Goal: Task Accomplishment & Management: Use online tool/utility

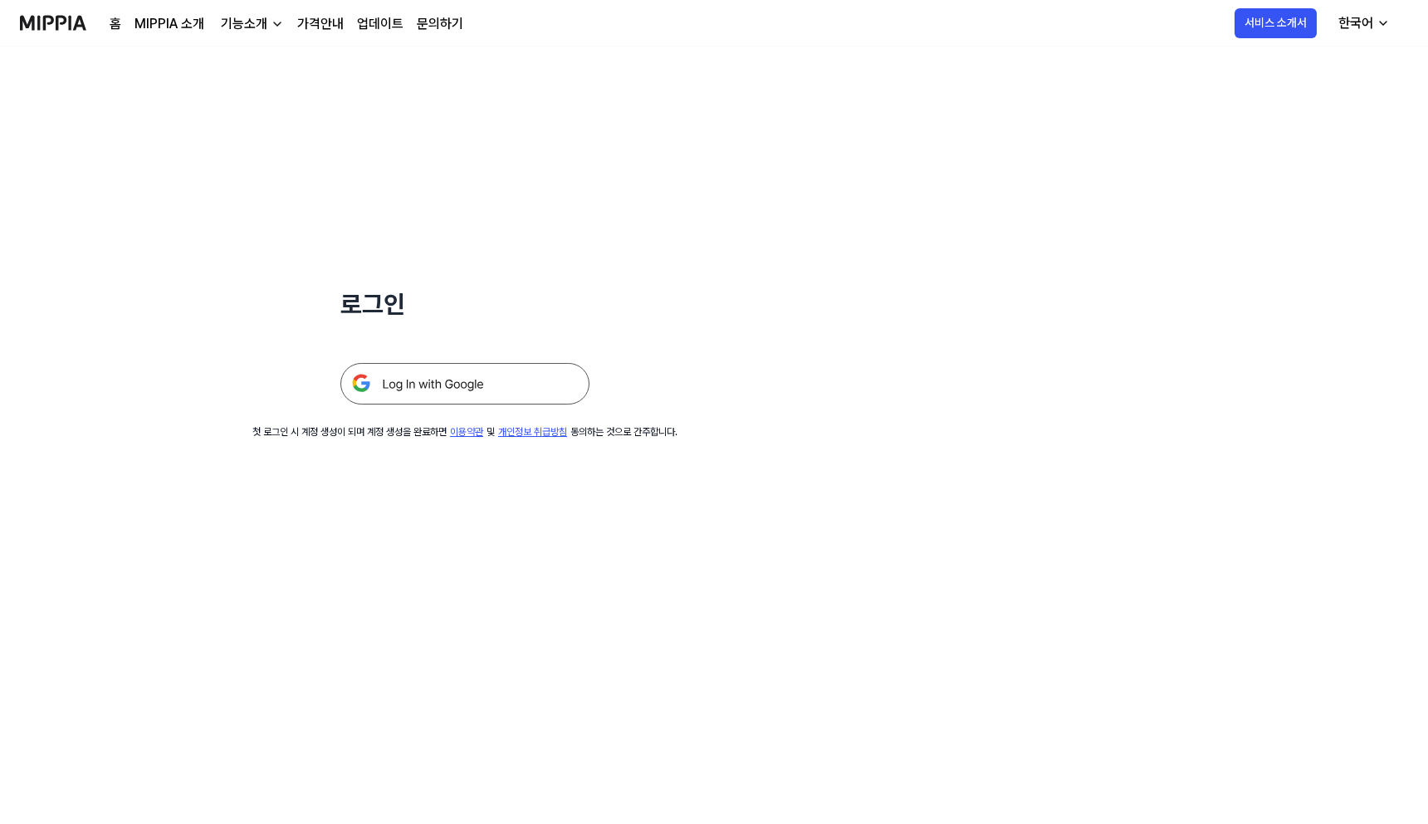
click at [483, 402] on img at bounding box center [464, 384] width 249 height 42
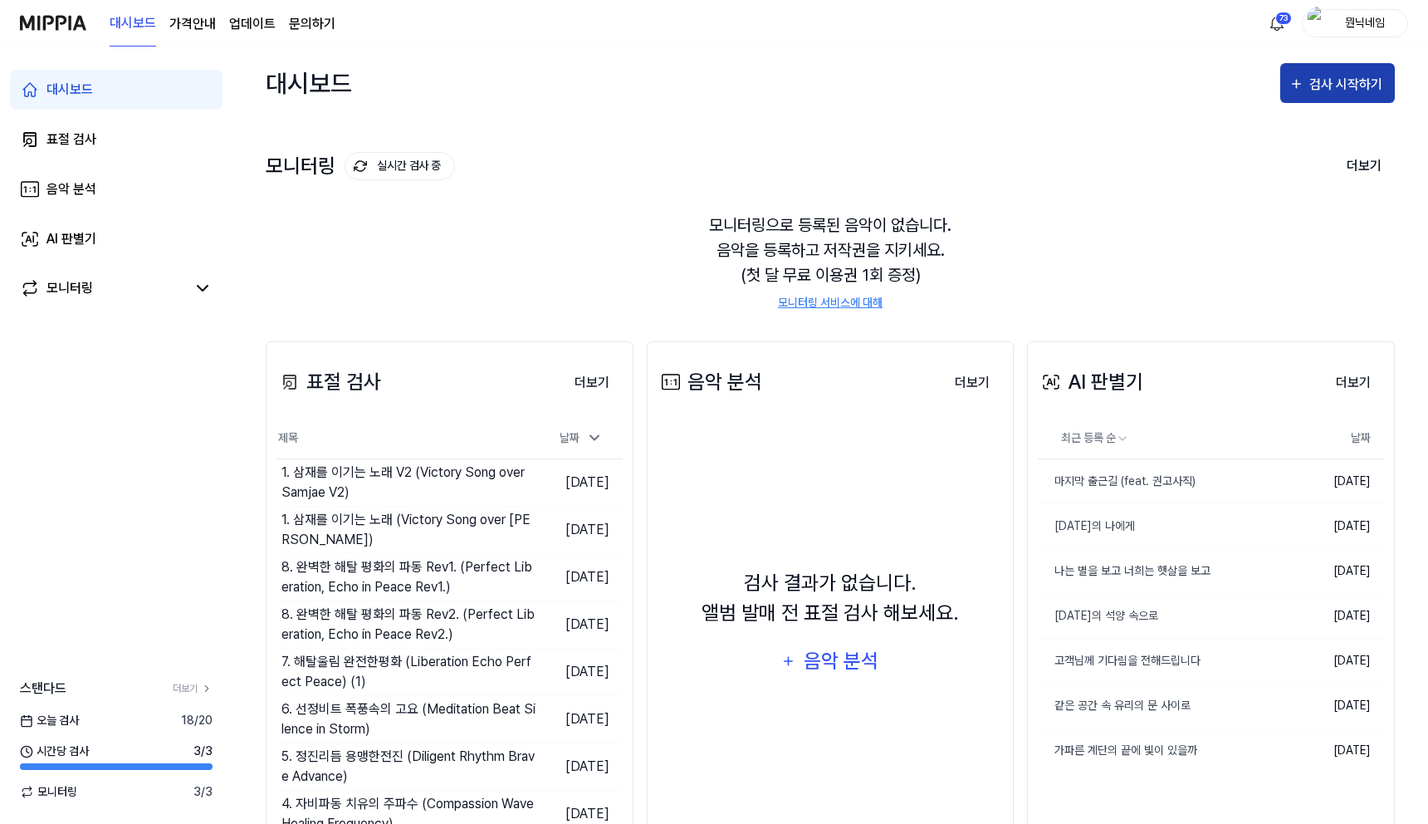
click at [1335, 86] on div "검사 시작하기" at bounding box center [1348, 85] width 77 height 22
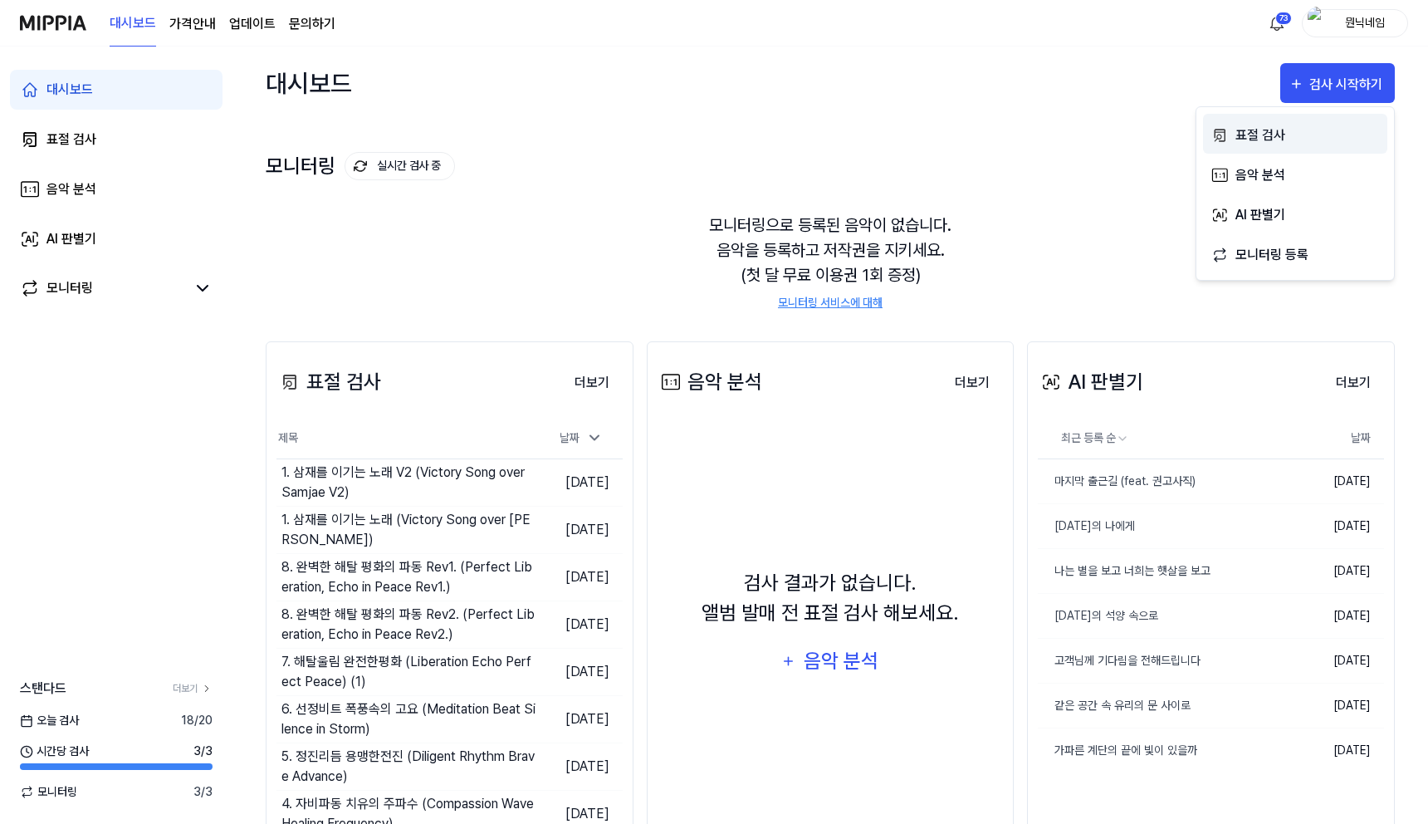
click at [1303, 131] on div "표절 검사" at bounding box center [1308, 136] width 144 height 22
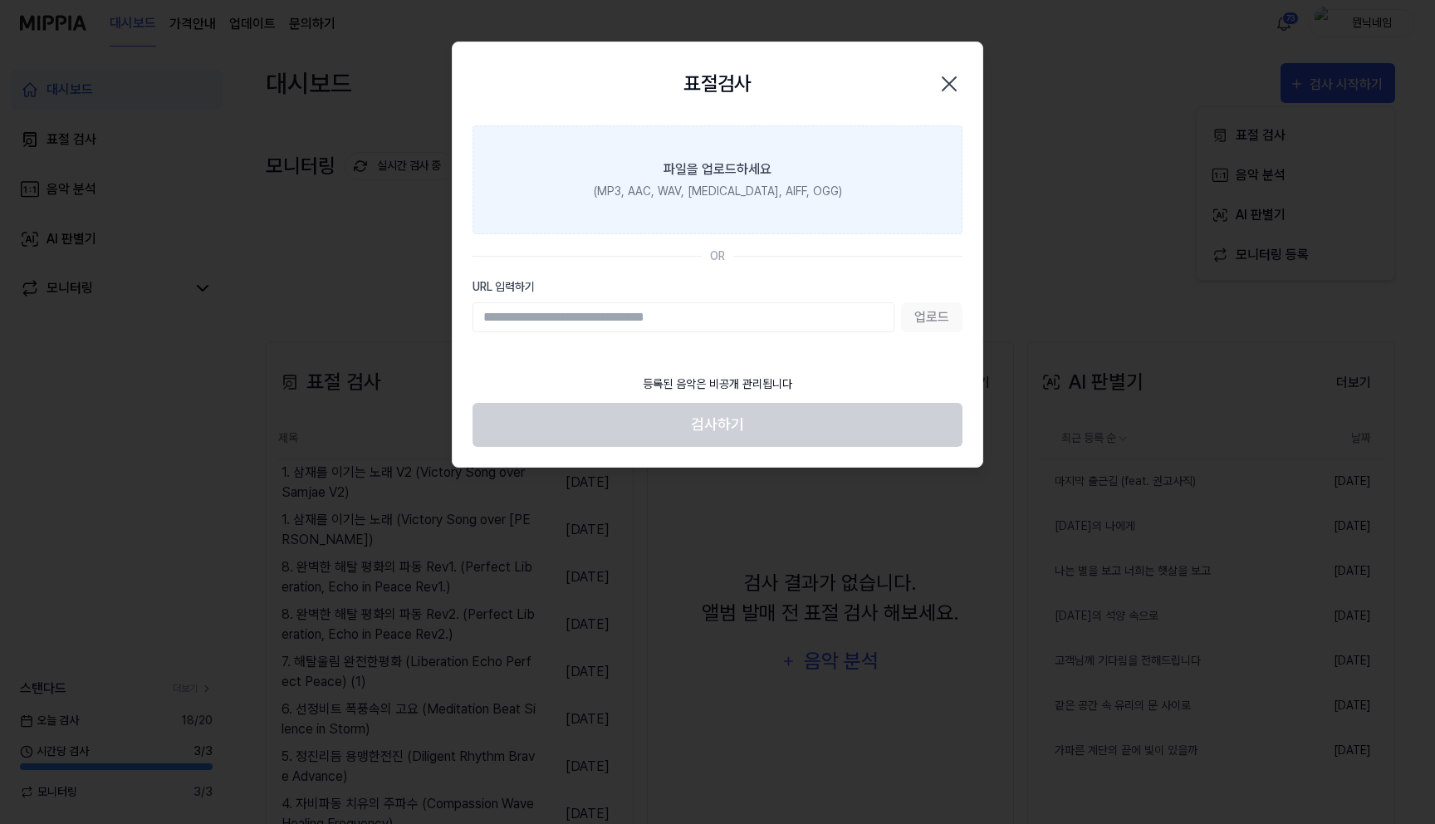
click at [638, 159] on label "파일을 업로드하세요 (MP3, AAC, WAV, [MEDICAL_DATA], AIFF, OGG)" at bounding box center [718, 179] width 490 height 109
click at [0, 0] on input "파일을 업로드하세요 (MP3, AAC, WAV, [MEDICAL_DATA], AIFF, OGG)" at bounding box center [0, 0] width 0 height 0
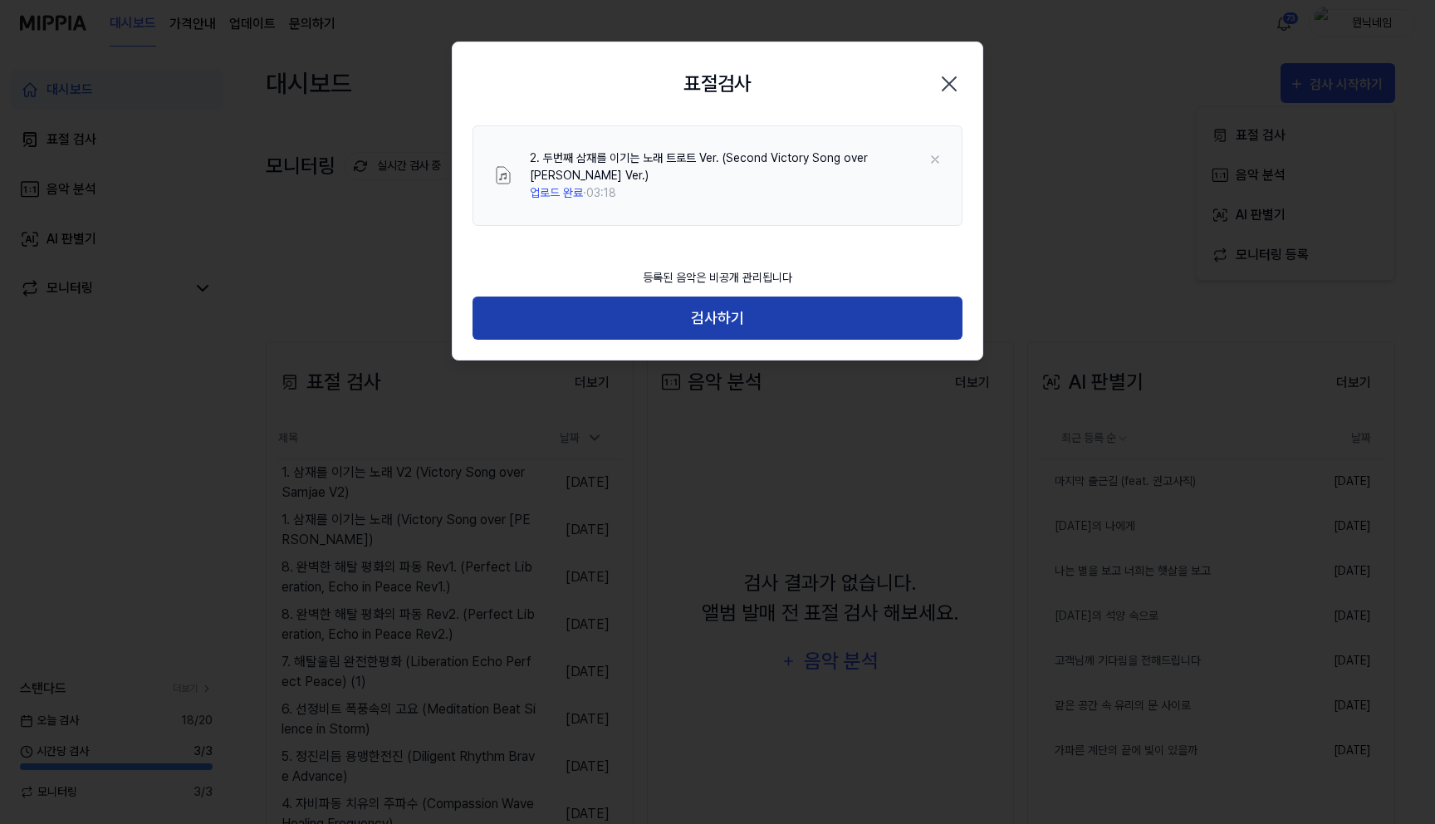
click at [716, 328] on button "검사하기" at bounding box center [718, 318] width 490 height 44
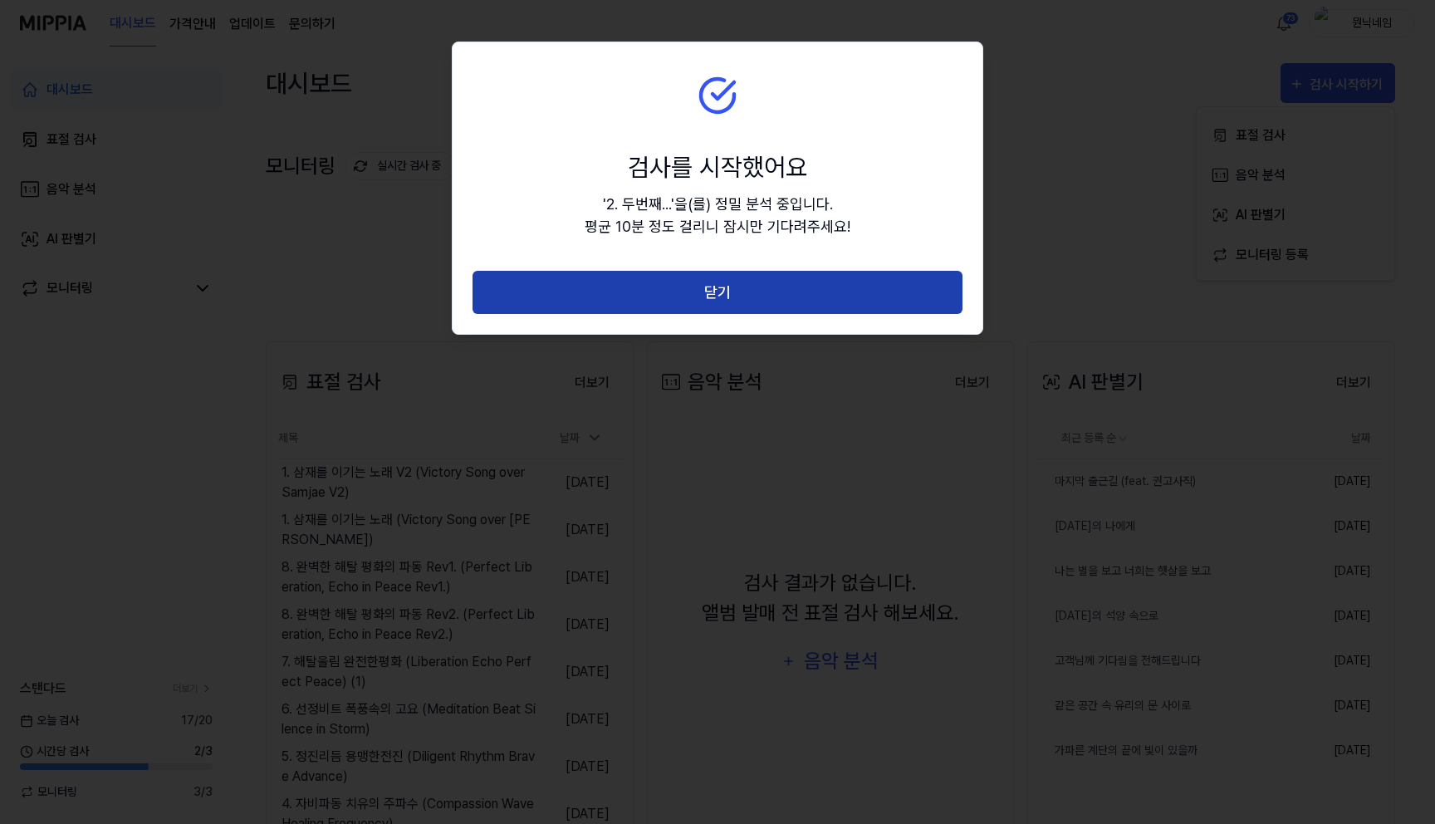
click at [678, 313] on button "닫기" at bounding box center [718, 293] width 490 height 44
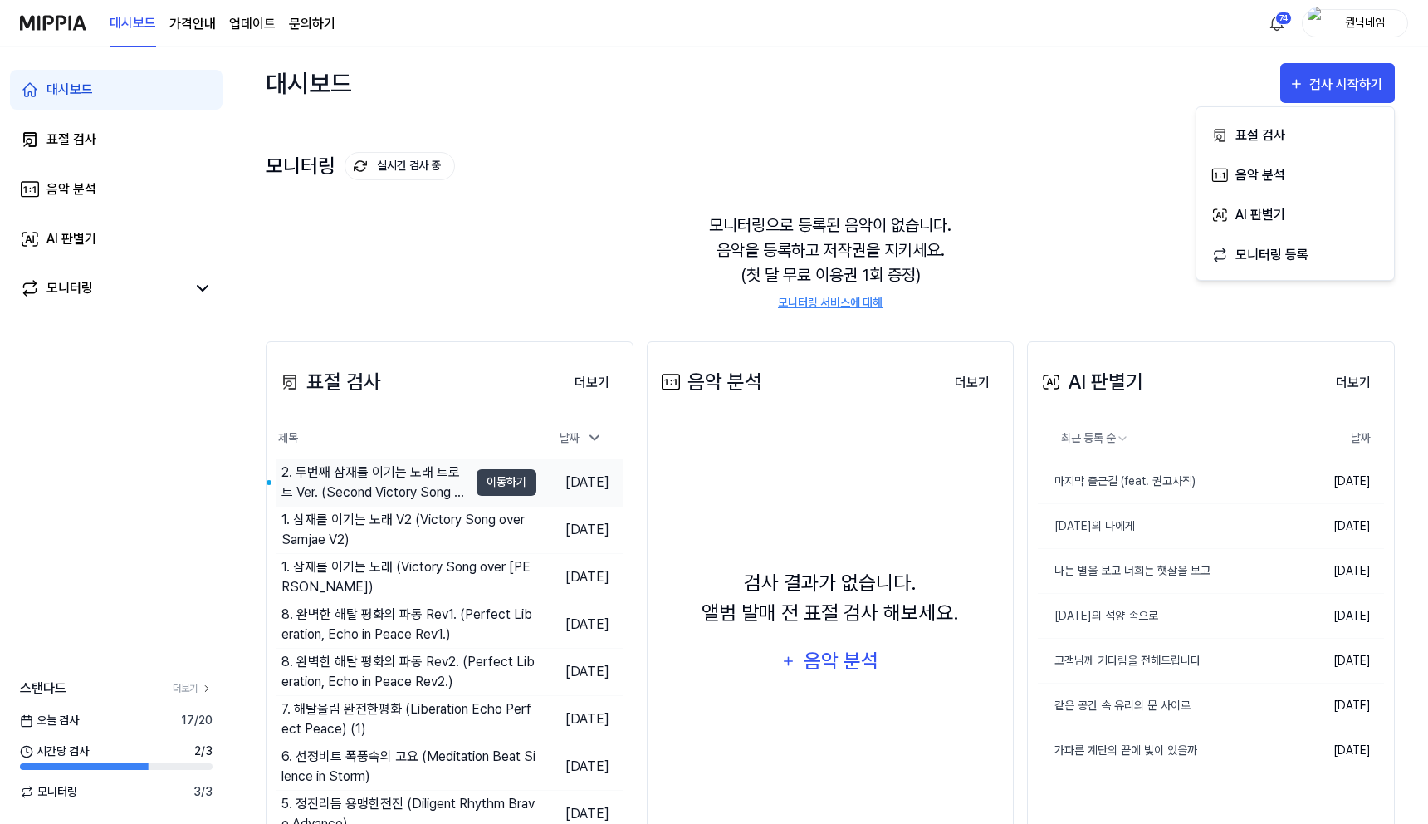
click at [342, 471] on div "2. 두번째 삼재를 이기는 노래 트로트 Ver. (Second Victory Song over [PERSON_…" at bounding box center [375, 483] width 187 height 40
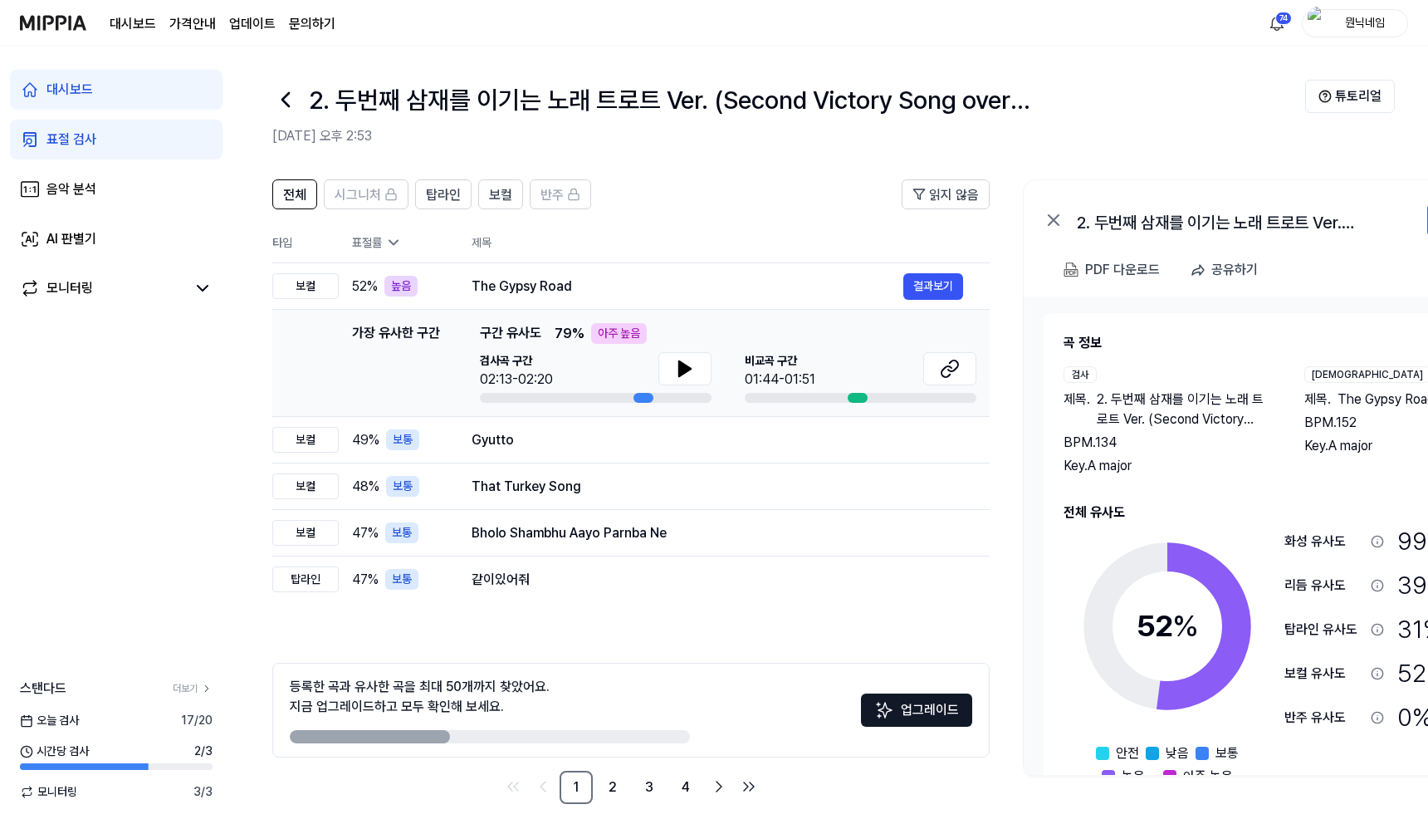
click at [277, 102] on icon at bounding box center [285, 99] width 27 height 27
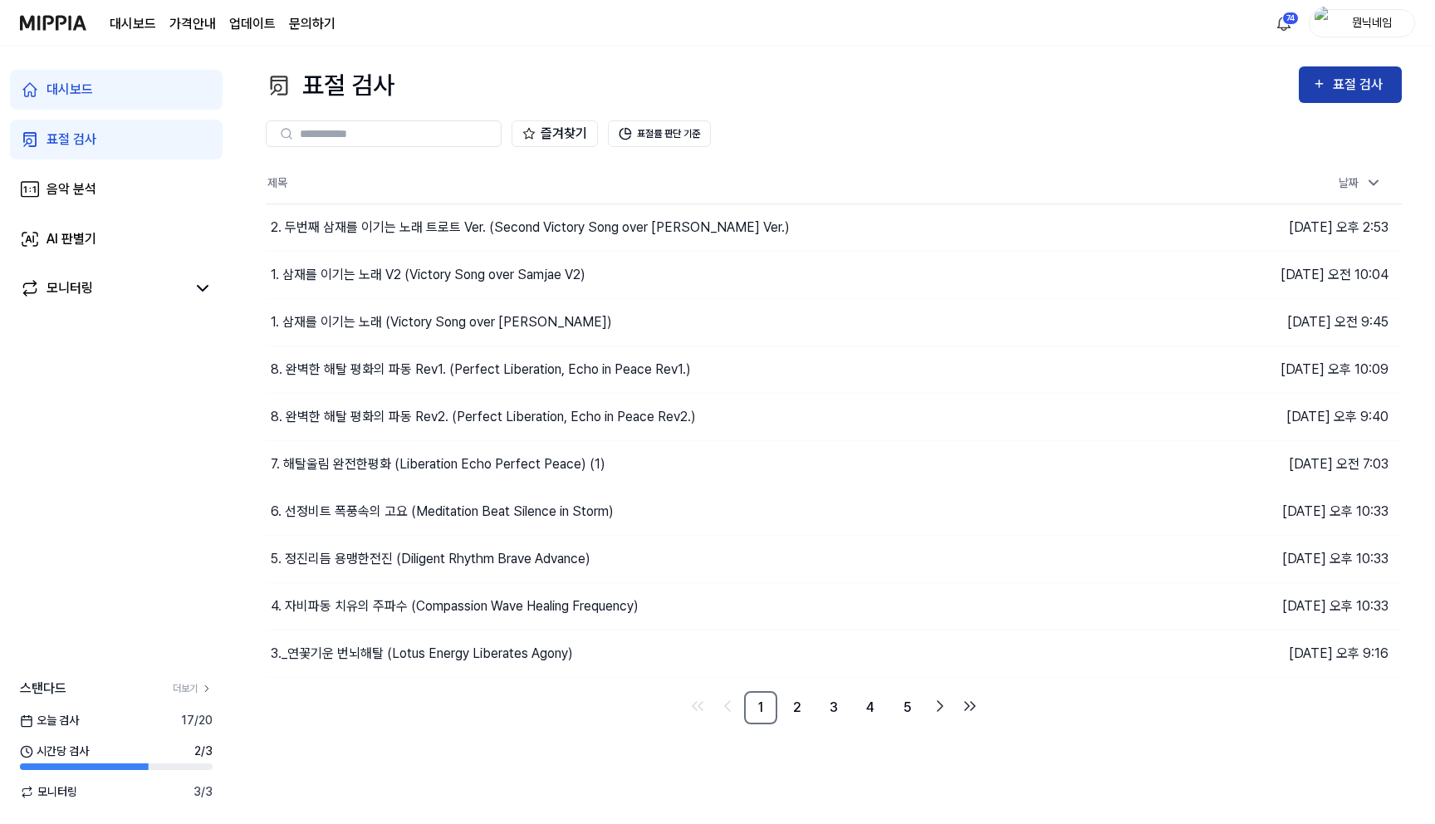
click at [1328, 81] on div "표절 검사" at bounding box center [1350, 85] width 76 height 22
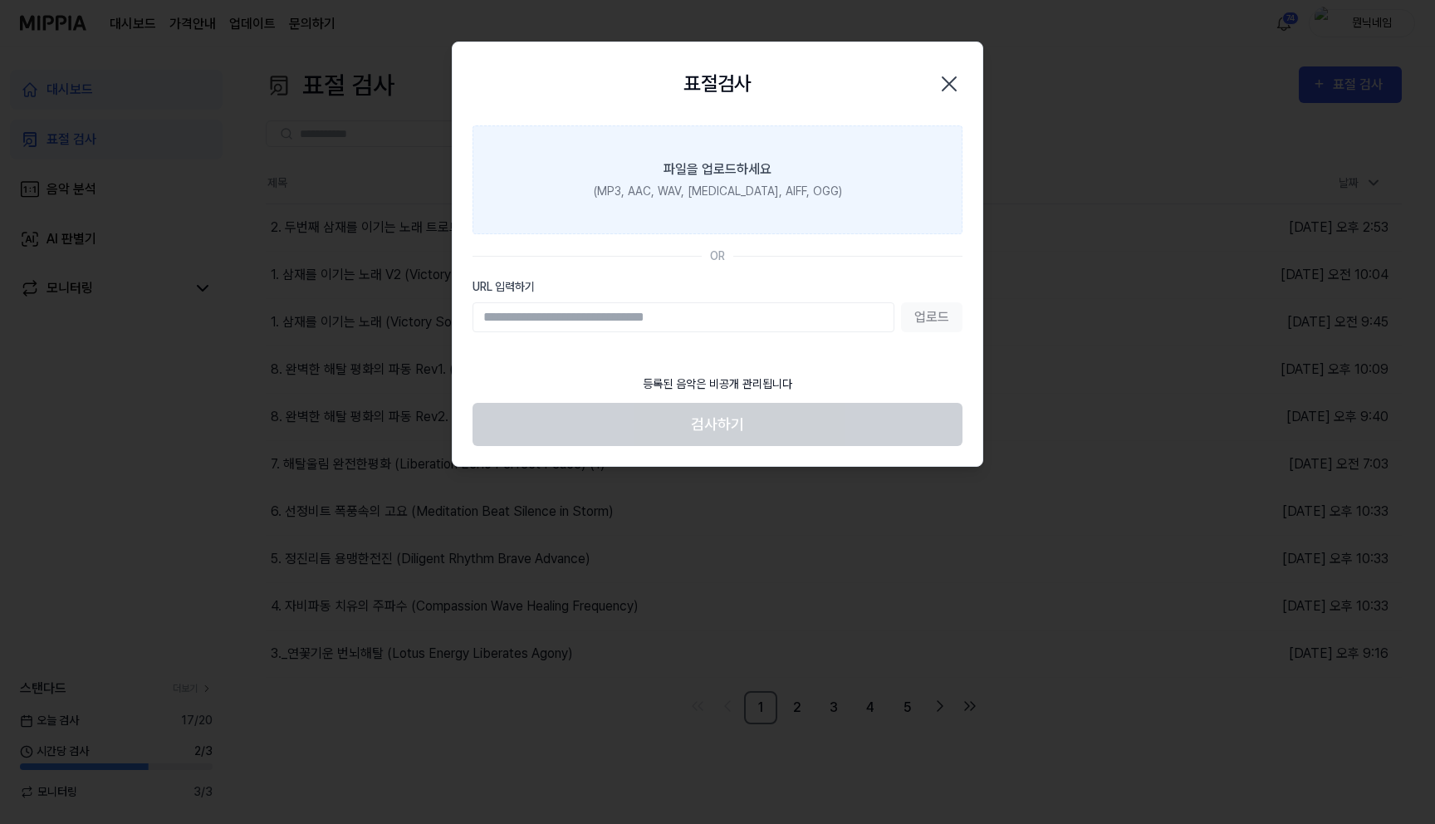
click at [716, 183] on div "(MP3, AAC, WAV, [MEDICAL_DATA], AIFF, OGG)" at bounding box center [718, 191] width 248 height 17
click at [0, 0] on input "파일을 업로드하세요 (MP3, AAC, WAV, [MEDICAL_DATA], AIFF, OGG)" at bounding box center [0, 0] width 0 height 0
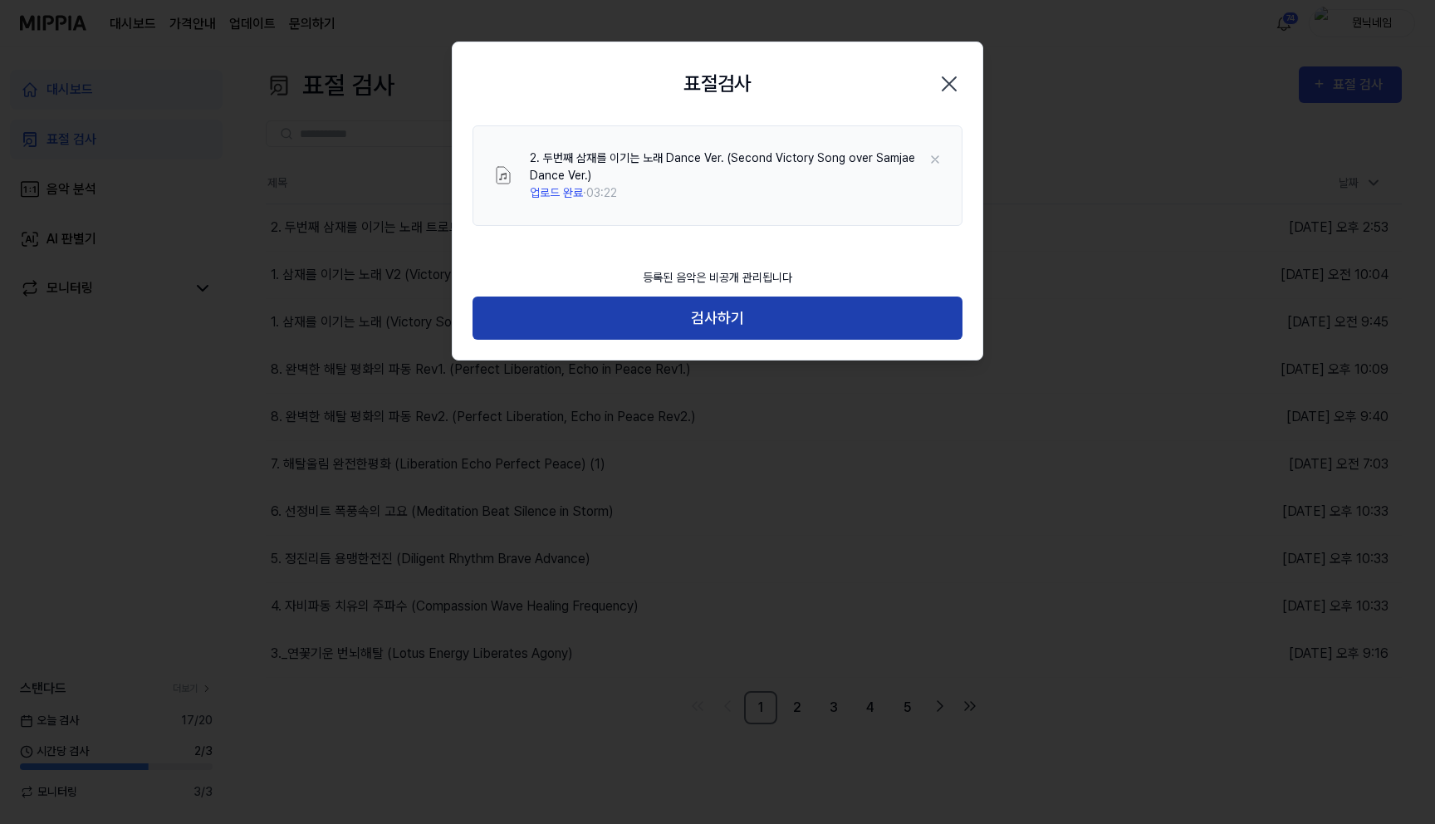
click at [709, 331] on button "검사하기" at bounding box center [718, 318] width 490 height 44
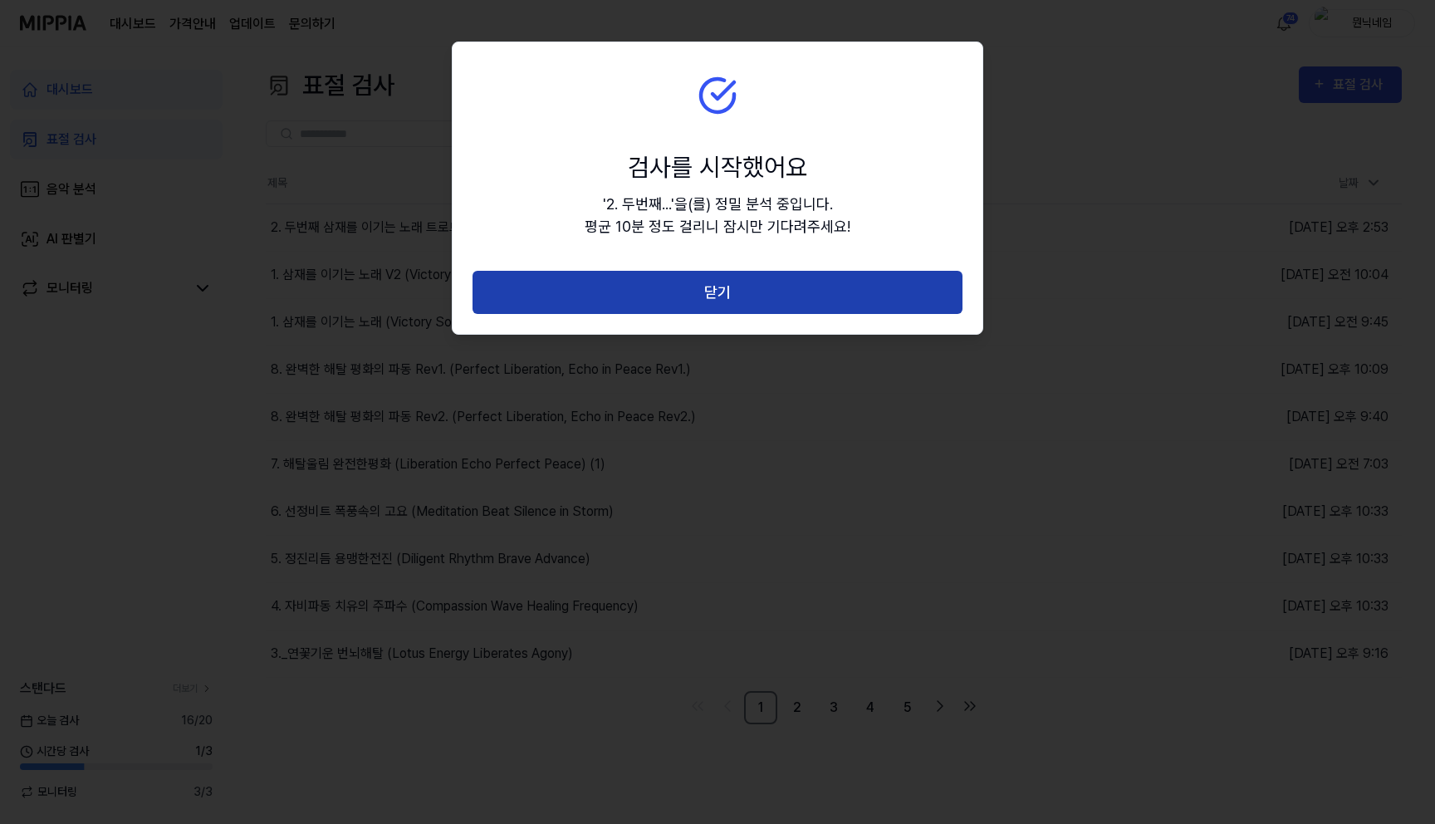
click at [717, 291] on button "닫기" at bounding box center [718, 293] width 490 height 44
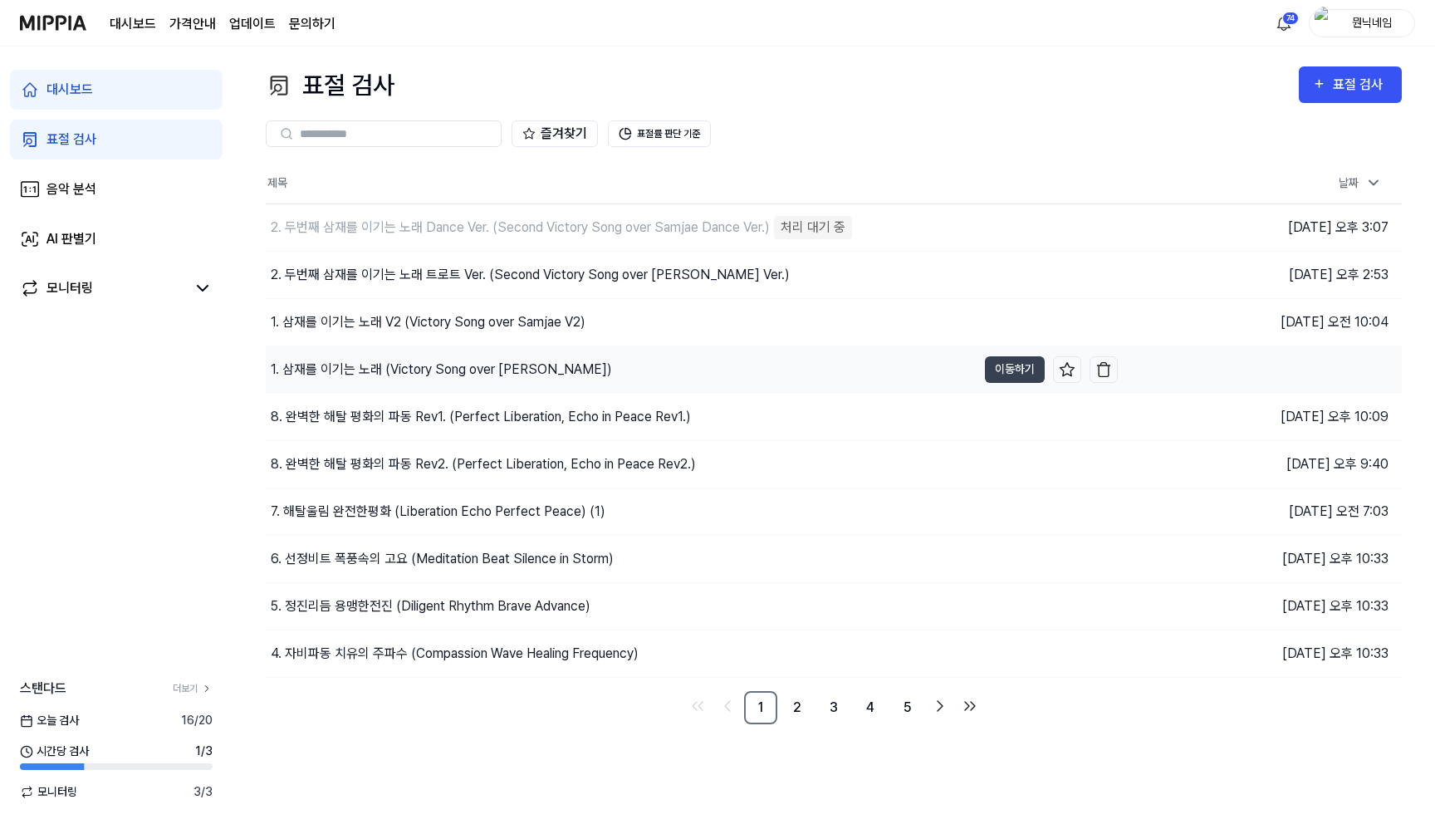
click at [464, 381] on div "1. 삼재를 이기는 노래 (Victory Song over Samjae)" at bounding box center [621, 369] width 711 height 47
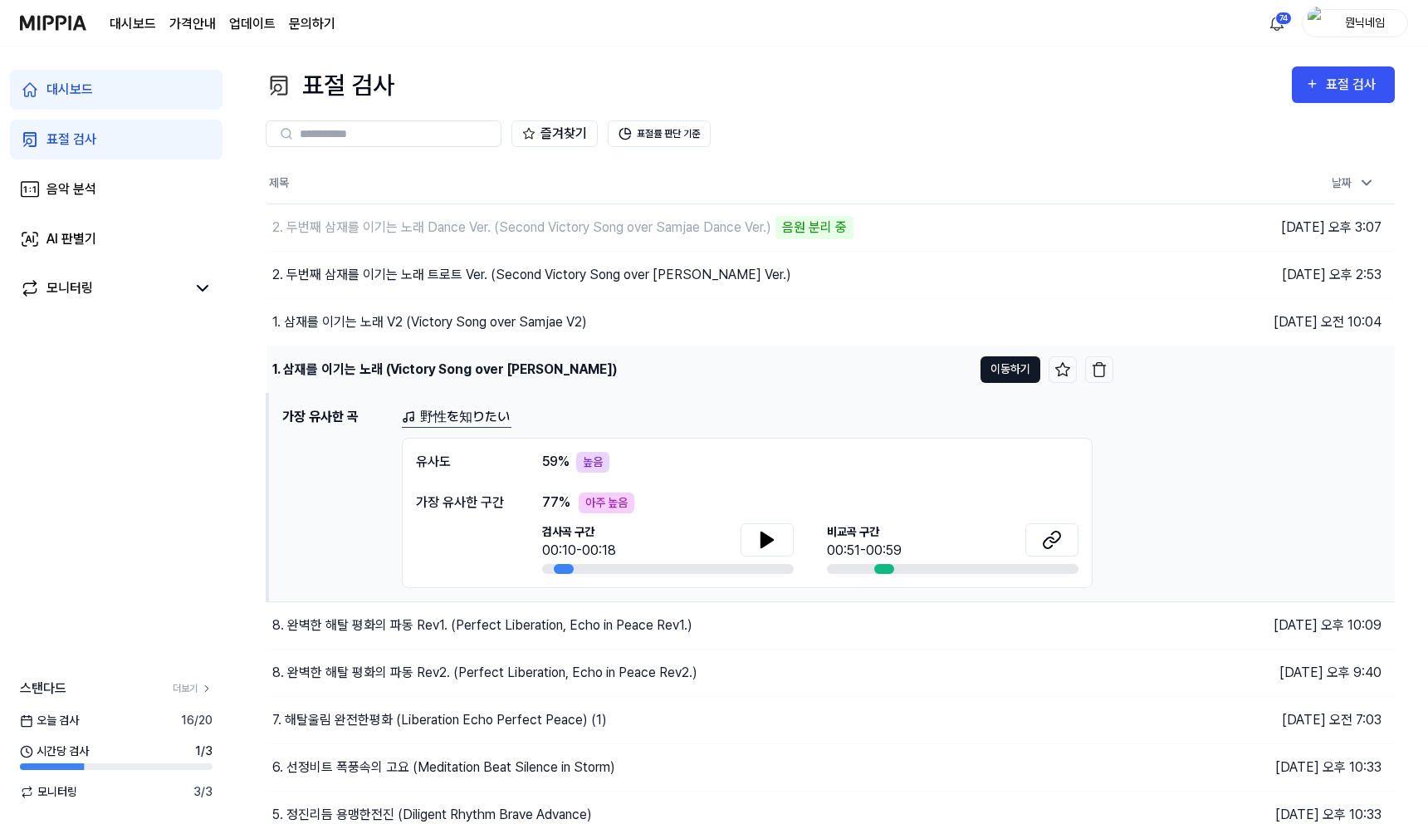
click at [1016, 370] on button "이동하기" at bounding box center [1011, 369] width 60 height 27
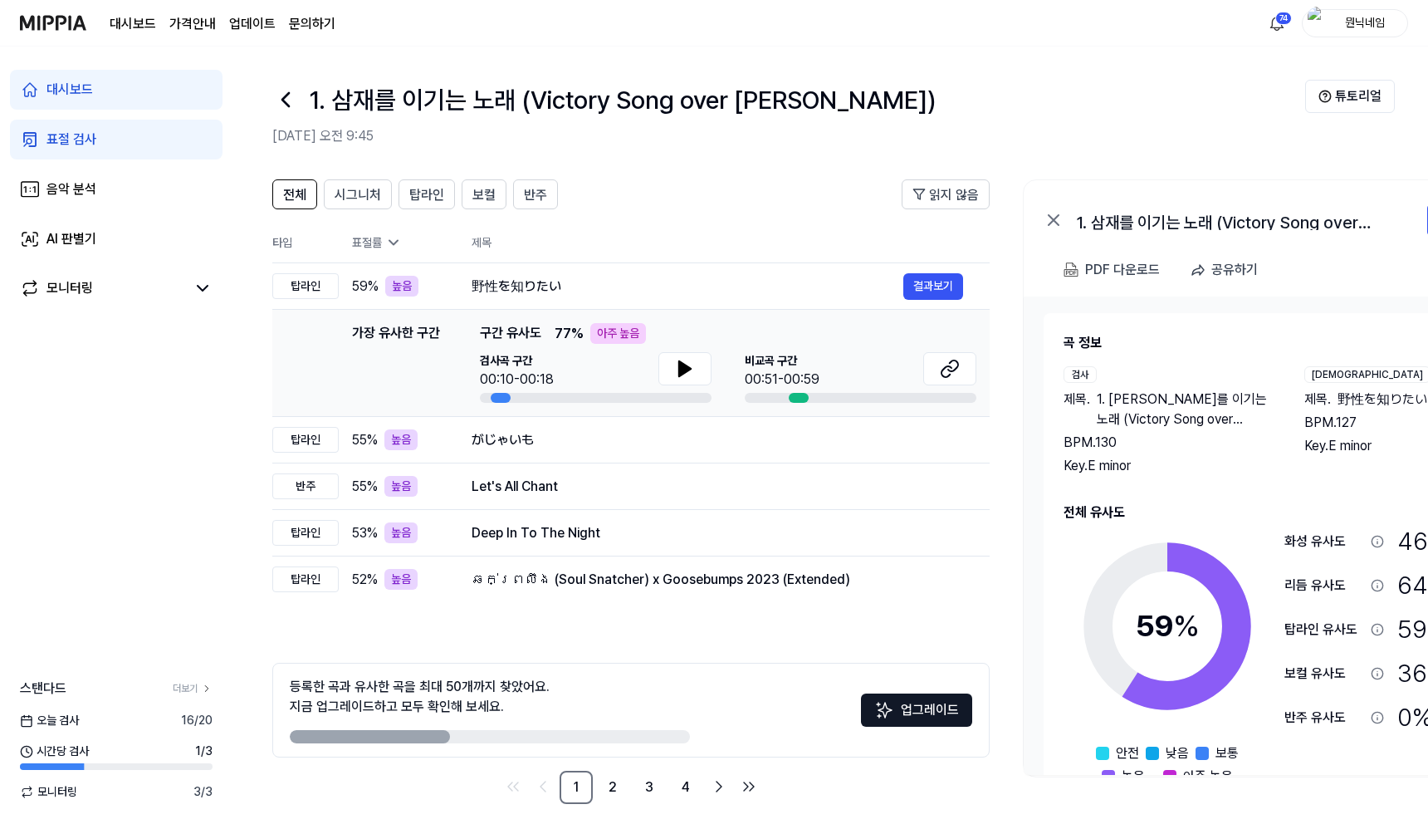
click at [282, 99] on icon at bounding box center [285, 99] width 7 height 13
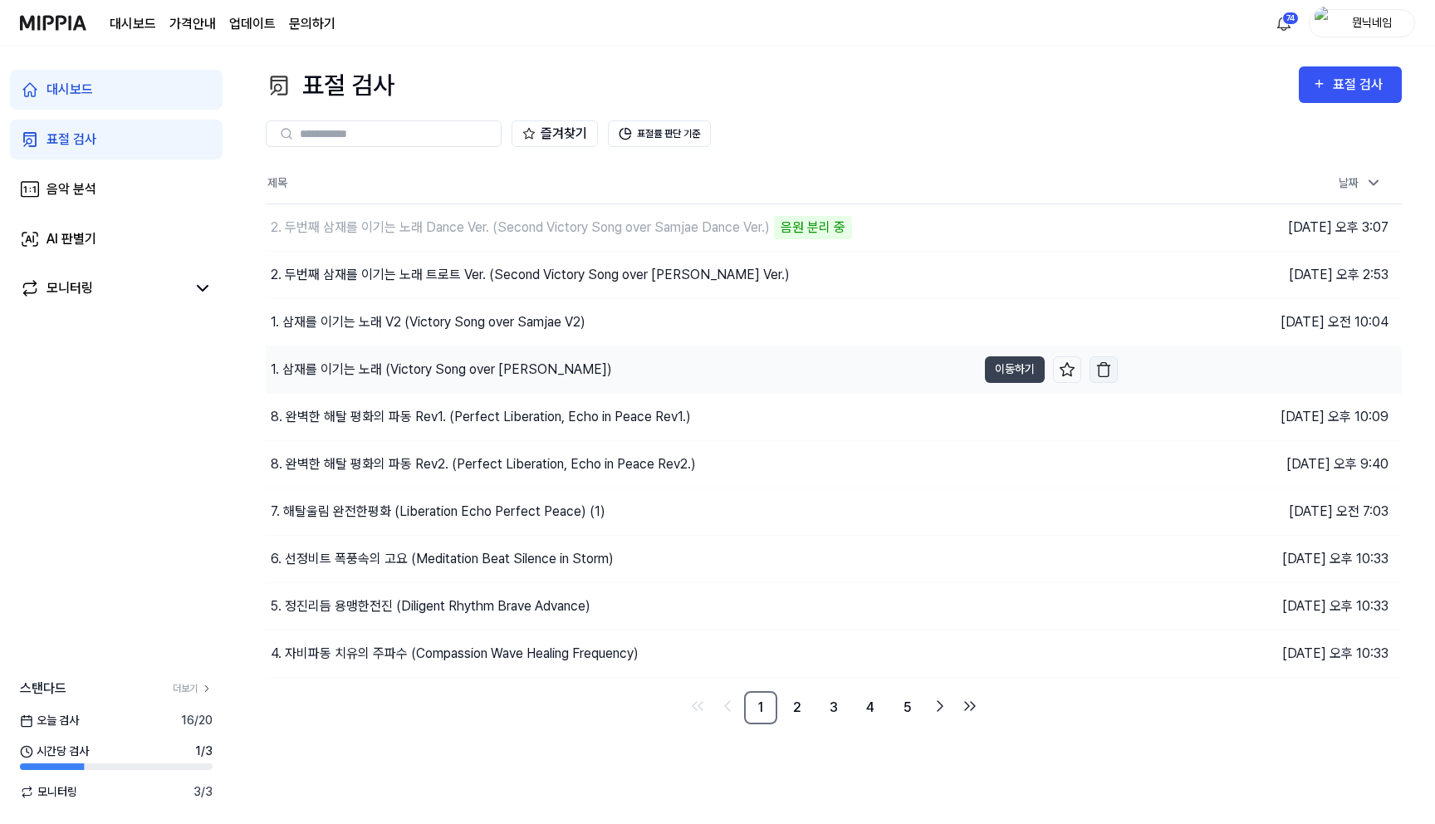
click at [1107, 370] on img "button" at bounding box center [1103, 369] width 17 height 17
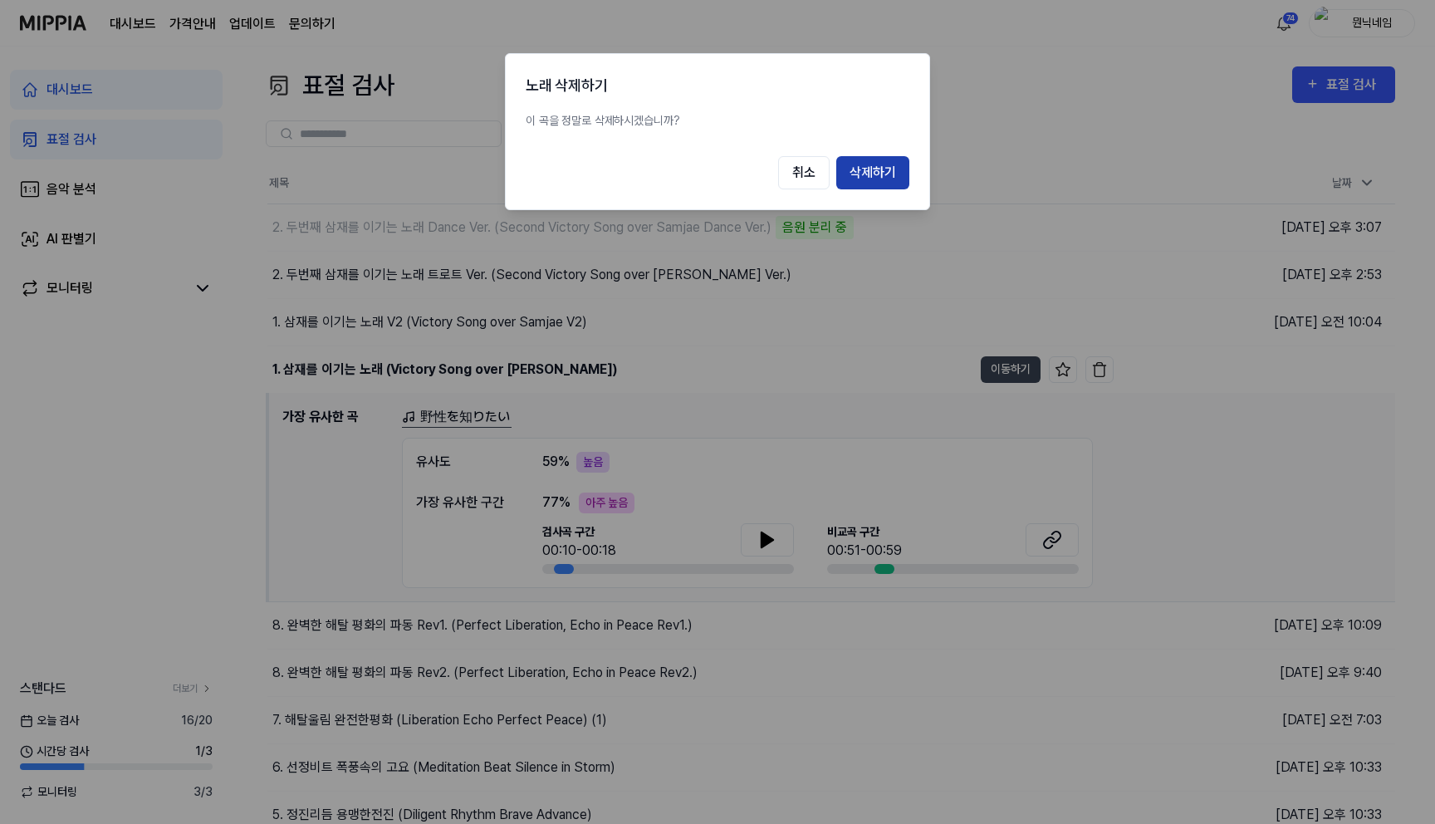
click at [873, 163] on button "삭제하기" at bounding box center [872, 172] width 73 height 33
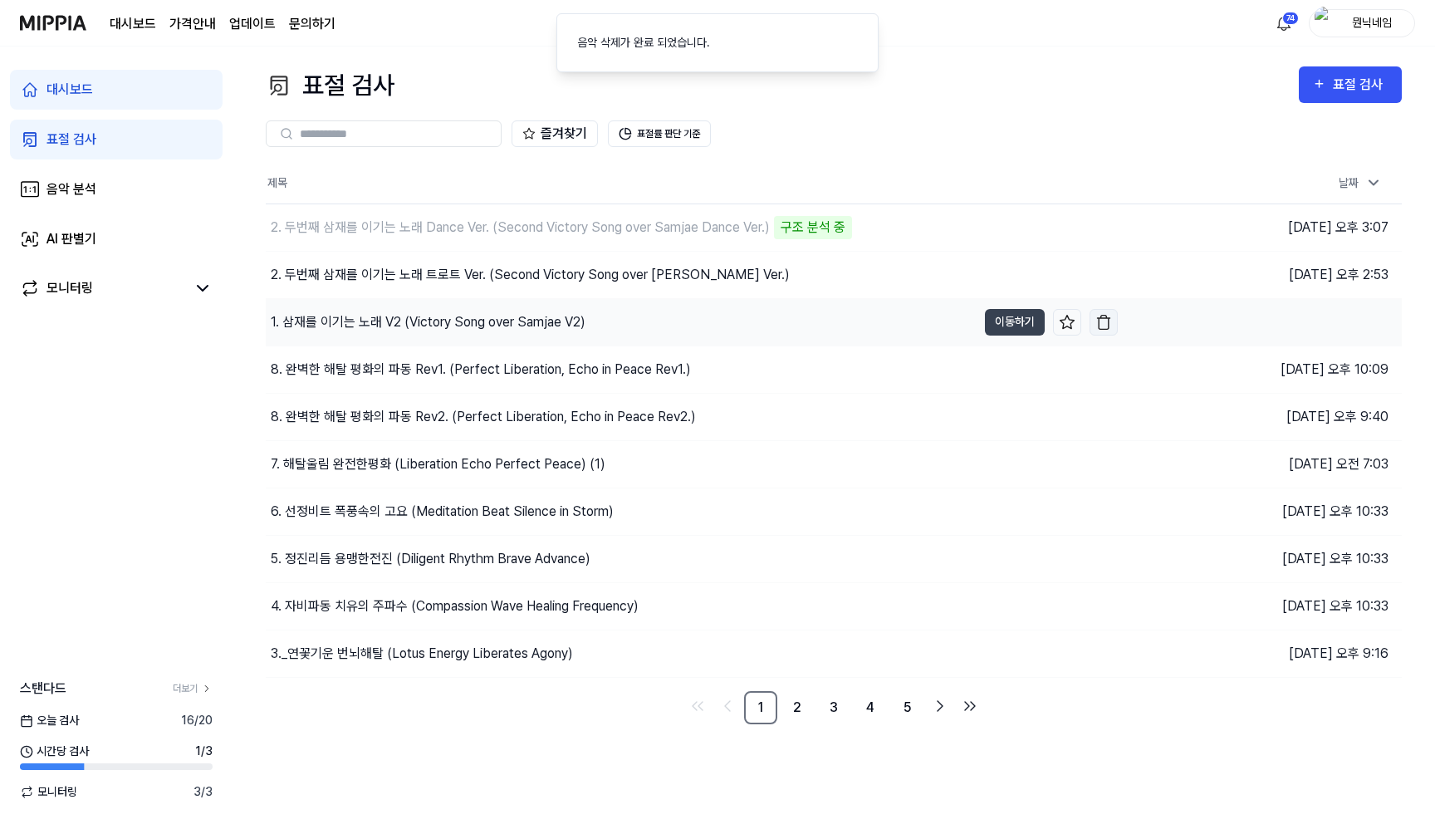
click at [1102, 320] on img "button" at bounding box center [1103, 322] width 17 height 17
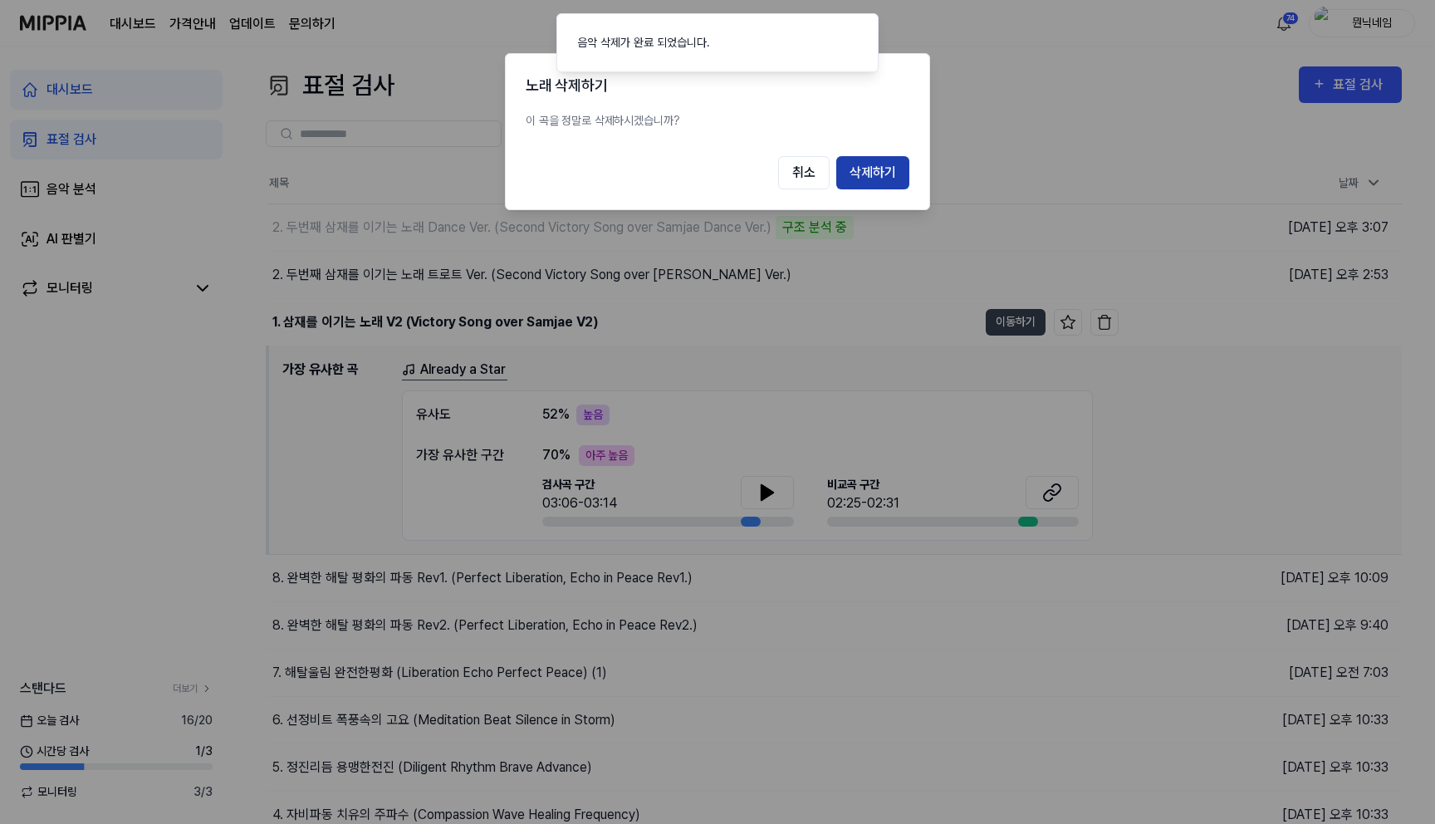
click at [878, 181] on button "삭제하기" at bounding box center [872, 172] width 73 height 33
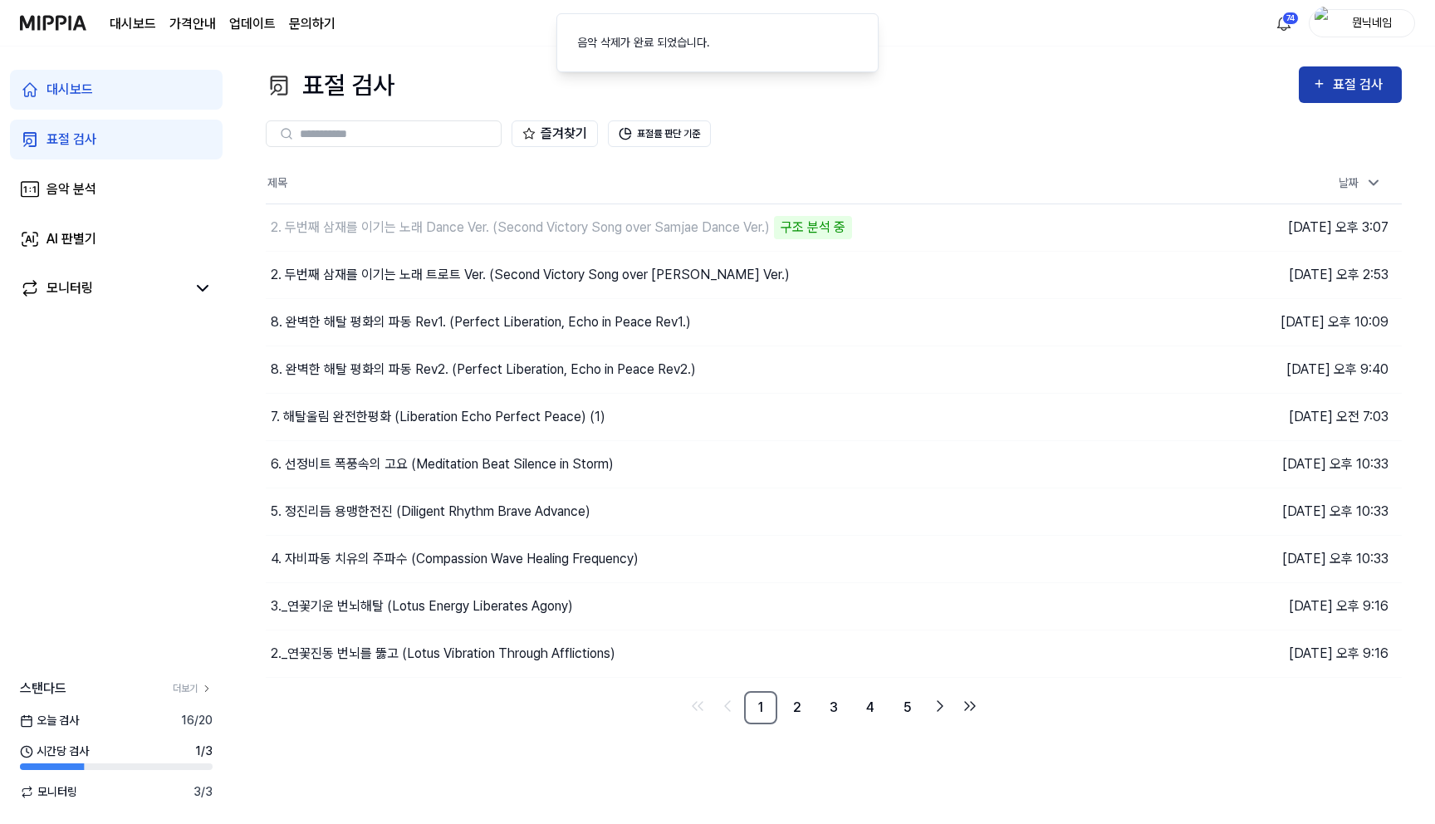
click at [1335, 86] on div "표절 검사" at bounding box center [1361, 85] width 56 height 22
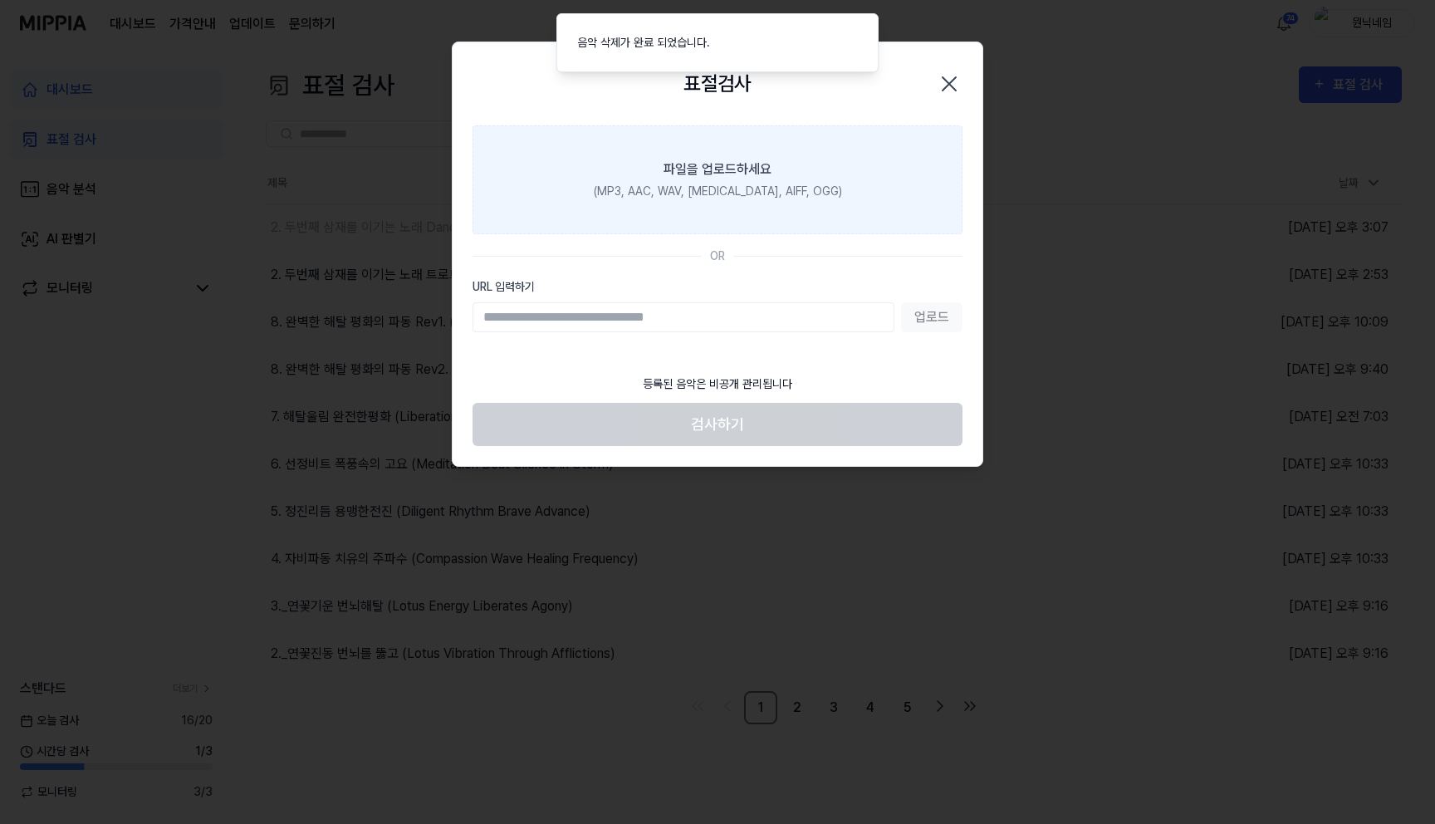
click at [663, 184] on div "(MP3, AAC, WAV, [MEDICAL_DATA], AIFF, OGG)" at bounding box center [718, 191] width 248 height 17
click at [0, 0] on input "파일을 업로드하세요 (MP3, AAC, WAV, [MEDICAL_DATA], AIFF, OGG)" at bounding box center [0, 0] width 0 height 0
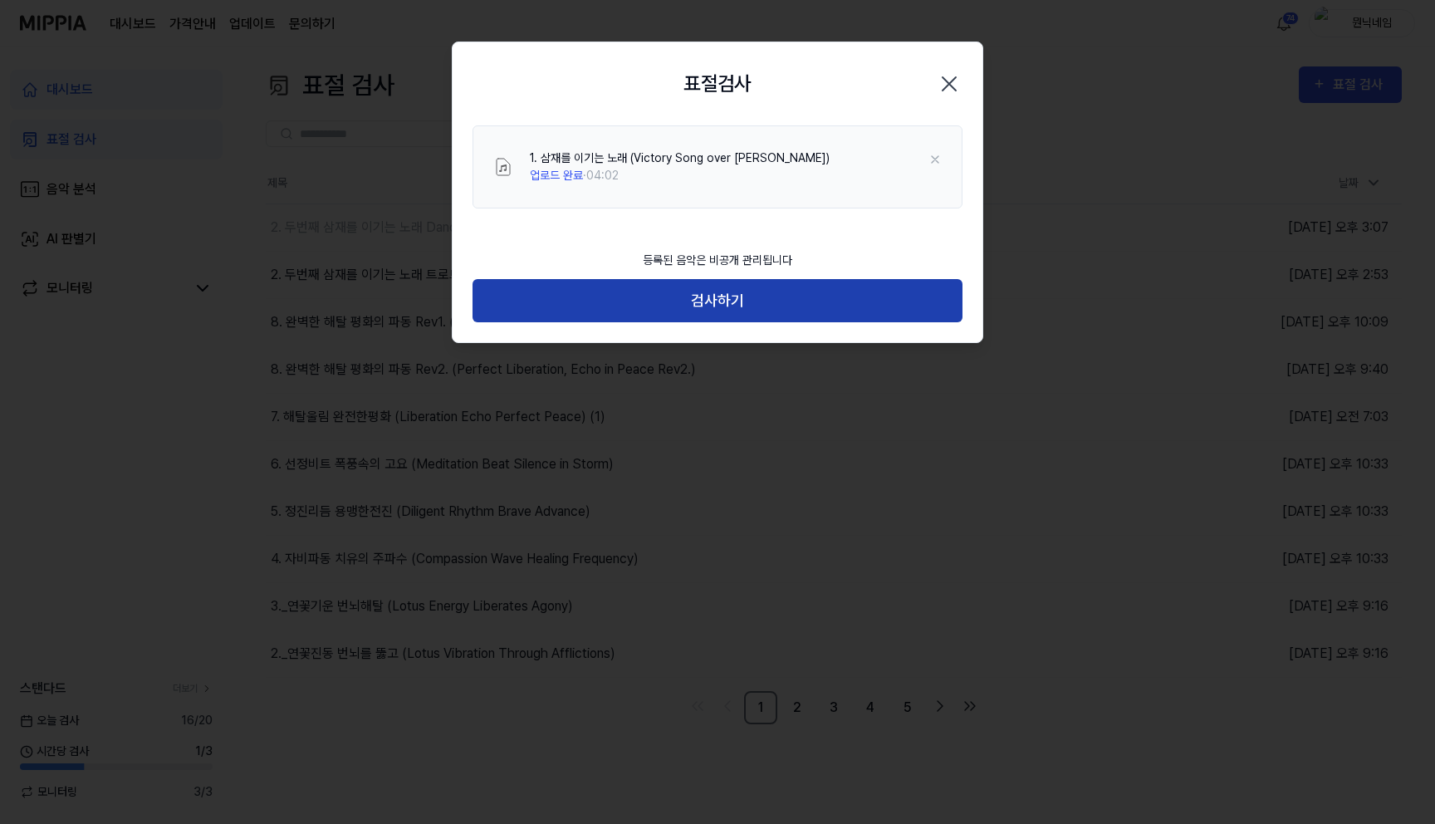
click at [719, 311] on button "검사하기" at bounding box center [718, 301] width 490 height 44
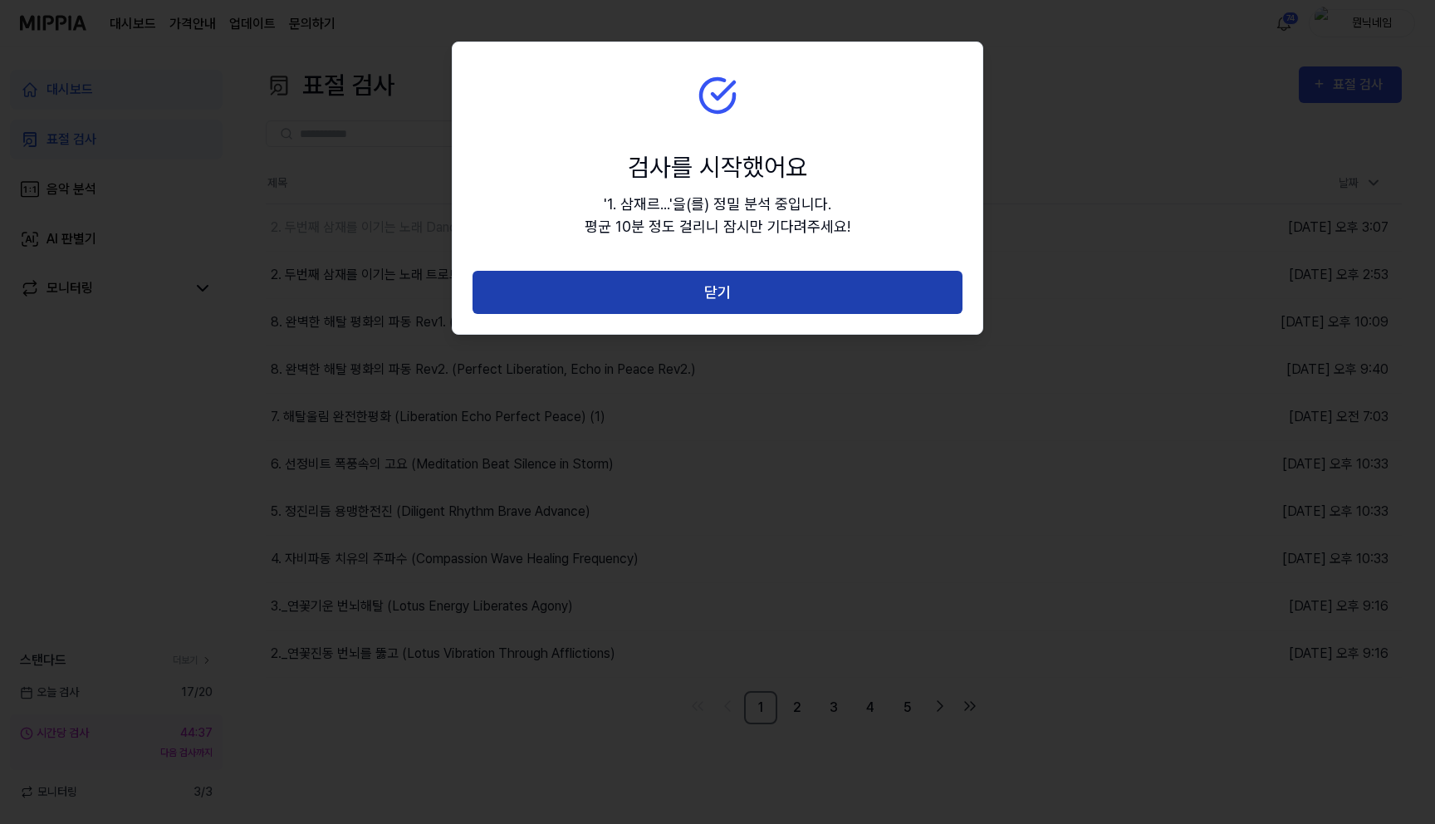
click at [737, 292] on button "닫기" at bounding box center [718, 293] width 490 height 44
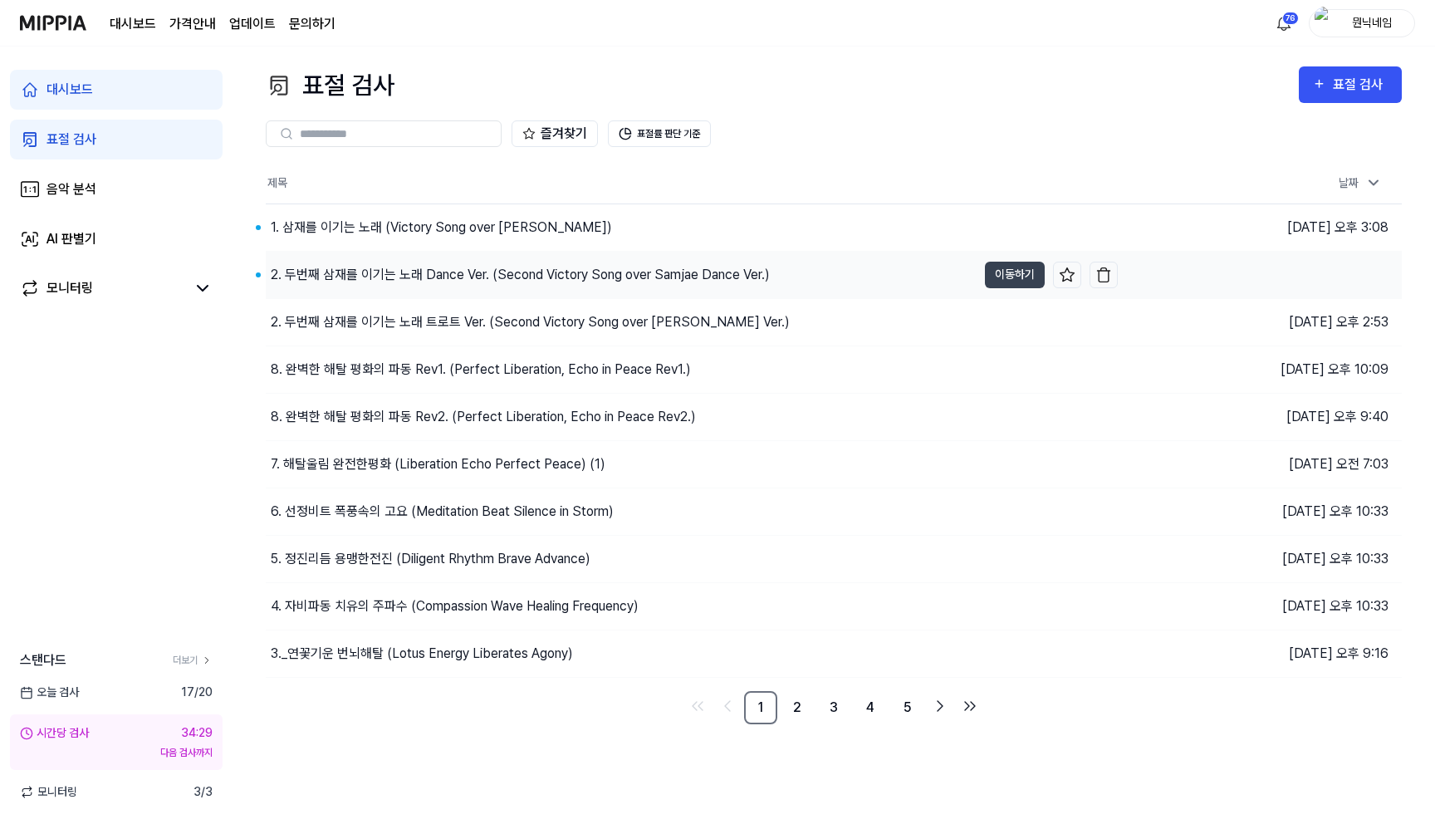
click at [357, 276] on div "2. 두번째 삼재를 이기는 노래 Dance Ver. (Second Victory Song over Samjae Da…" at bounding box center [520, 275] width 499 height 20
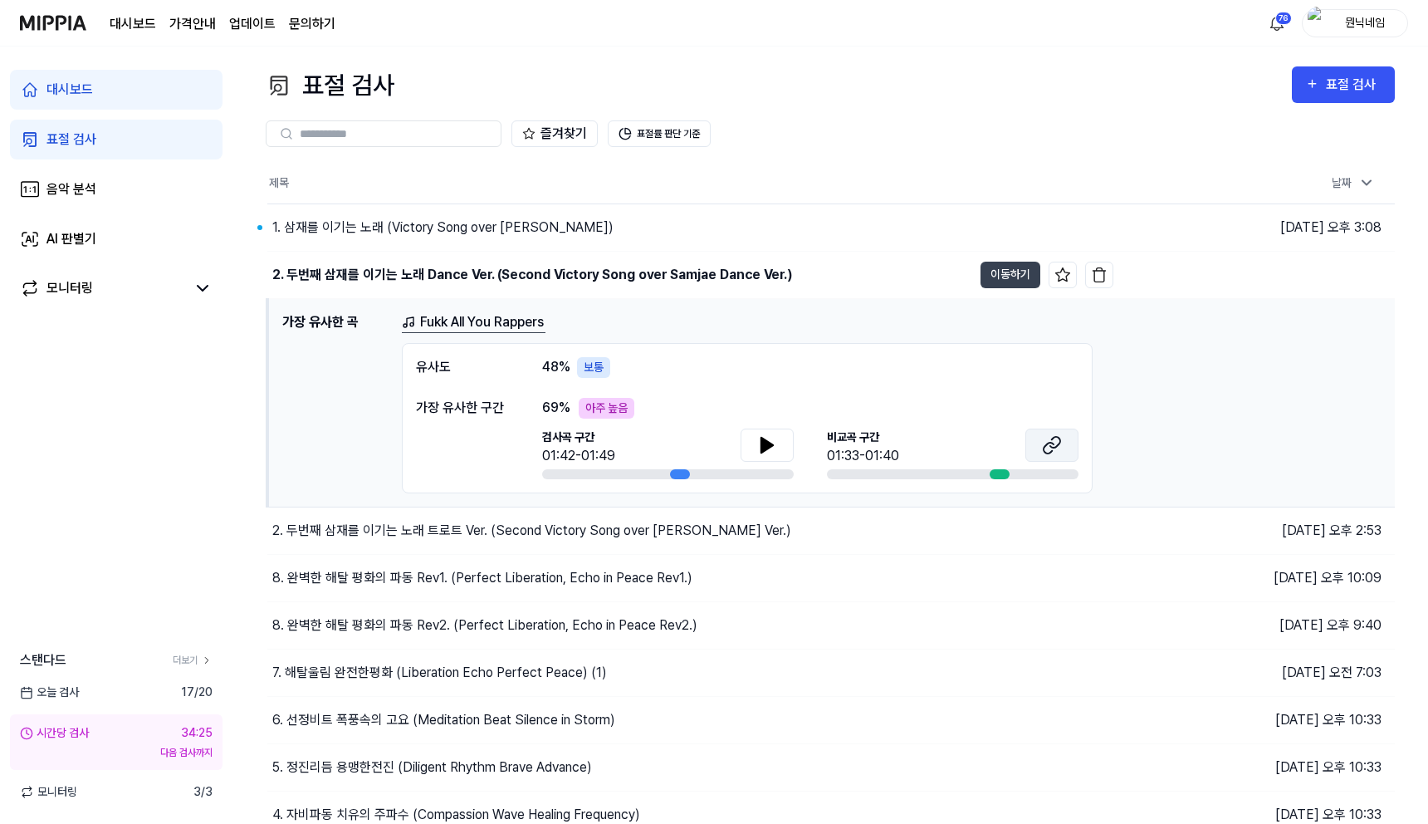
click at [1060, 441] on icon at bounding box center [1055, 442] width 10 height 11
click at [401, 542] on div "2. 두번째 삼재를 이기는 노래 트로트 Ver. (Second Victory Song over [PERSON_…" at bounding box center [619, 530] width 705 height 47
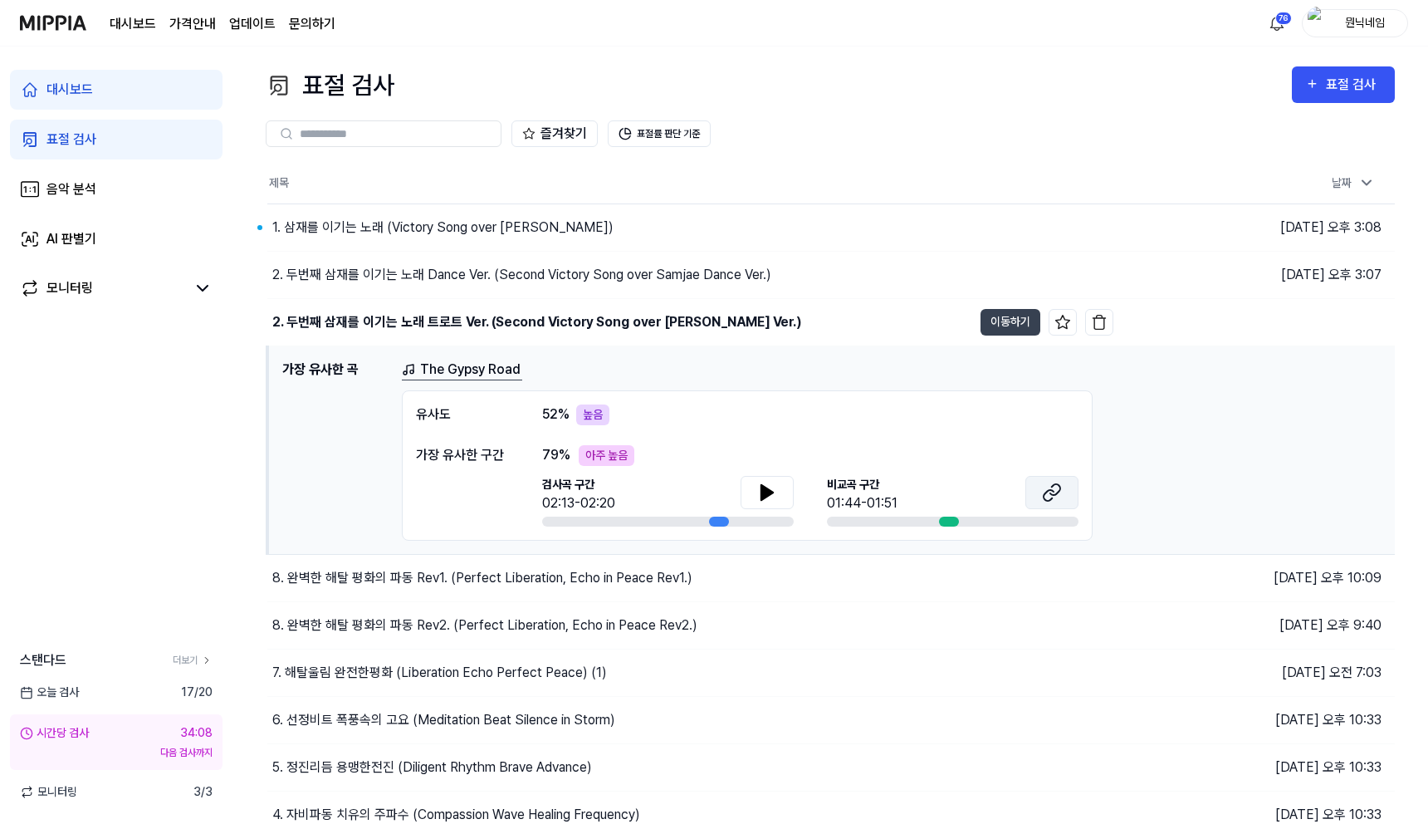
click at [1042, 498] on icon at bounding box center [1052, 492] width 20 height 20
click at [996, 325] on button "이동하기" at bounding box center [1011, 322] width 60 height 27
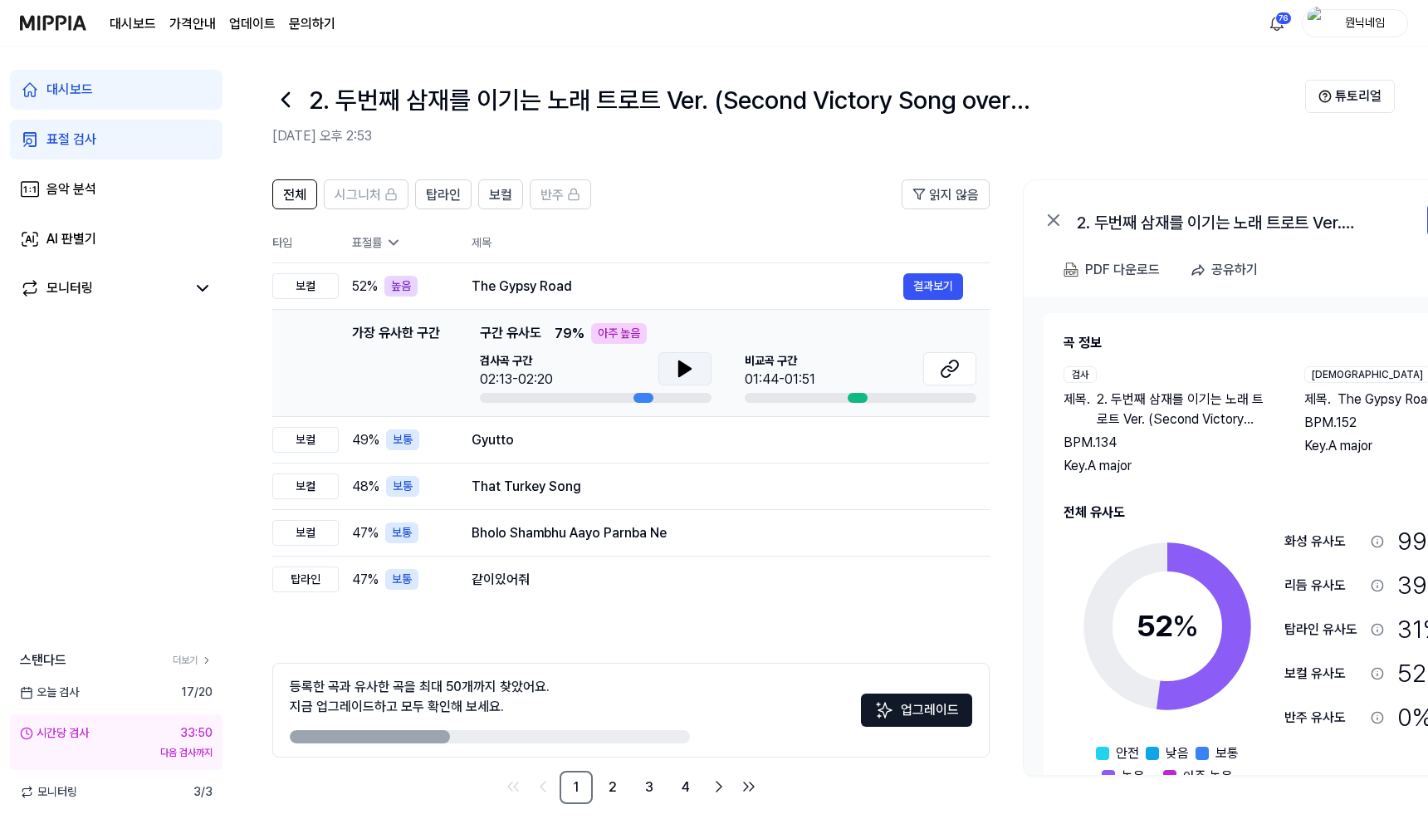
click at [692, 365] on icon at bounding box center [685, 369] width 20 height 20
drag, startPoint x: 315, startPoint y: 100, endPoint x: 604, endPoint y: 110, distance: 289.2
click at [604, 110] on h1 "2. 두번째 삼재를 이기는 노래 트로트 Ver. (Second Victory Song over [PERSON_…" at bounding box center [687, 99] width 757 height 37
click at [285, 91] on icon at bounding box center [285, 99] width 27 height 27
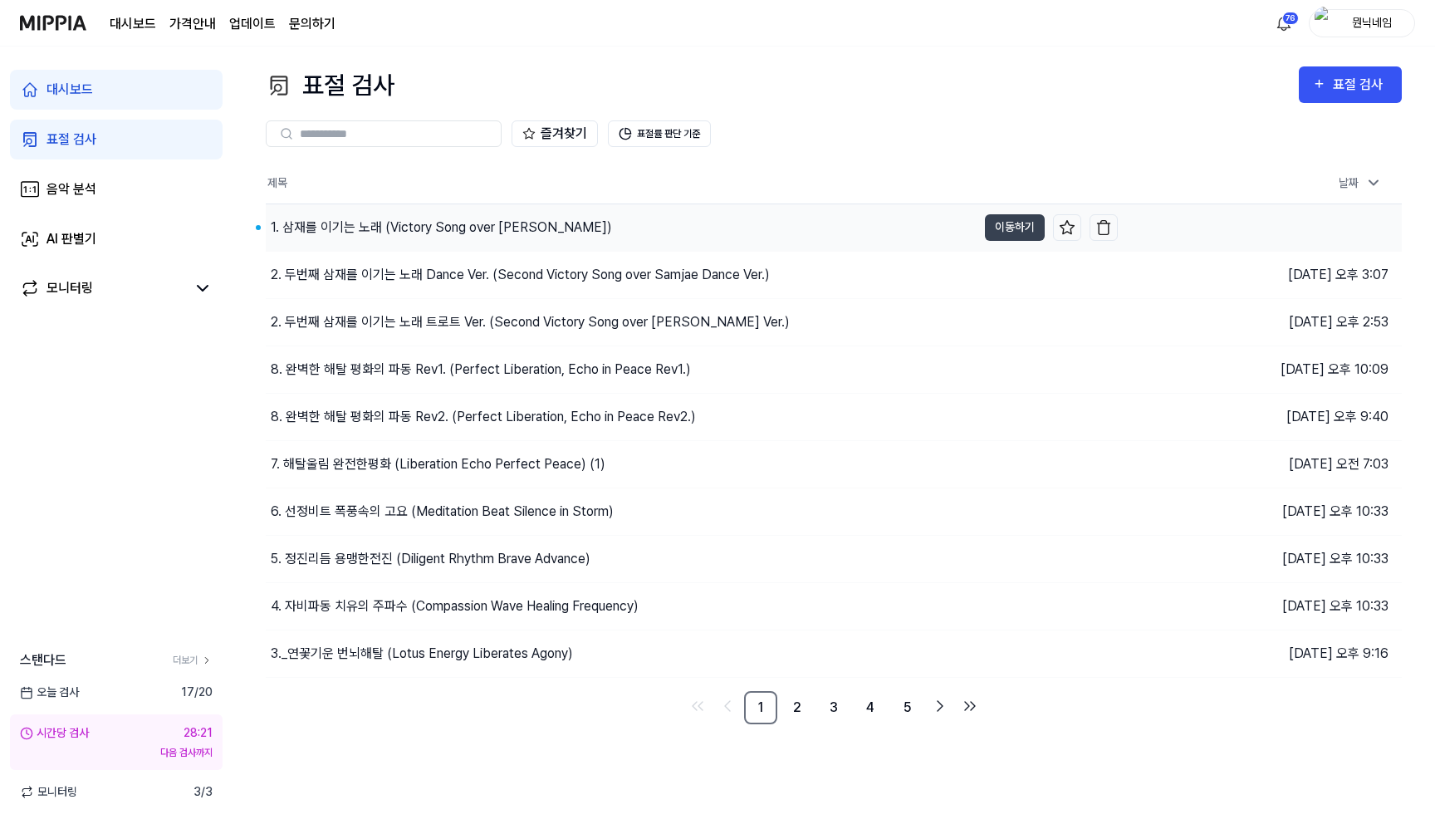
click at [360, 225] on div "1. 삼재를 이기는 노래 (Victory Song over Samjae)" at bounding box center [441, 228] width 341 height 20
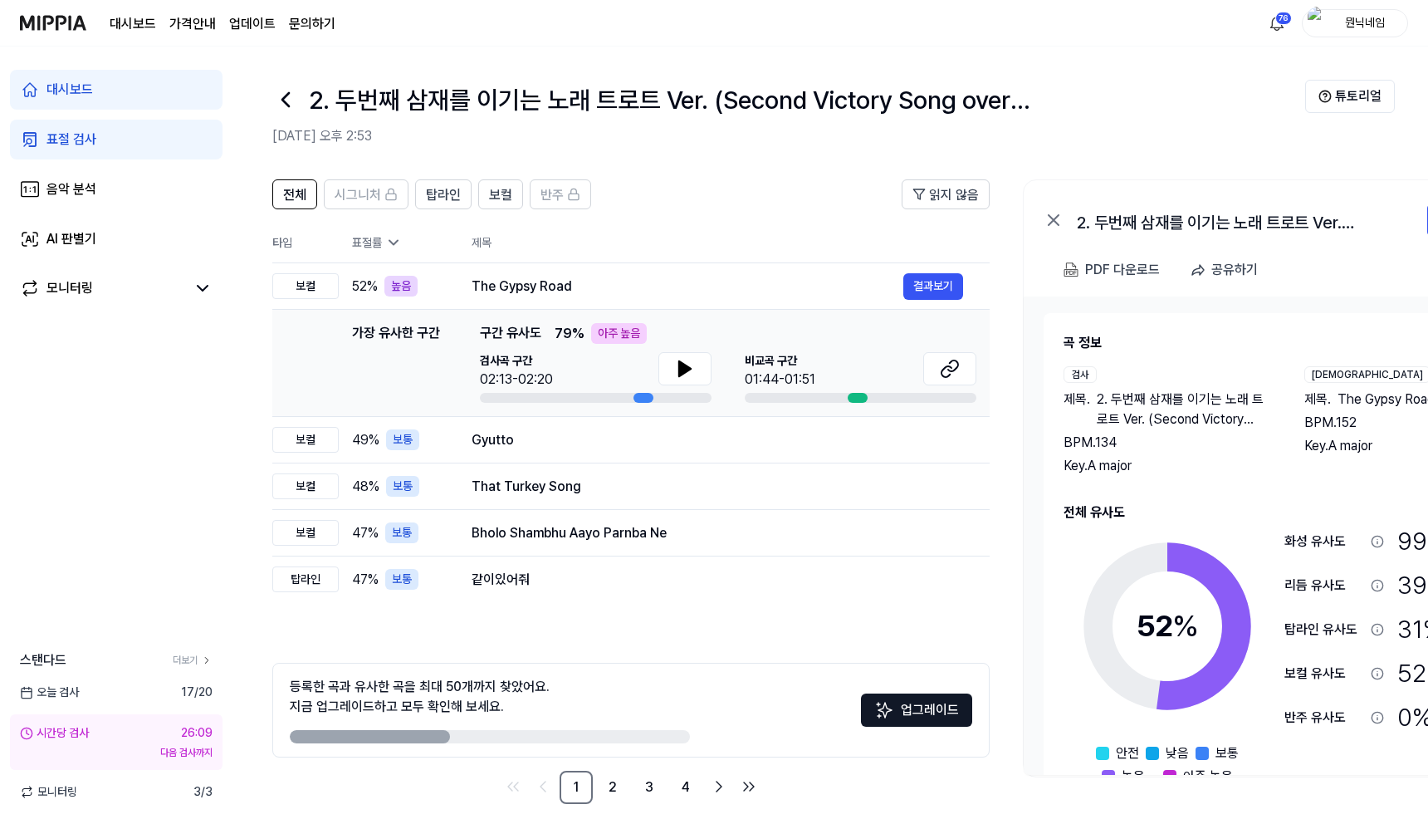
click at [291, 105] on icon at bounding box center [285, 99] width 27 height 27
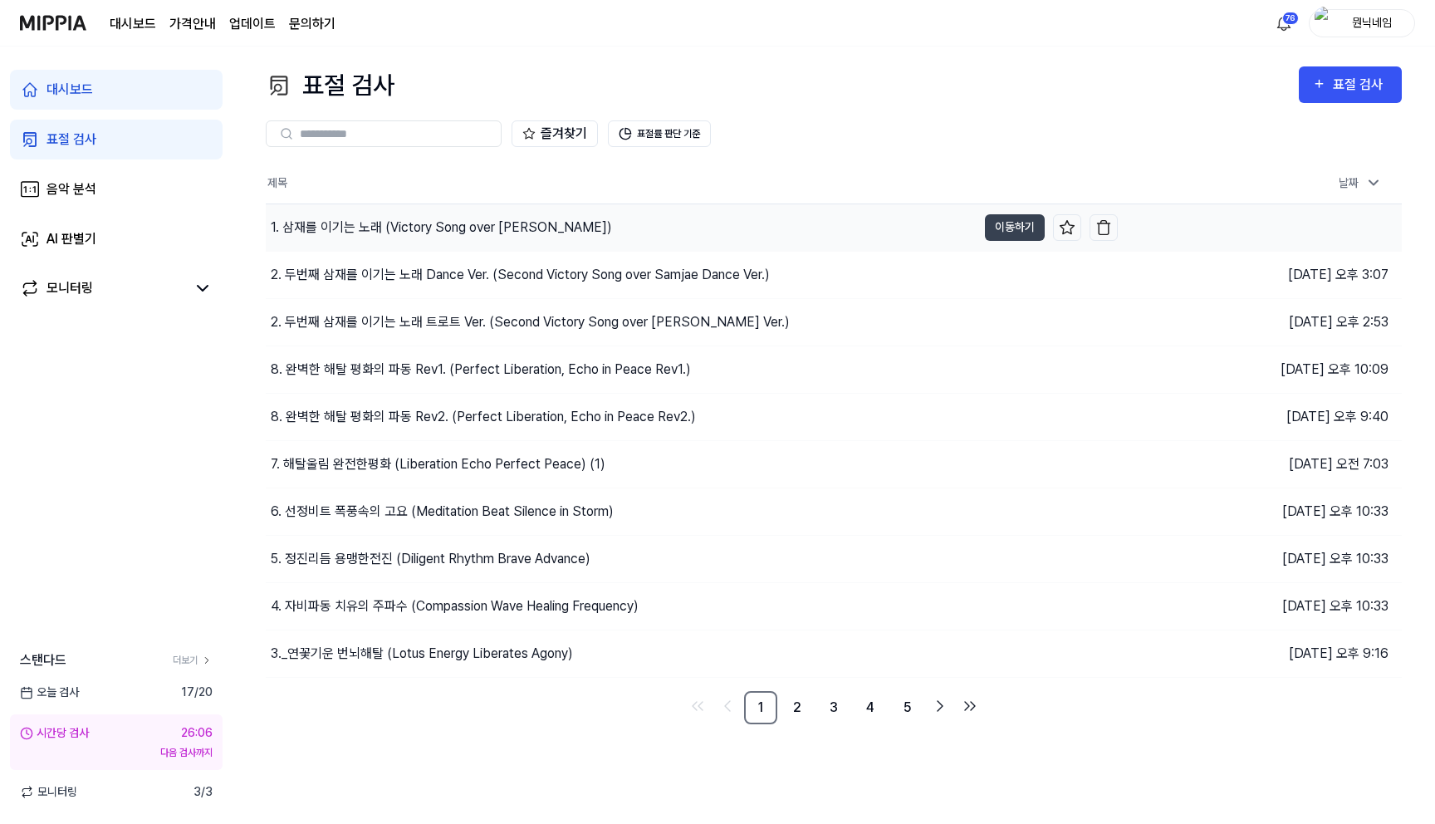
click at [412, 231] on div "1. 삼재를 이기는 노래 (Victory Song over Samjae)" at bounding box center [441, 228] width 341 height 20
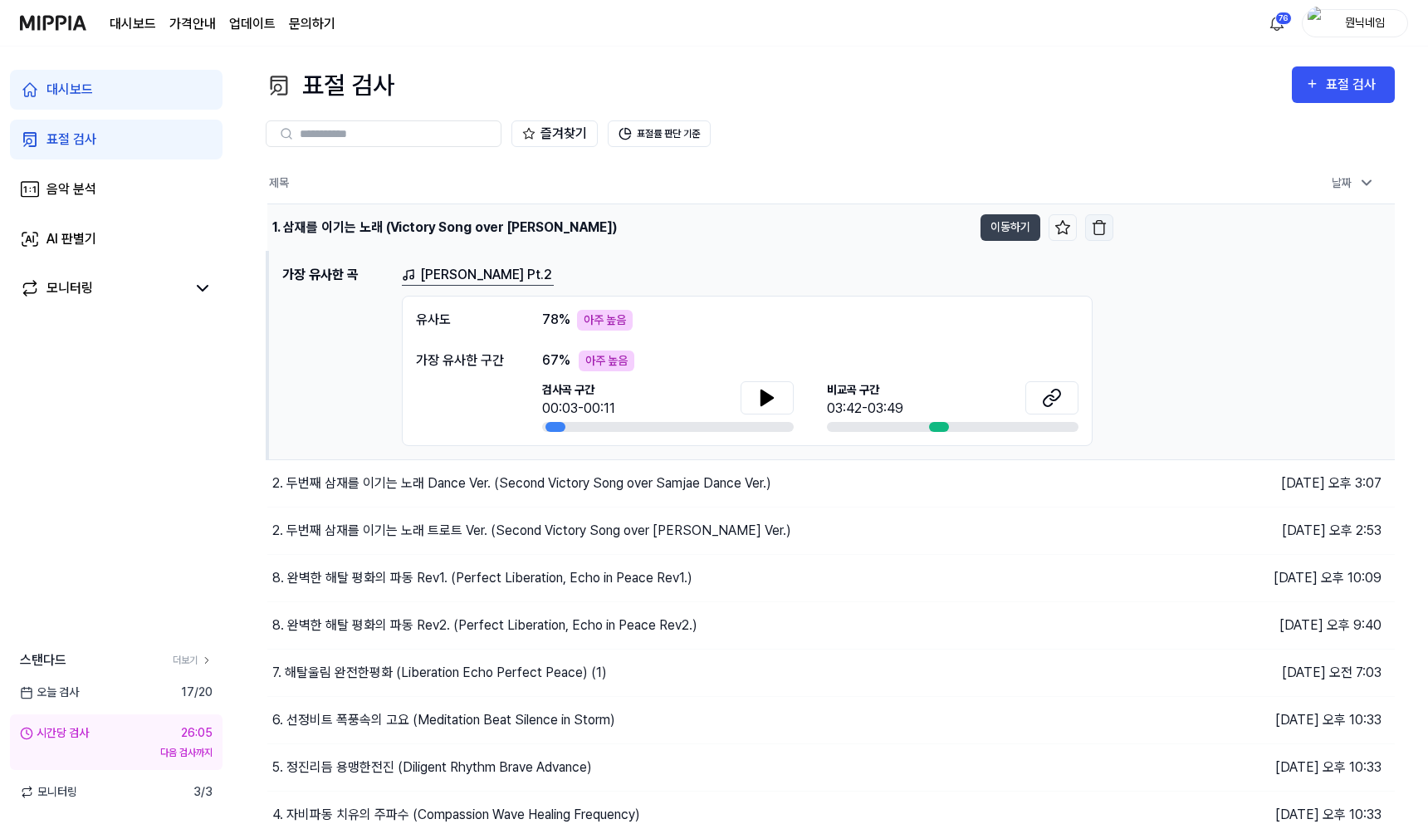
click at [1104, 229] on img "button" at bounding box center [1099, 227] width 17 height 17
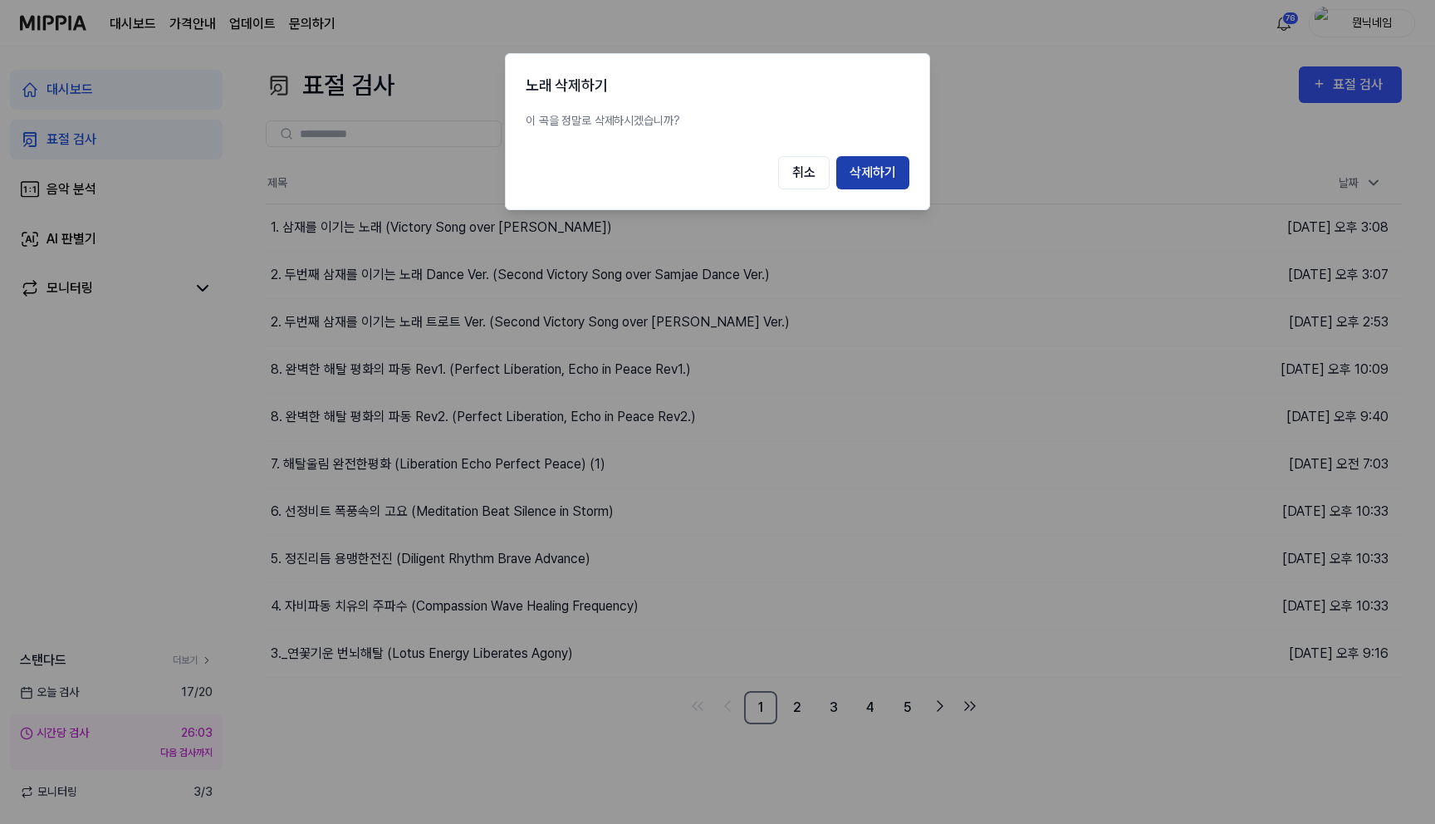
click at [877, 182] on button "삭제하기" at bounding box center [872, 172] width 73 height 33
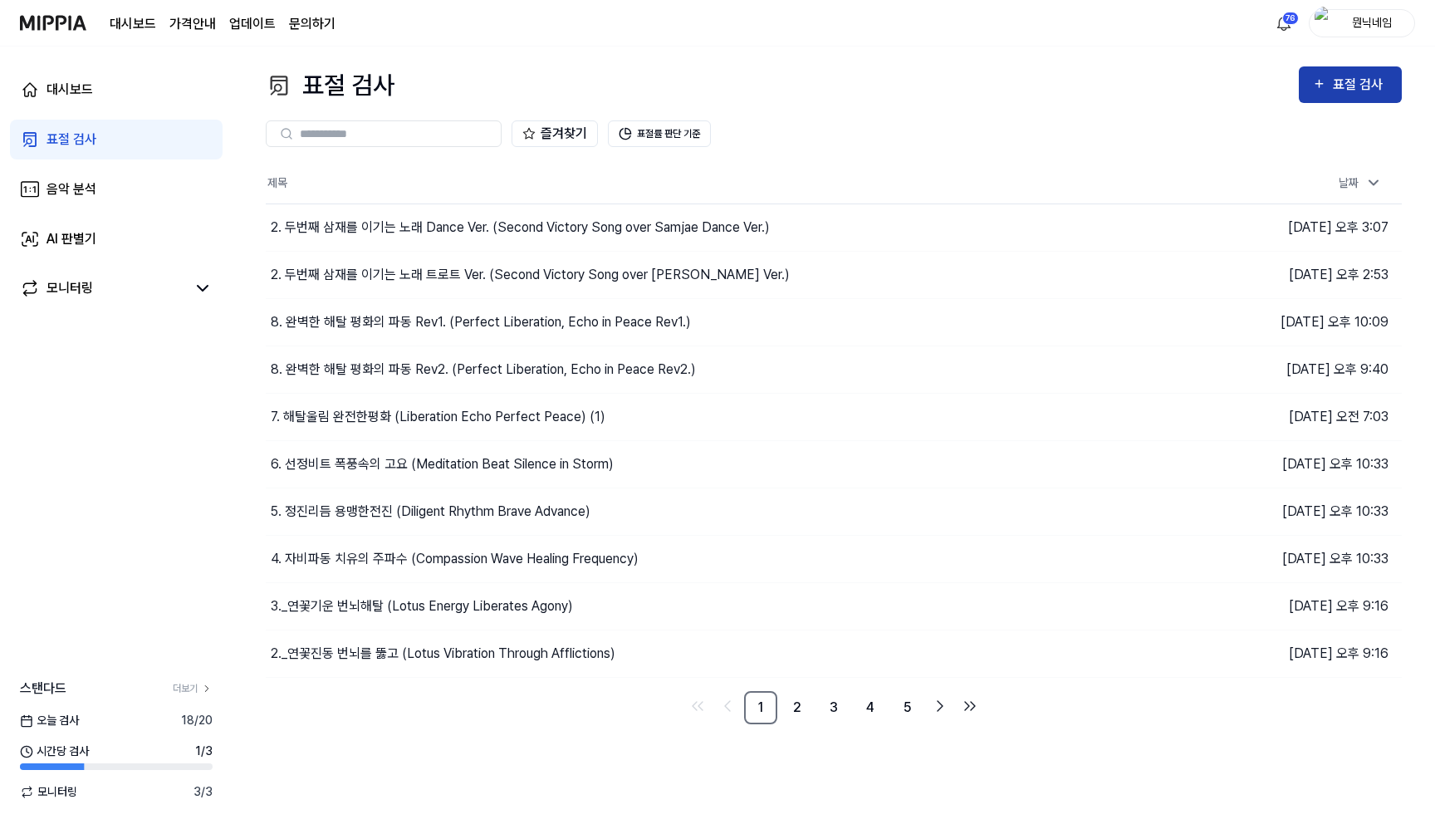
click at [1348, 89] on div "표절 검사" at bounding box center [1361, 85] width 56 height 22
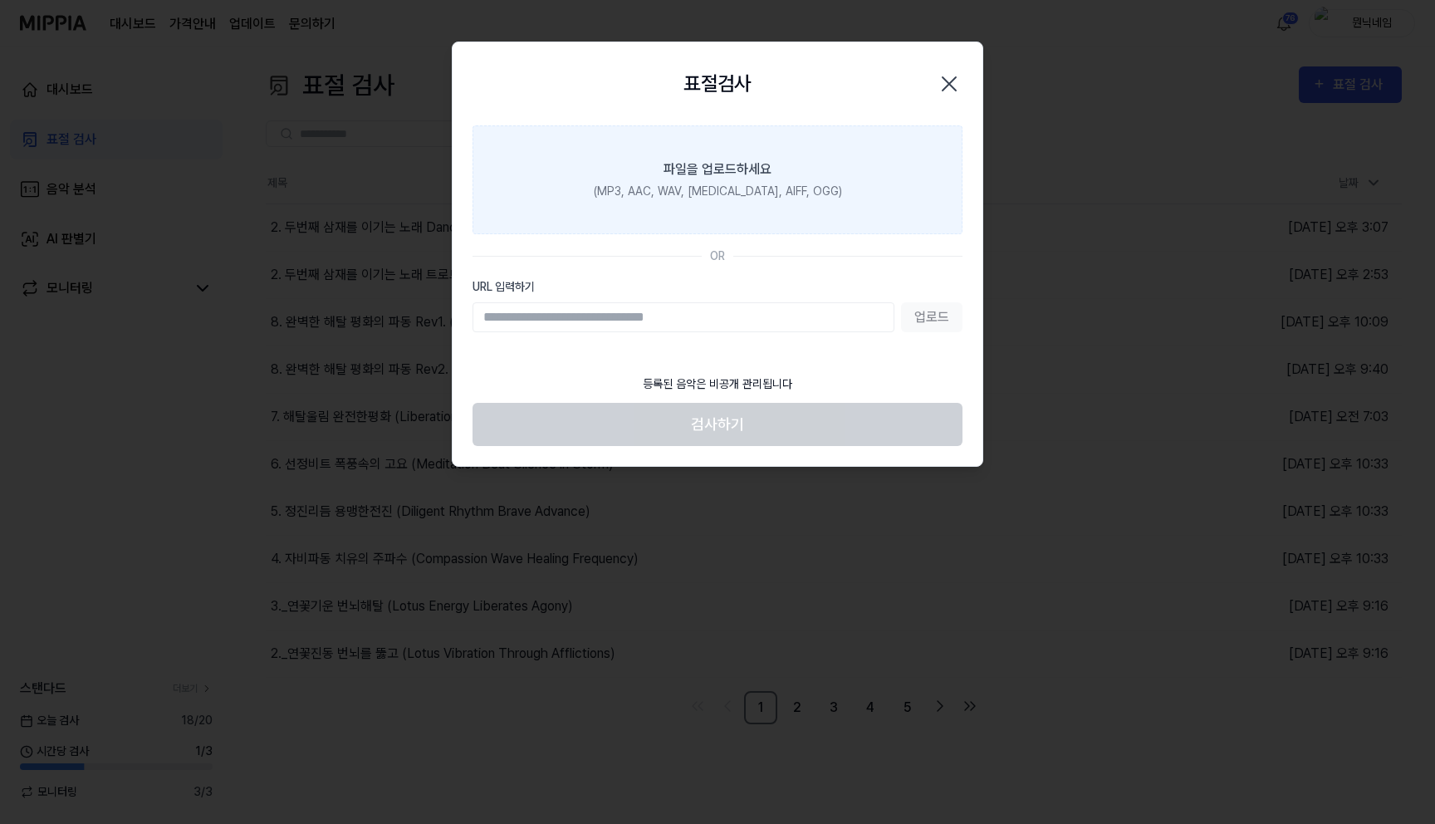
click at [784, 178] on label "파일을 업로드하세요 (MP3, AAC, WAV, [MEDICAL_DATA], AIFF, OGG)" at bounding box center [718, 179] width 490 height 109
click at [0, 0] on input "파일을 업로드하세요 (MP3, AAC, WAV, [MEDICAL_DATA], AIFF, OGG)" at bounding box center [0, 0] width 0 height 0
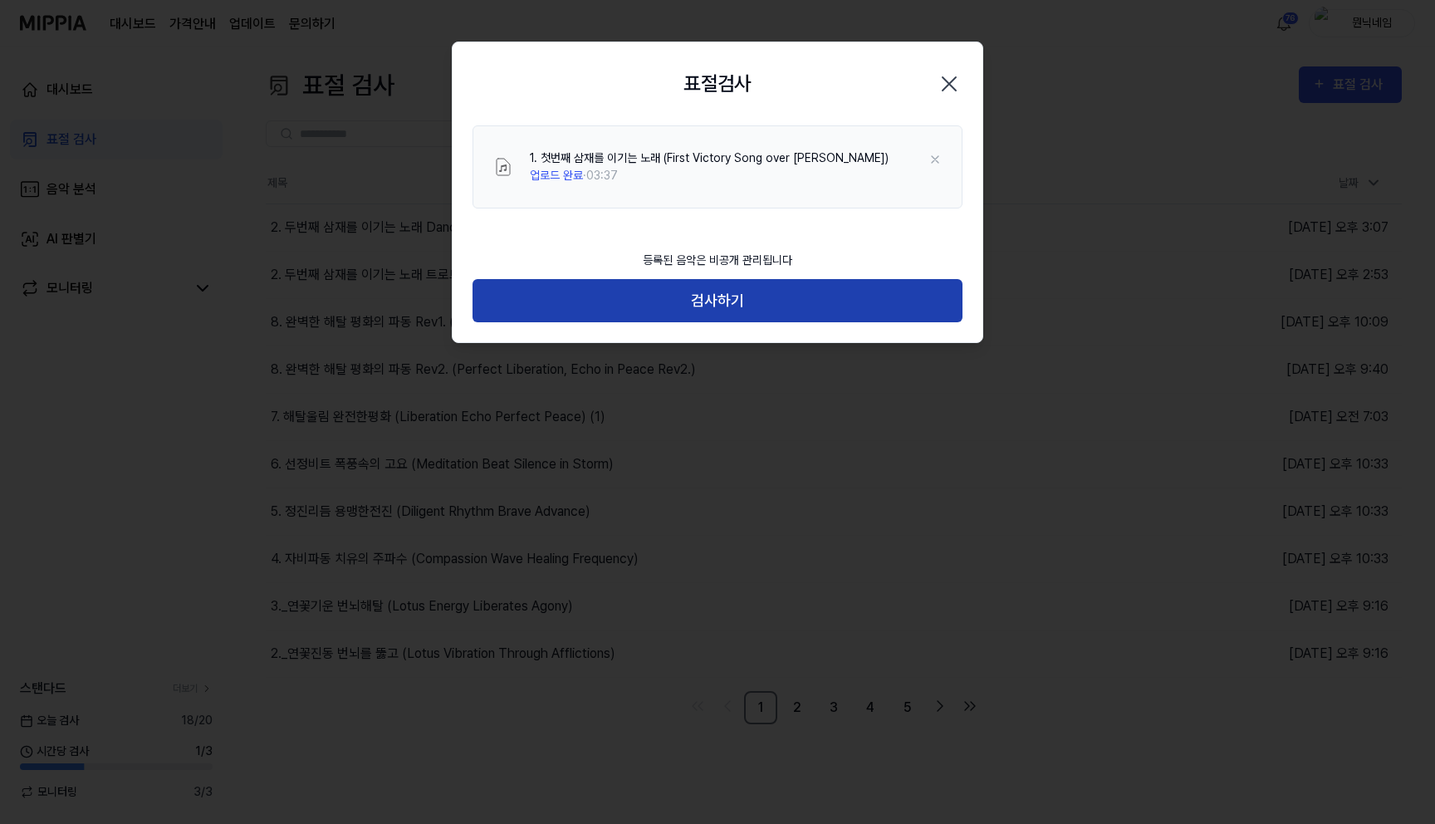
click at [638, 295] on button "검사하기" at bounding box center [718, 301] width 490 height 44
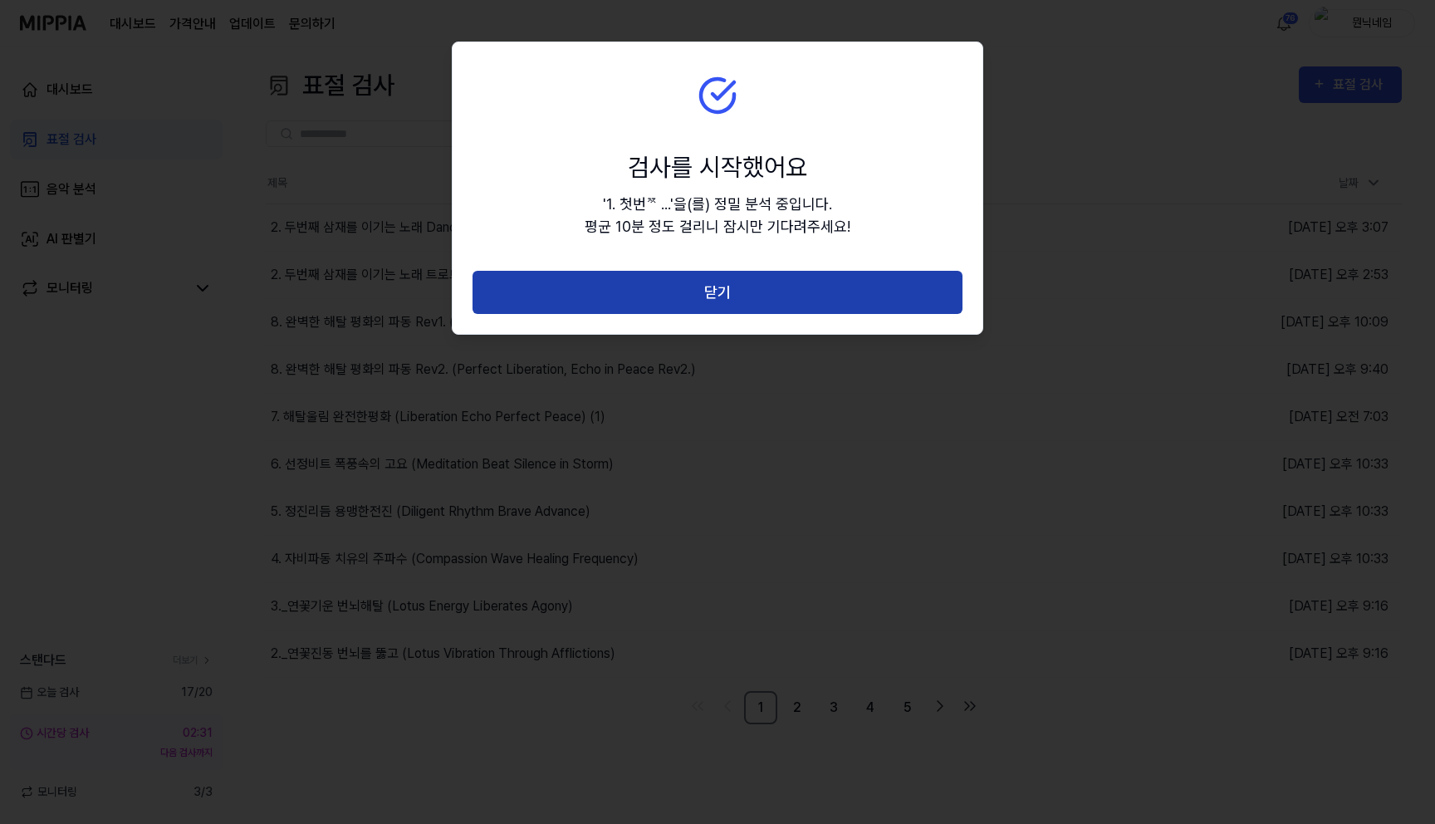
click at [631, 310] on button "닫기" at bounding box center [718, 293] width 490 height 44
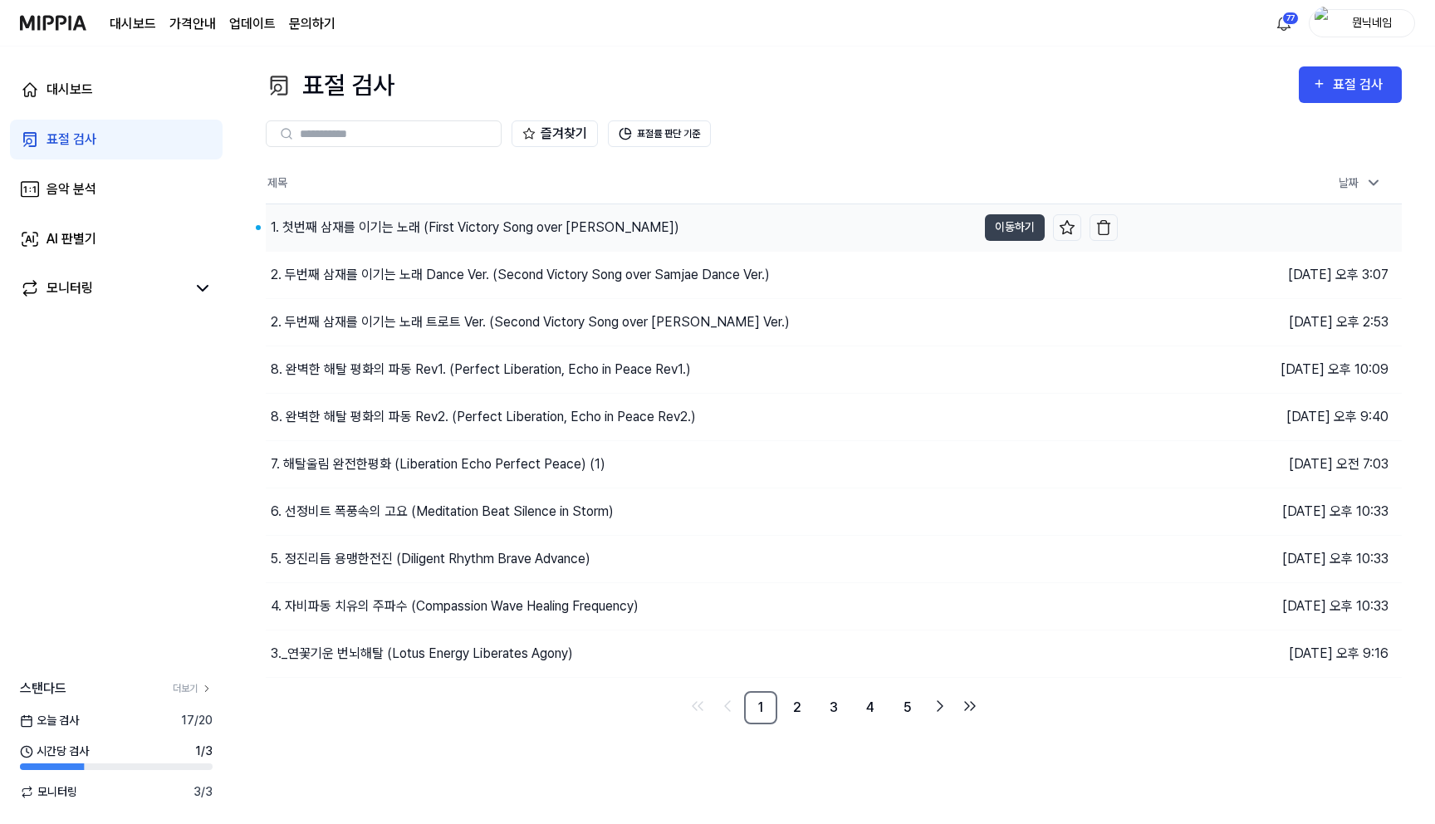
click at [453, 232] on div "1. 첫번째 삼재를 이기는 노래 (First Victory Song over [PERSON_NAME])" at bounding box center [475, 228] width 409 height 20
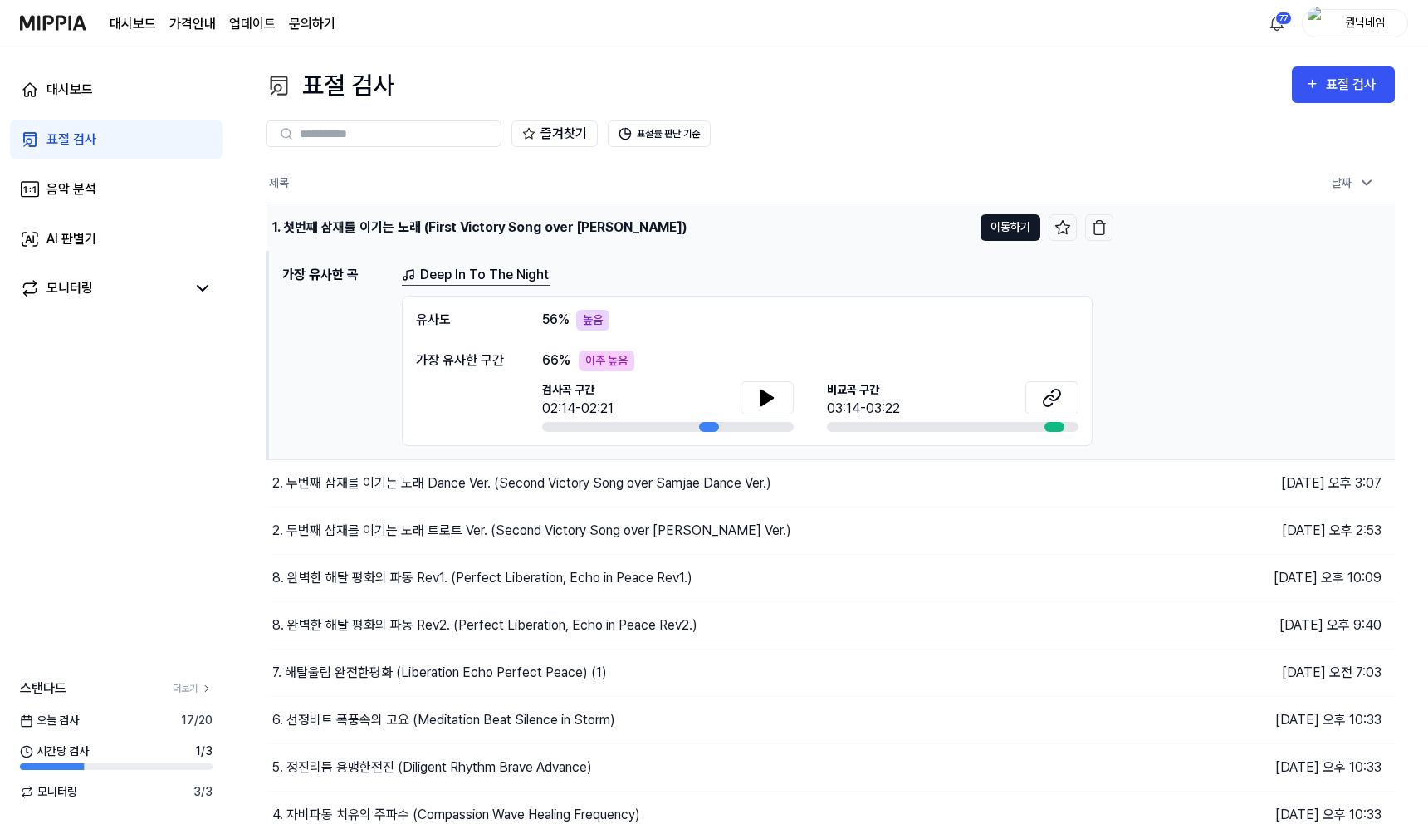
click at [1000, 225] on button "이동하기" at bounding box center [1011, 227] width 60 height 27
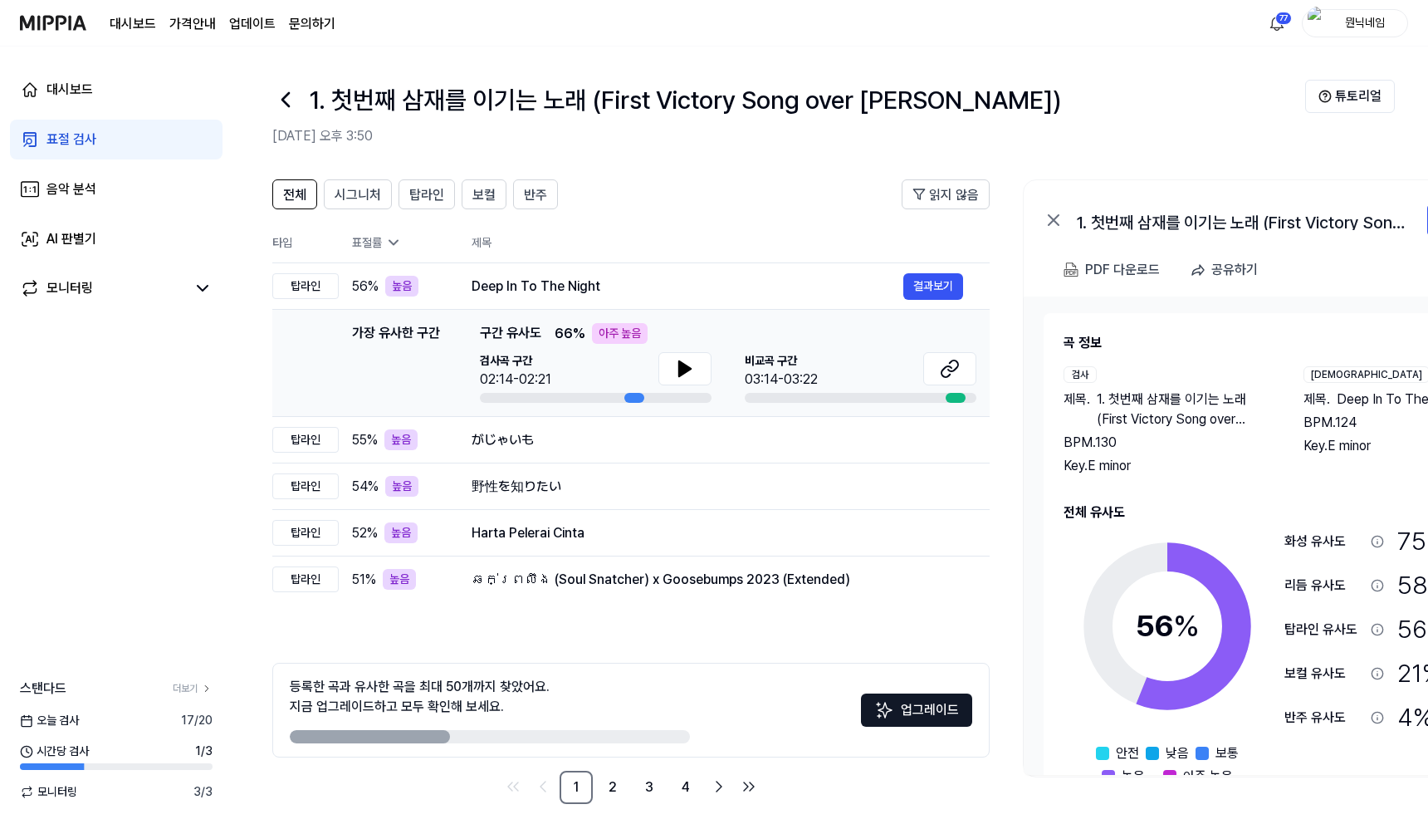
click at [979, 377] on td "가장 유사한 구간 가장 유사한 구간 구간 유사도 66 % 아주 높음 검사곡 구간 02:14-02:21 [GEOGRAPHIC_DATA] 구간 0…" at bounding box center [630, 363] width 717 height 107
click at [937, 376] on button at bounding box center [949, 368] width 53 height 33
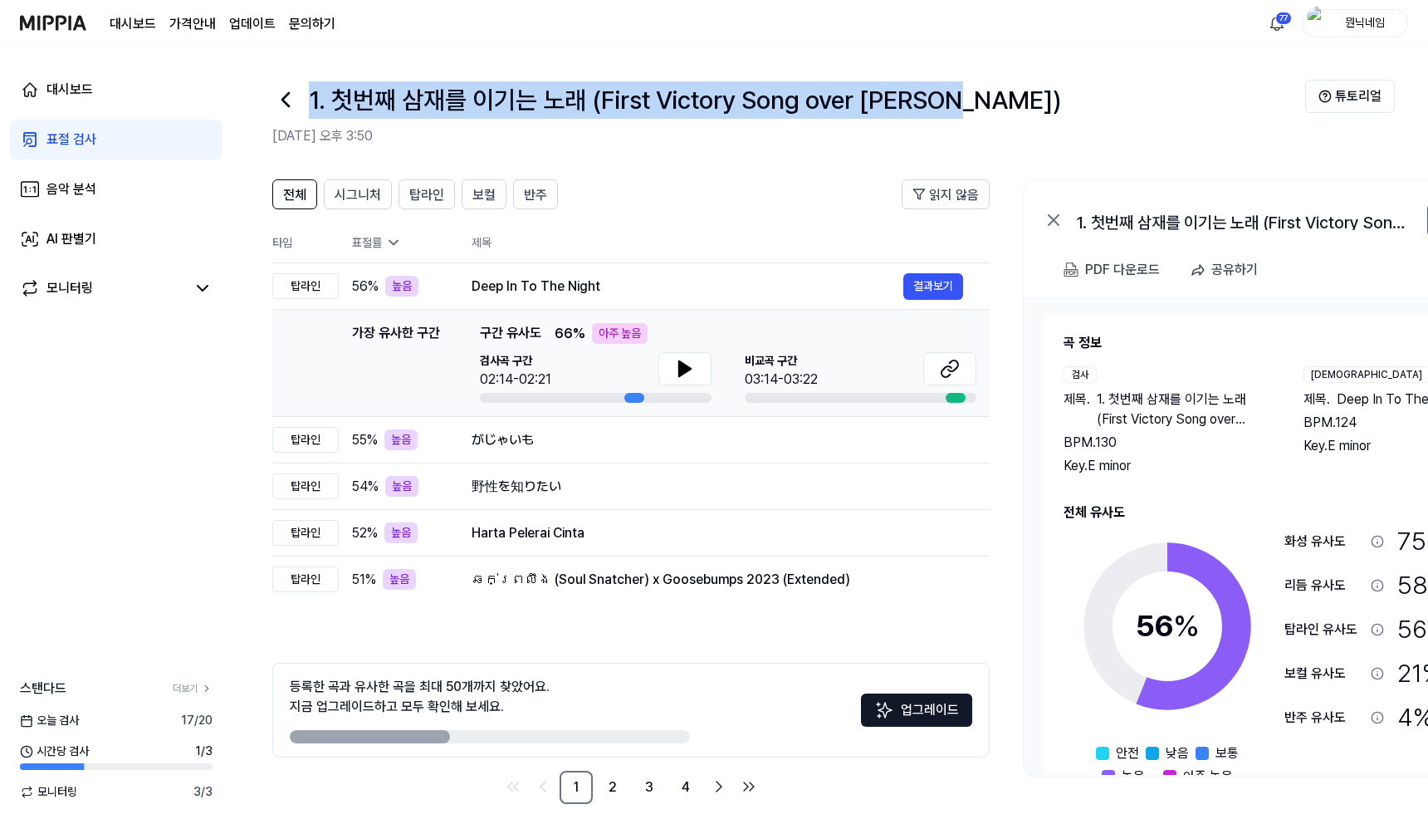
drag, startPoint x: 313, startPoint y: 102, endPoint x: 993, endPoint y: 114, distance: 680.2
click at [993, 114] on div "1. 첫번째 삼재를 이기는 노래 (First Victory Song over [PERSON_NAME])" at bounding box center [788, 100] width 1033 height 40
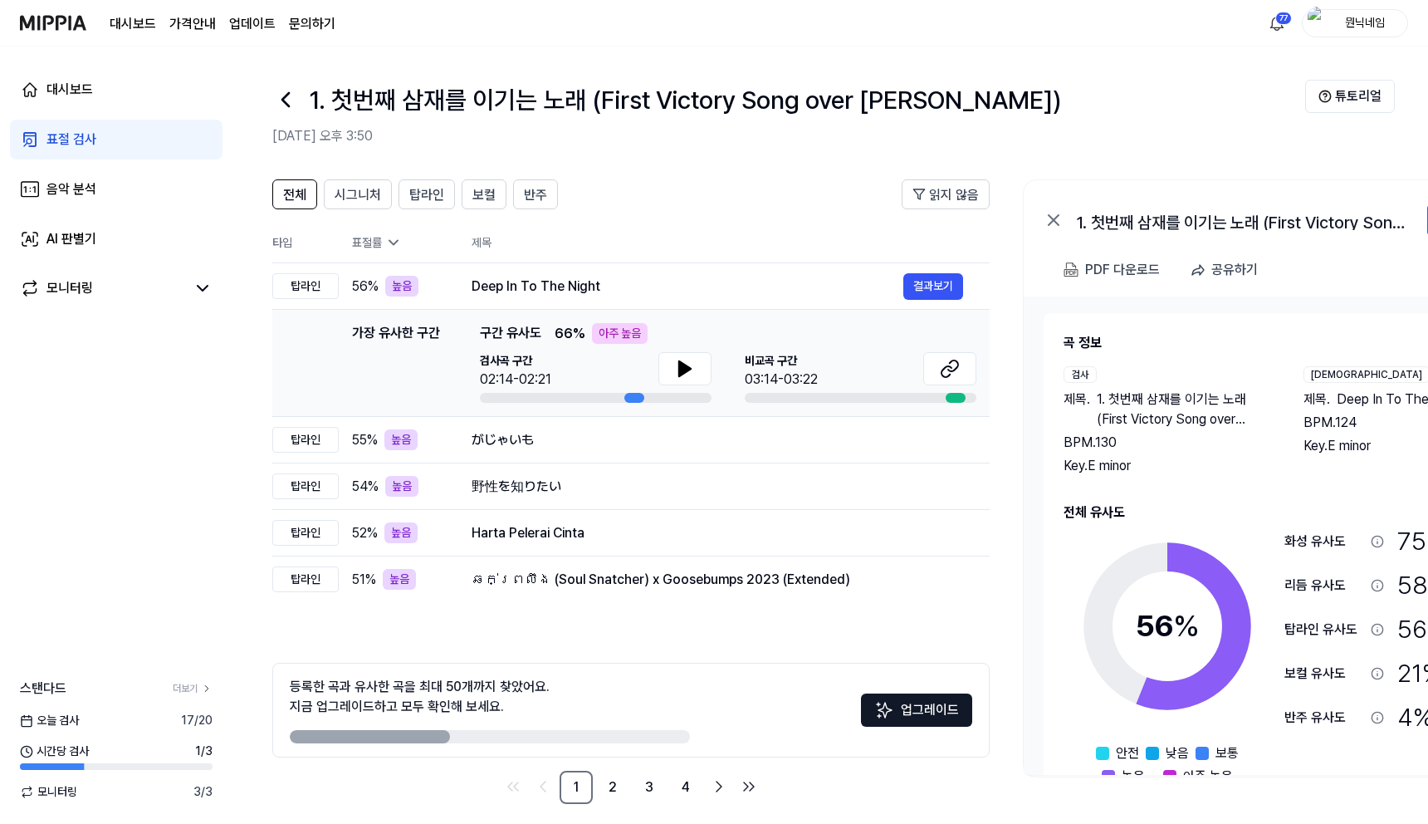
click at [271, 104] on header "1. 첫번째 삼재를 이기는 노래 (First Victory Song over Samjae) [DATE] 오후 3:…" at bounding box center [831, 105] width 1196 height 116
click at [291, 102] on icon at bounding box center [285, 99] width 27 height 27
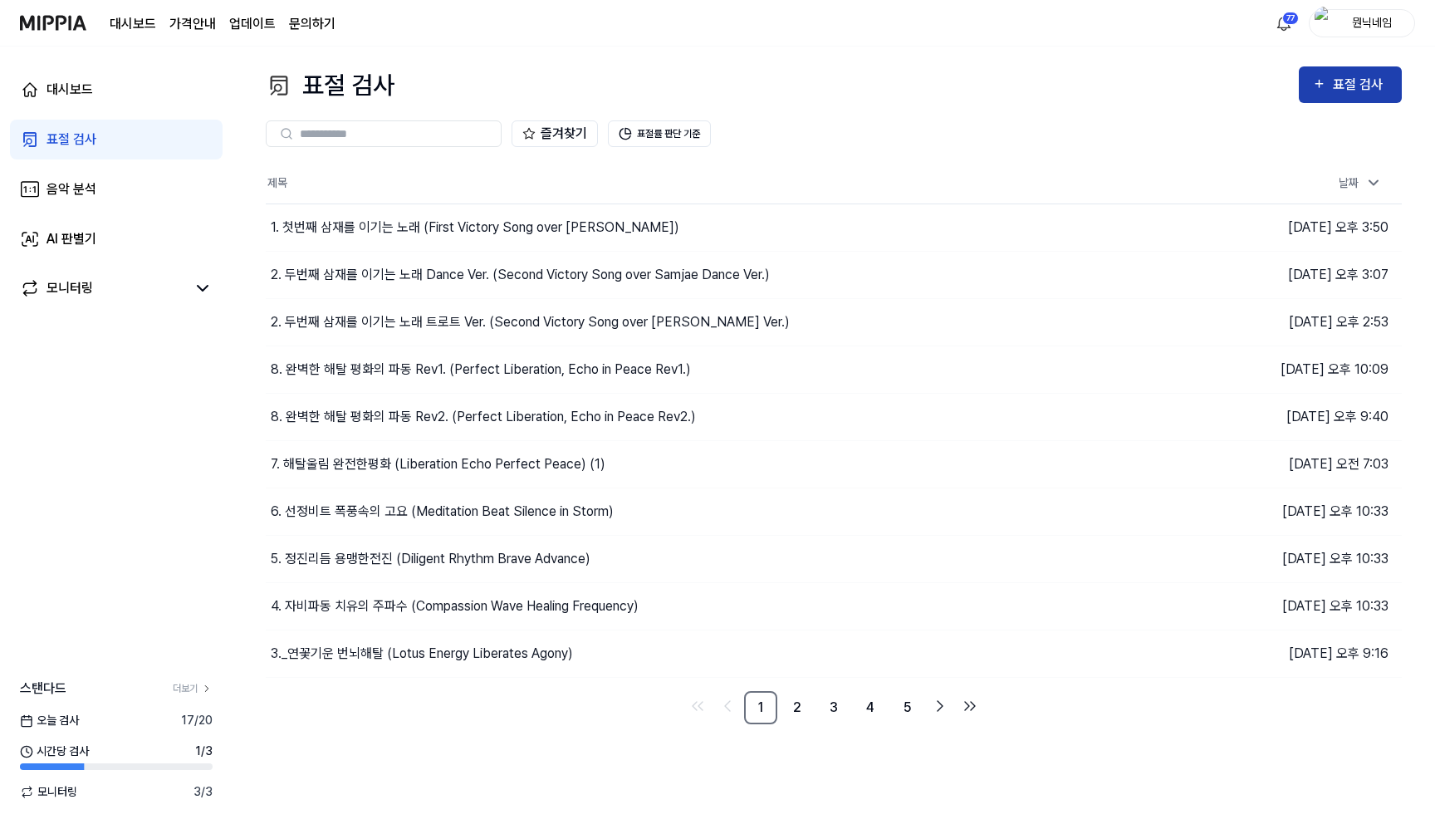
click at [1307, 88] on button "표절 검사" at bounding box center [1350, 84] width 103 height 37
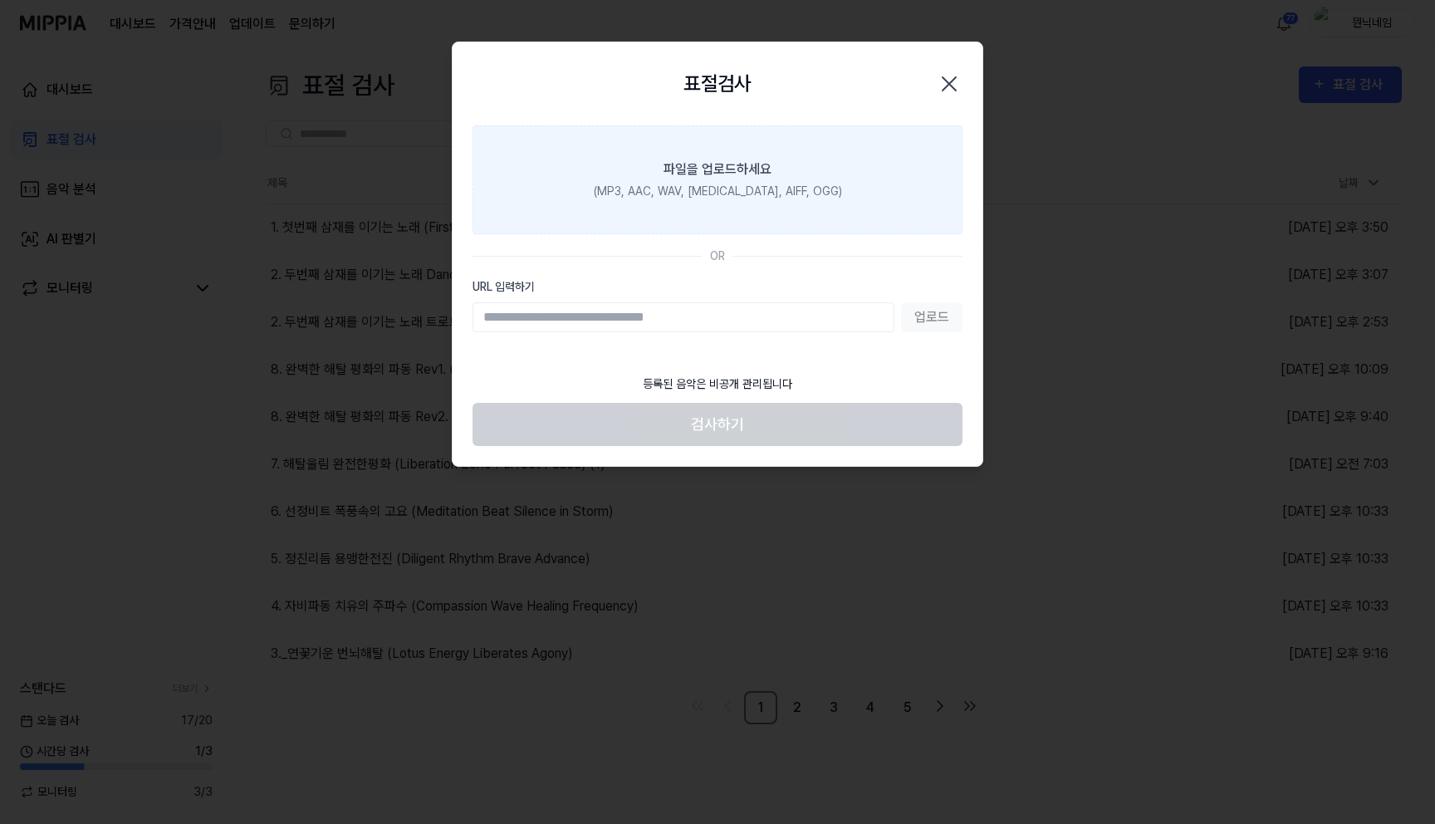
click at [731, 198] on div "(MP3, AAC, WAV, [MEDICAL_DATA], AIFF, OGG)" at bounding box center [718, 191] width 248 height 17
click at [0, 0] on input "파일을 업로드하세요 (MP3, AAC, WAV, [MEDICAL_DATA], AIFF, OGG)" at bounding box center [0, 0] width 0 height 0
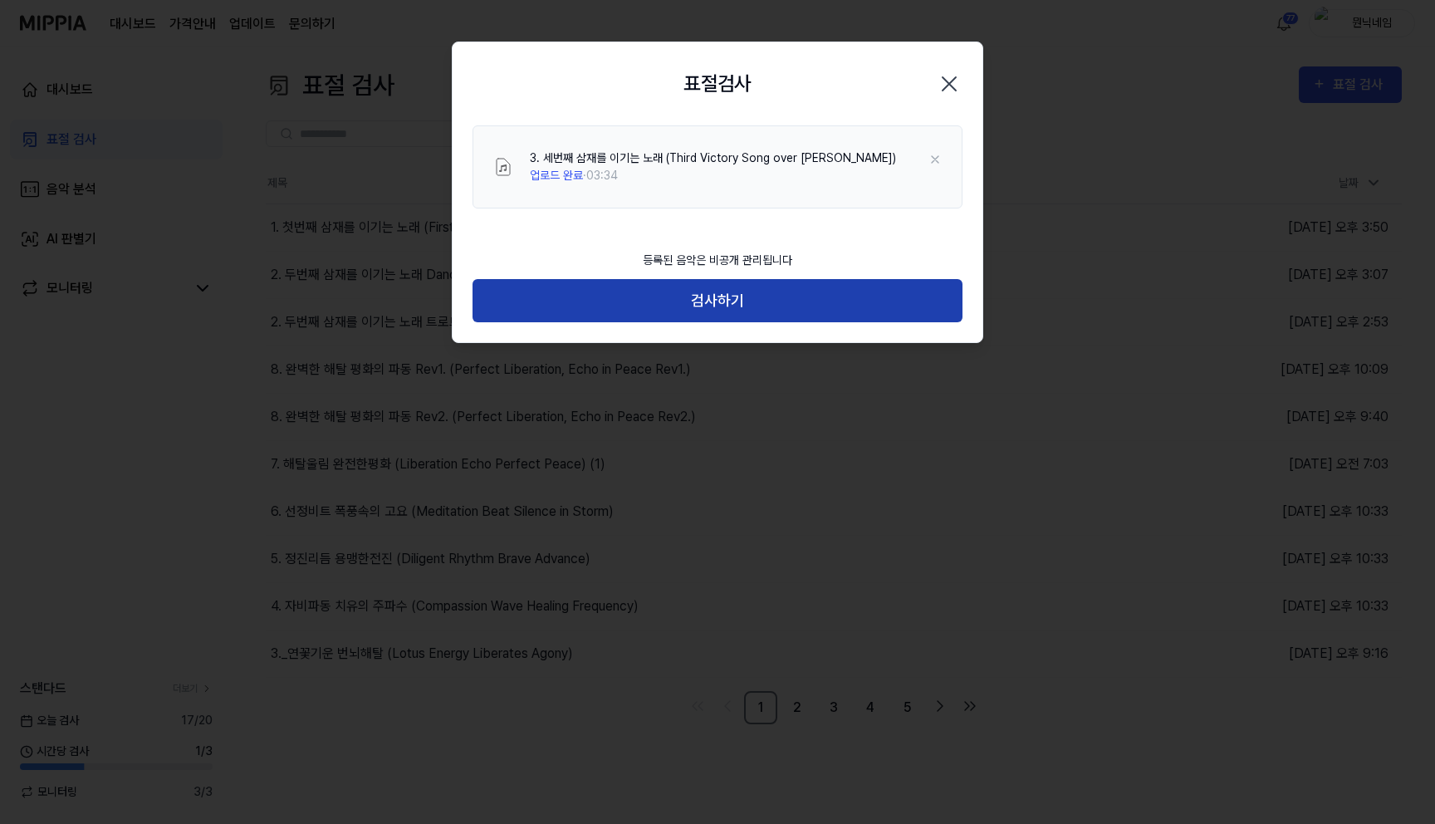
click at [729, 304] on button "검사하기" at bounding box center [718, 301] width 490 height 44
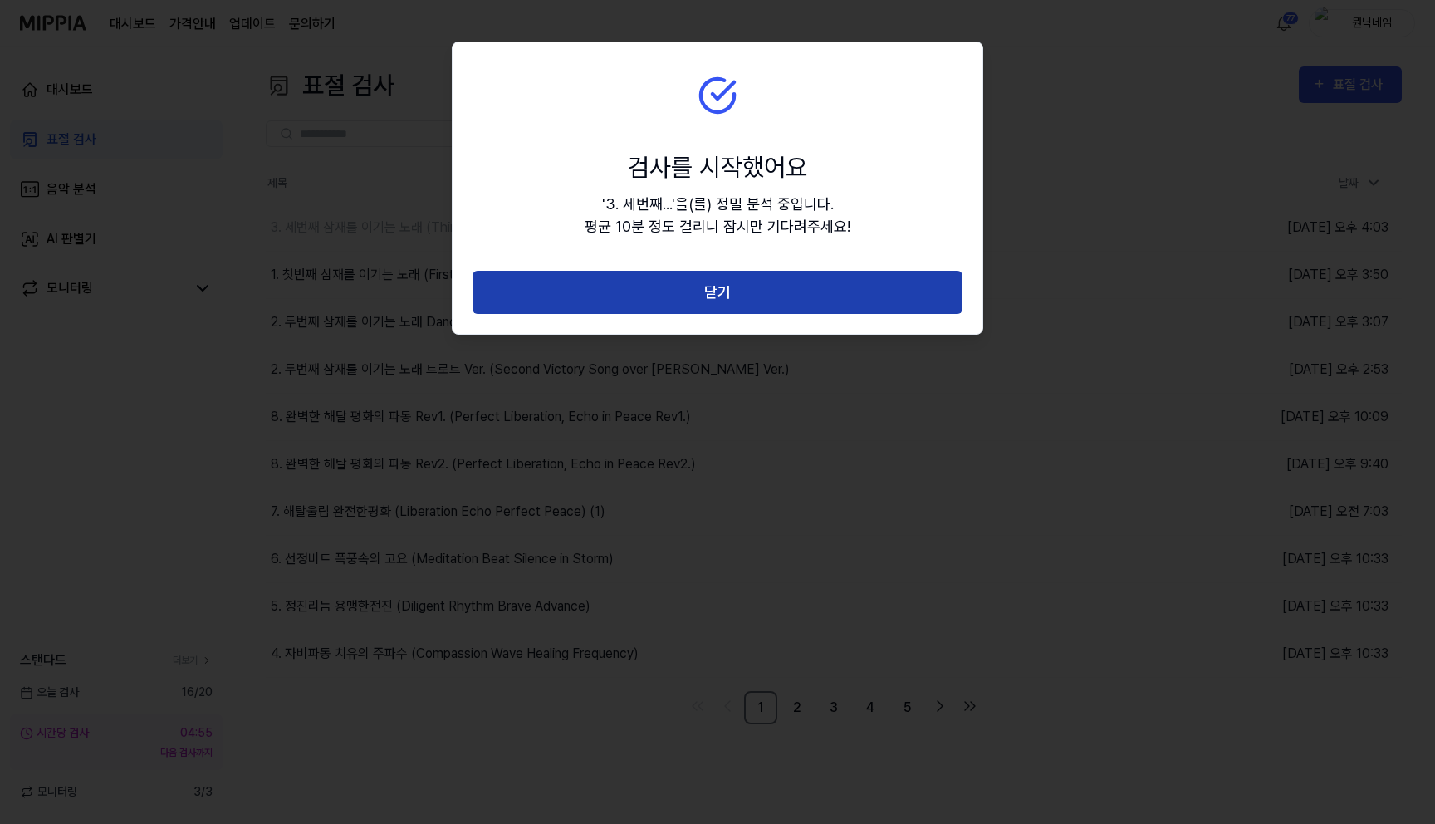
click at [715, 303] on button "닫기" at bounding box center [718, 293] width 490 height 44
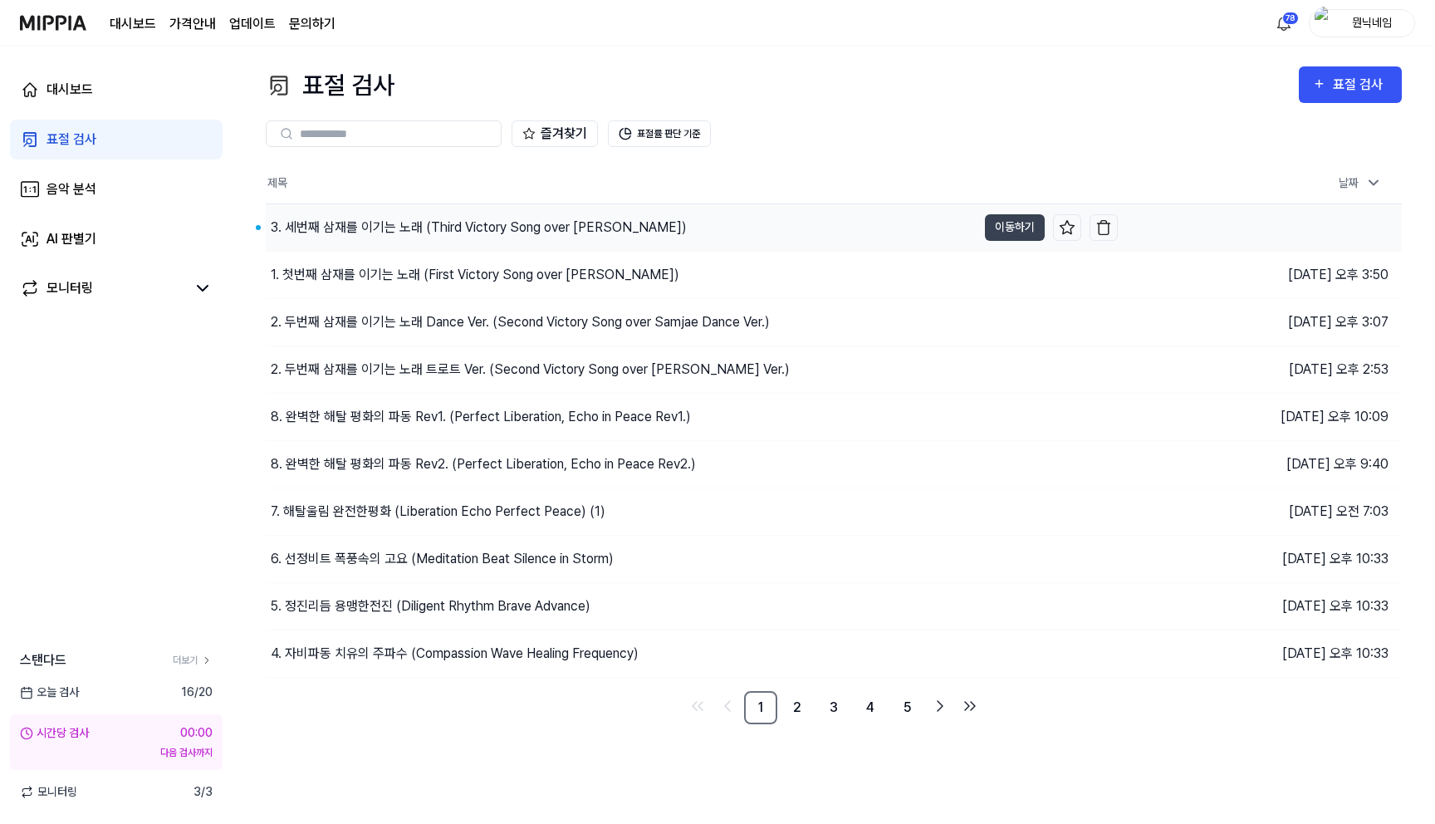
click at [469, 221] on div "3. 세번째 삼재를 이기는 노래 (Third Victory Song over [PERSON_NAME])" at bounding box center [479, 228] width 416 height 20
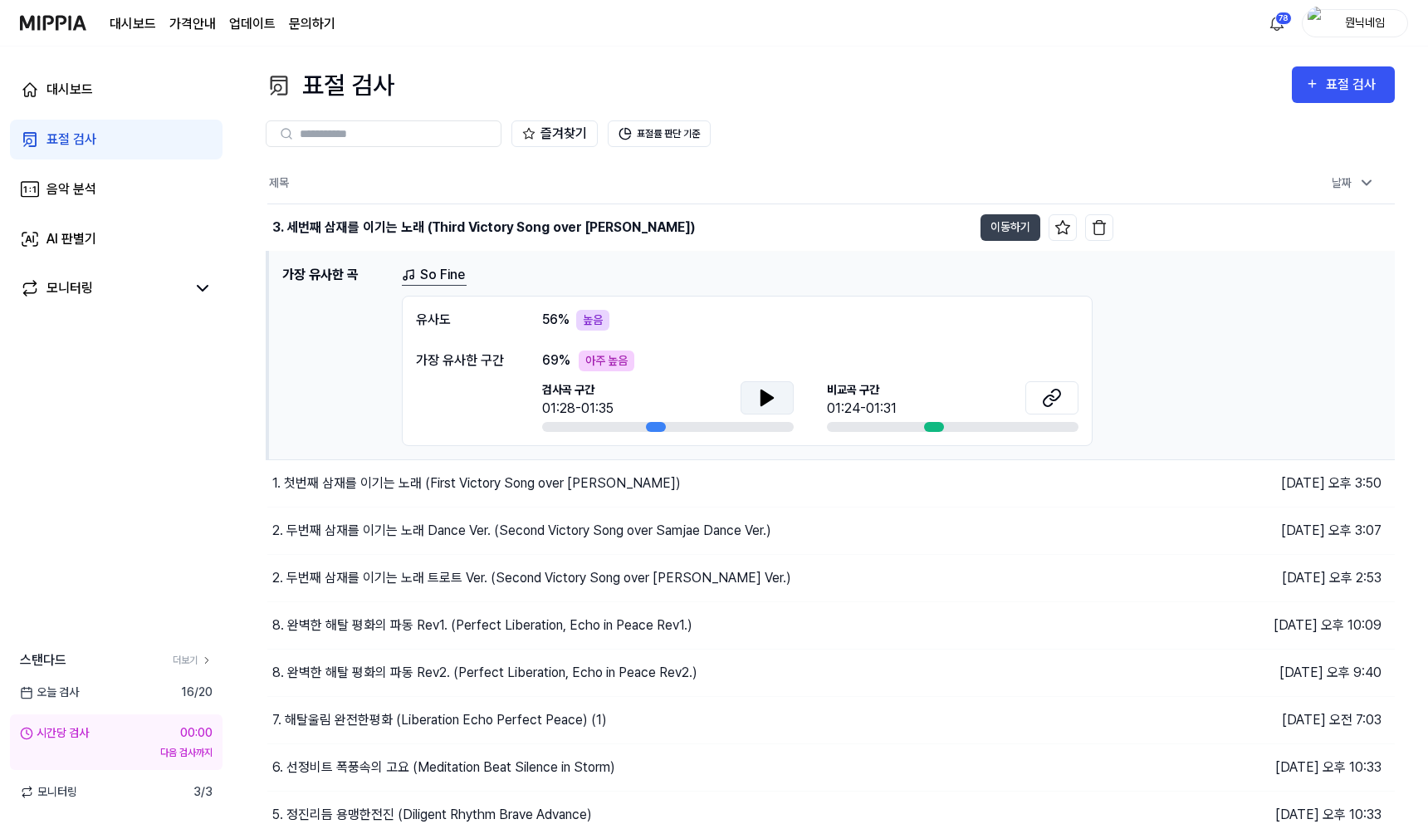
click at [757, 401] on button at bounding box center [767, 397] width 53 height 33
click at [757, 399] on button at bounding box center [767, 397] width 53 height 33
click at [772, 406] on icon at bounding box center [767, 398] width 20 height 20
click at [1051, 400] on icon at bounding box center [1052, 398] width 20 height 20
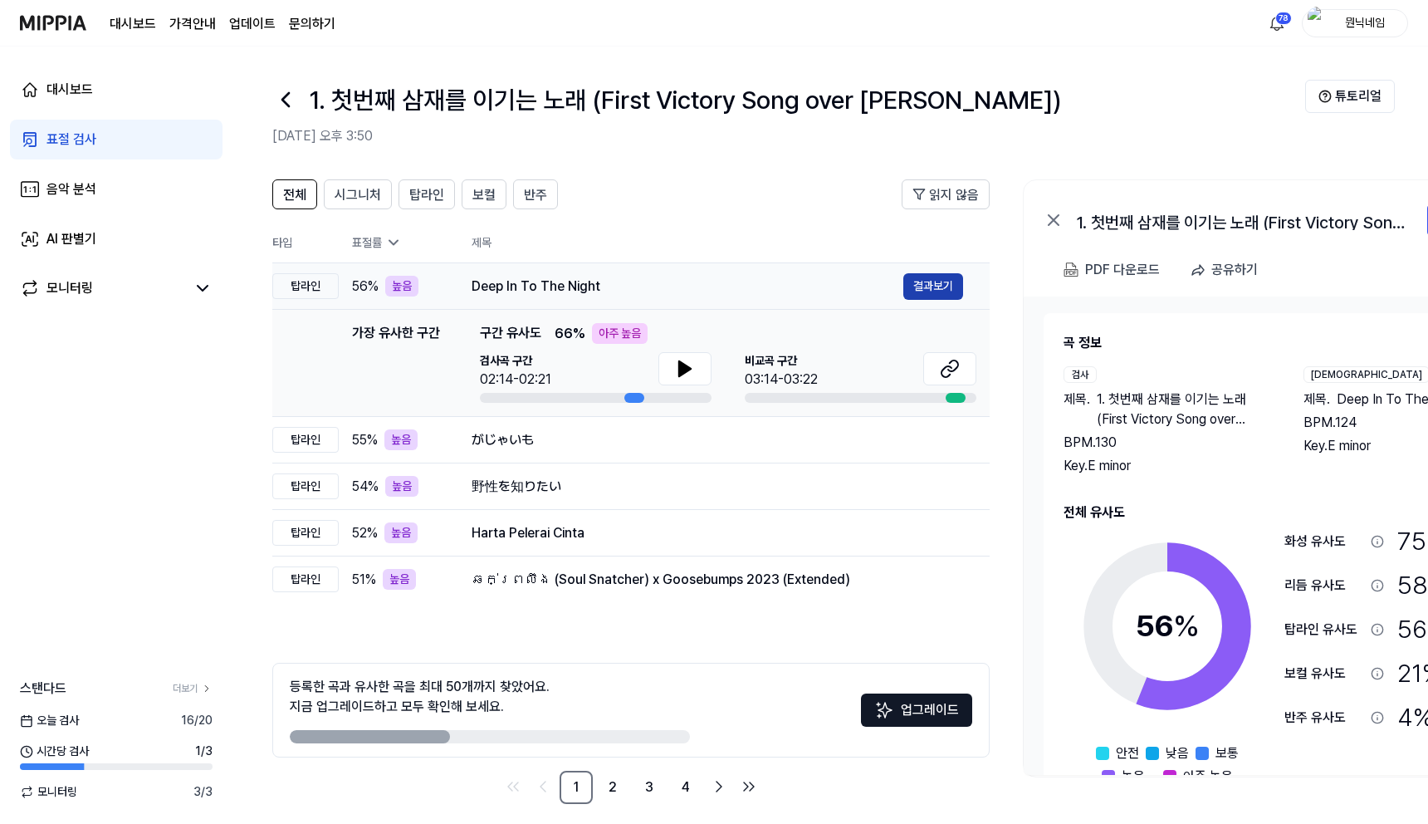
click at [916, 291] on button "결과보기" at bounding box center [934, 286] width 60 height 27
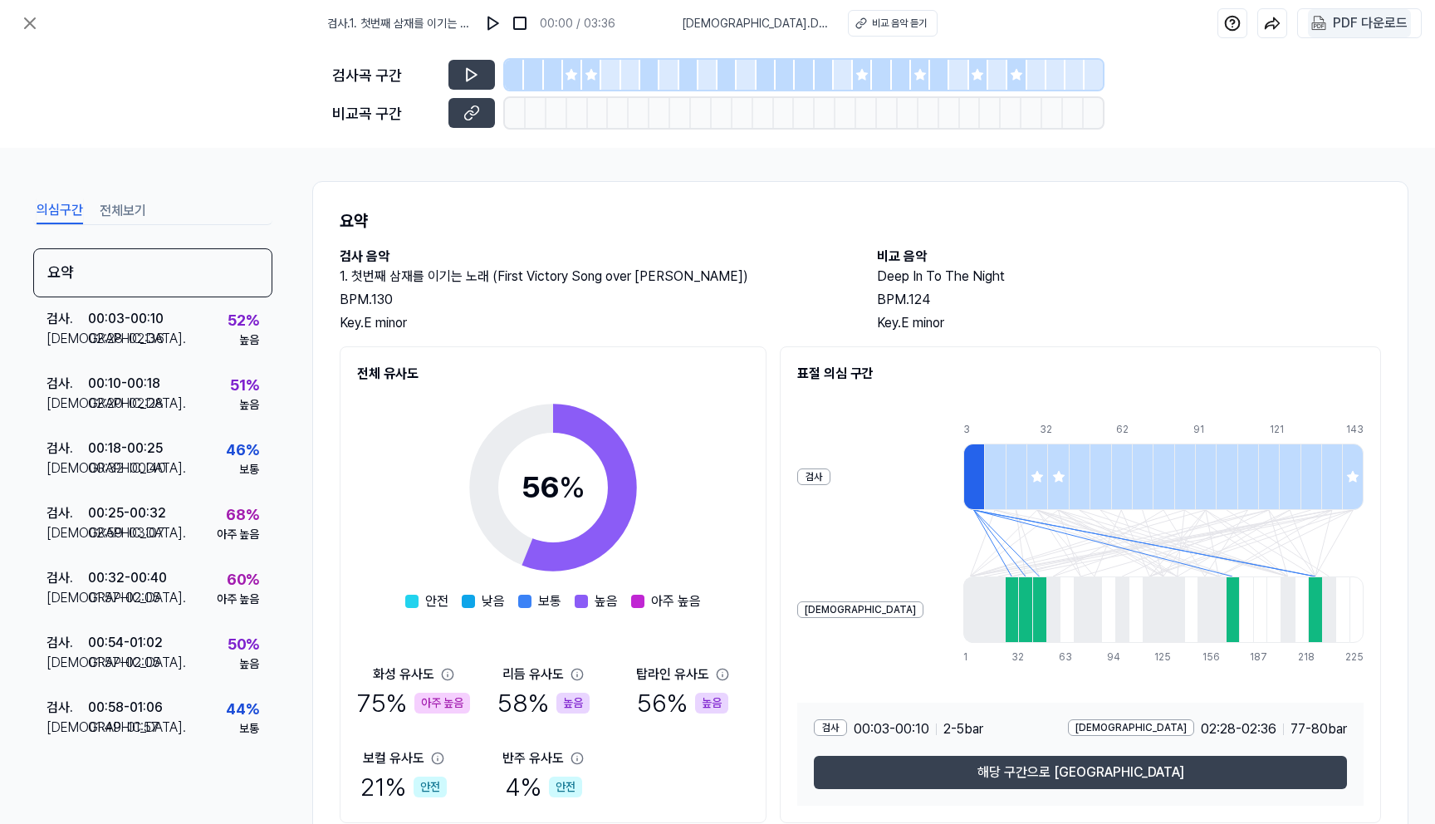
click at [1354, 33] on div "PDF 다운로드" at bounding box center [1370, 23] width 75 height 22
click at [41, 22] on button at bounding box center [29, 23] width 33 height 33
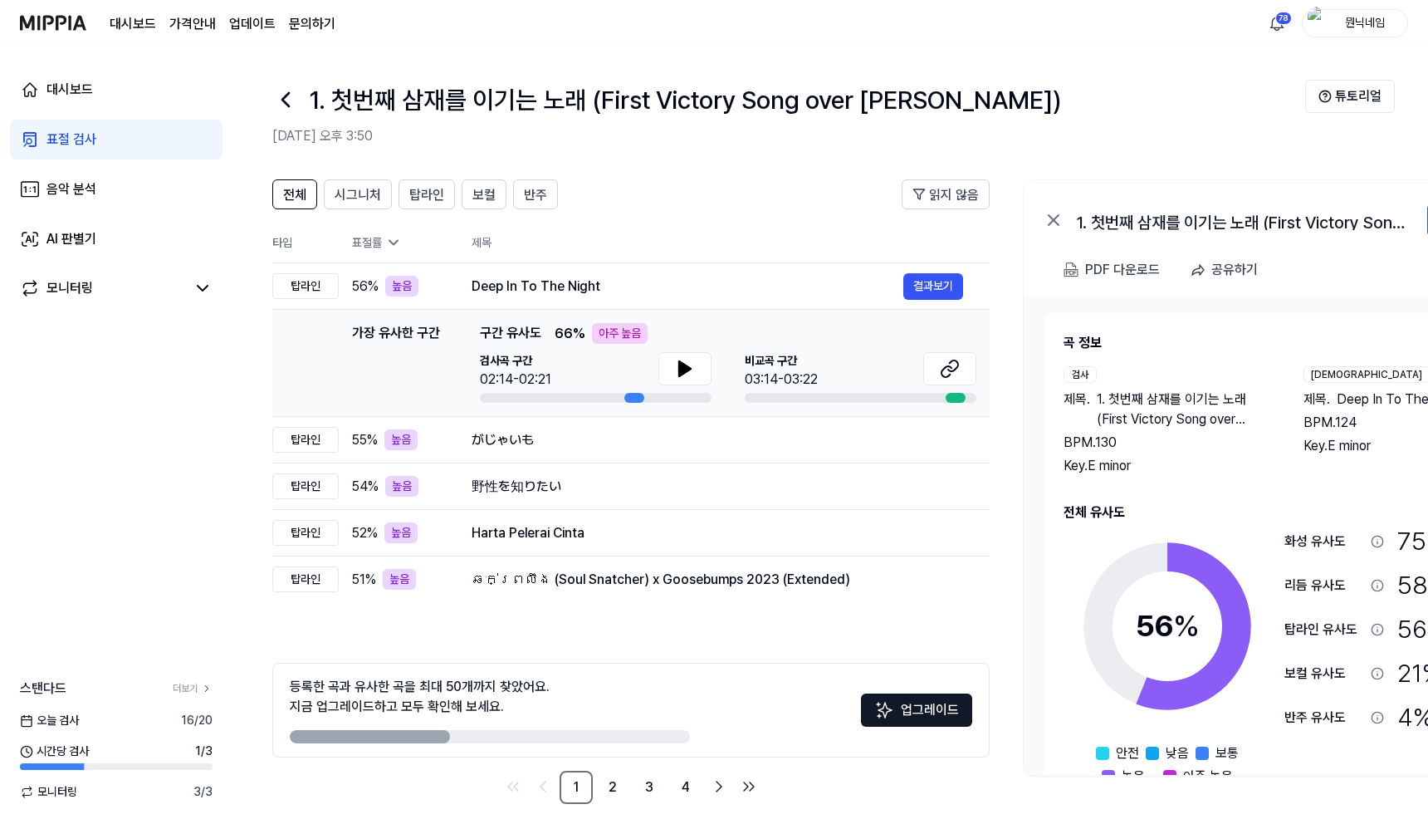
click at [288, 108] on icon at bounding box center [285, 99] width 27 height 27
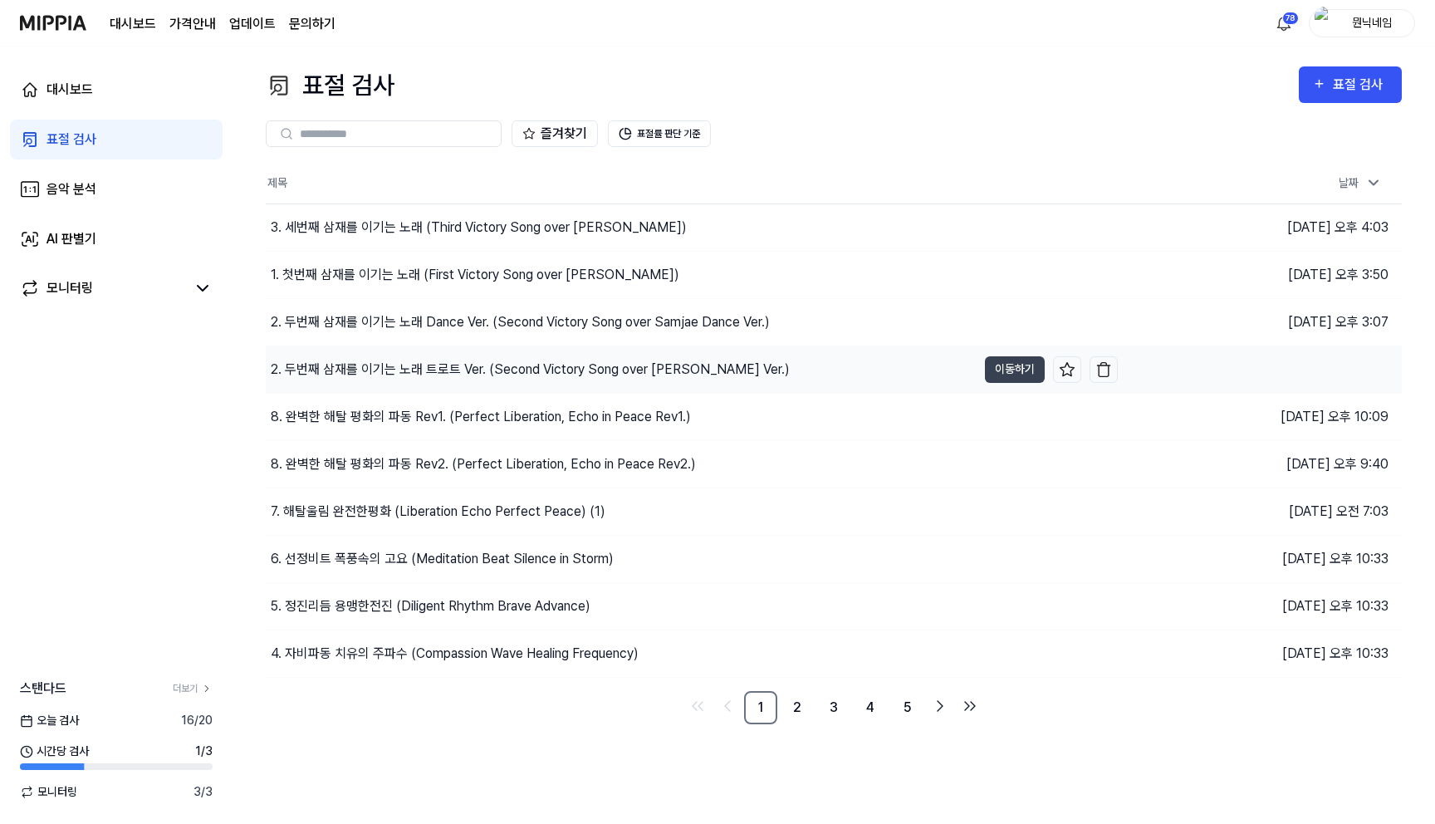
click at [334, 375] on div "2. 두번째 삼재를 이기는 노래 트로트 Ver. (Second Victory Song over [PERSON_…" at bounding box center [530, 370] width 519 height 20
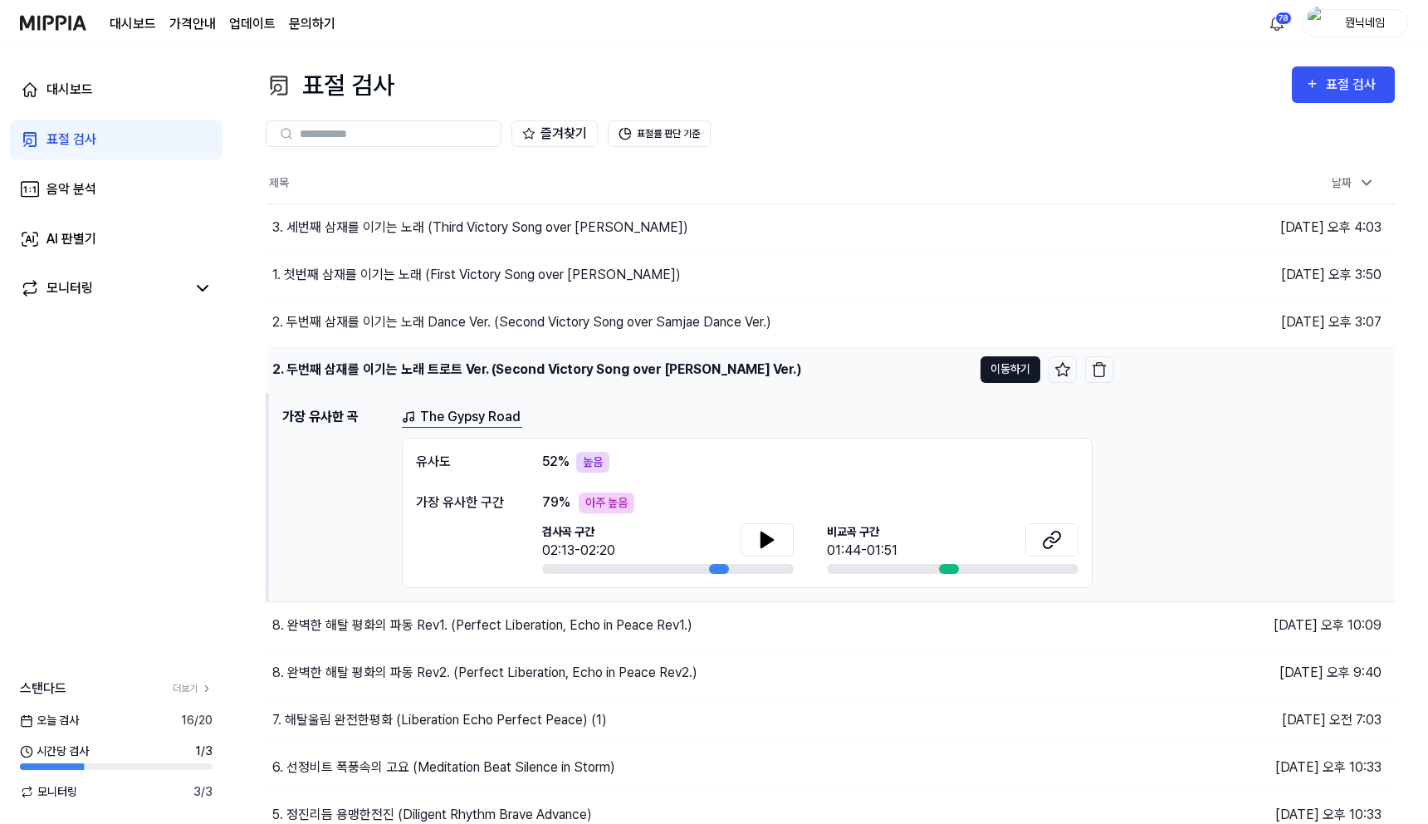
click at [1007, 369] on button "이동하기" at bounding box center [1011, 369] width 60 height 27
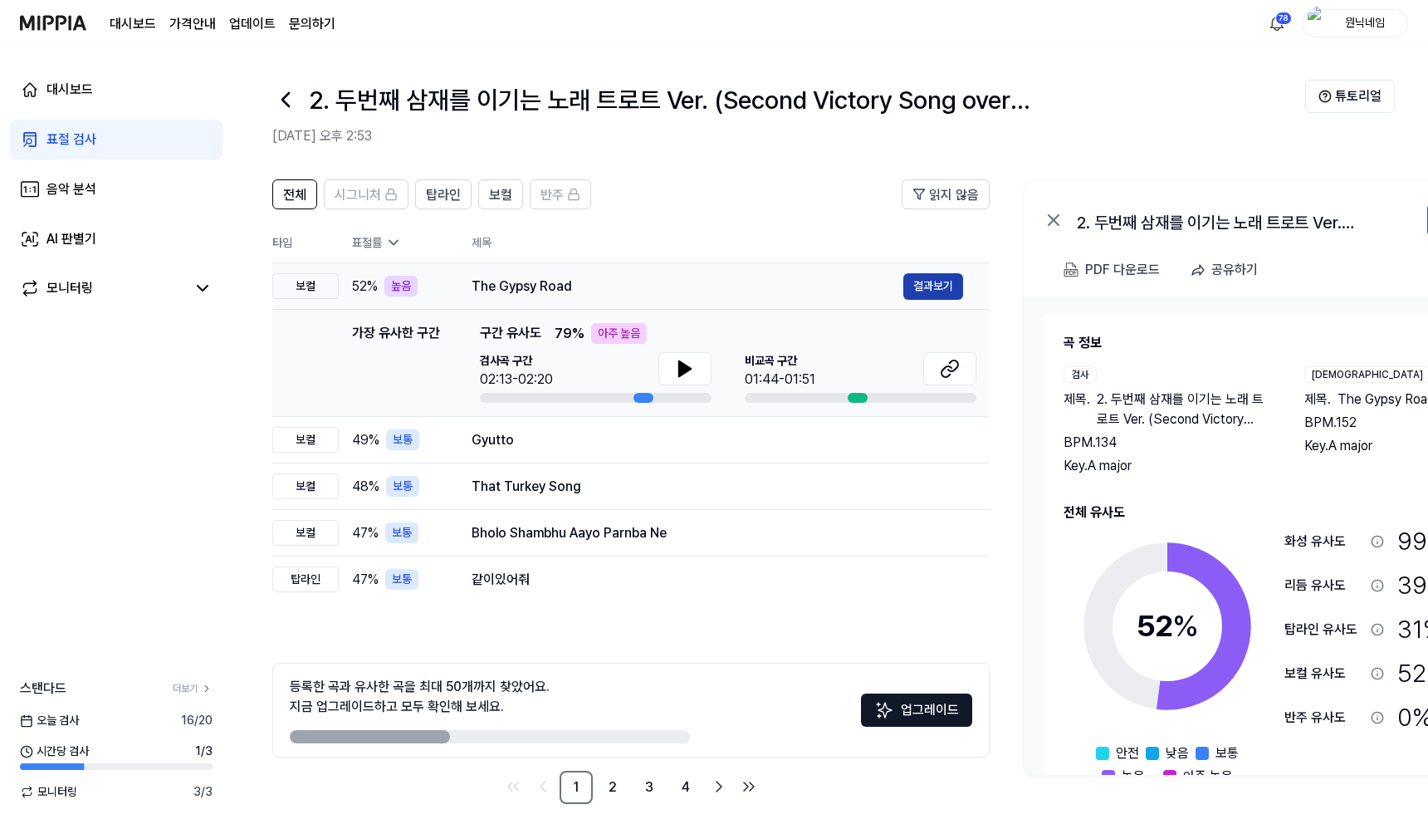
click at [942, 282] on button "결과보기" at bounding box center [934, 286] width 60 height 27
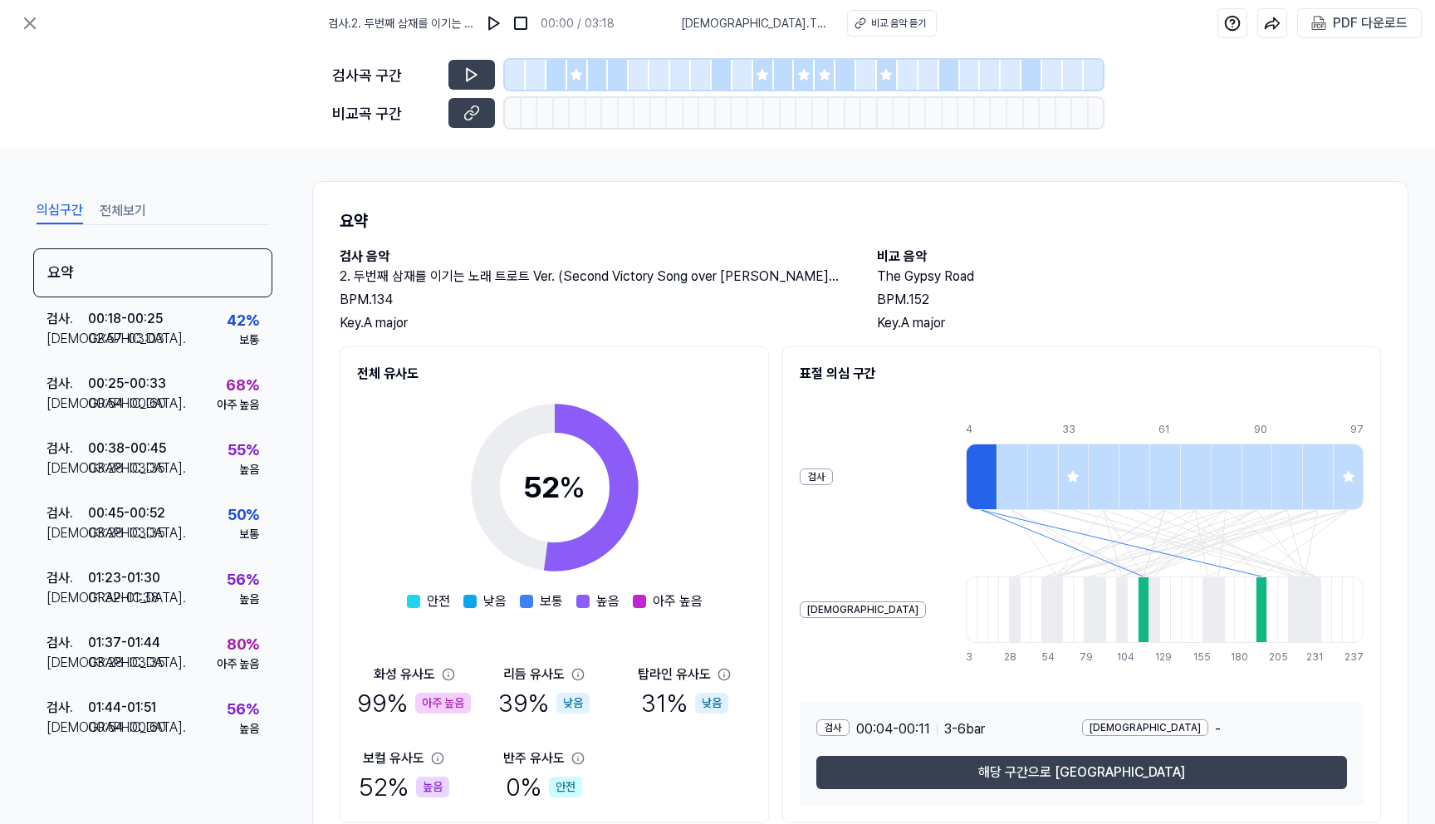
click at [1346, 37] on div "PDF 다운로드" at bounding box center [1359, 23] width 125 height 30
click at [1346, 34] on 다운로드 "PDF 다운로드" at bounding box center [1359, 23] width 103 height 28
click at [29, 27] on icon at bounding box center [30, 23] width 20 height 20
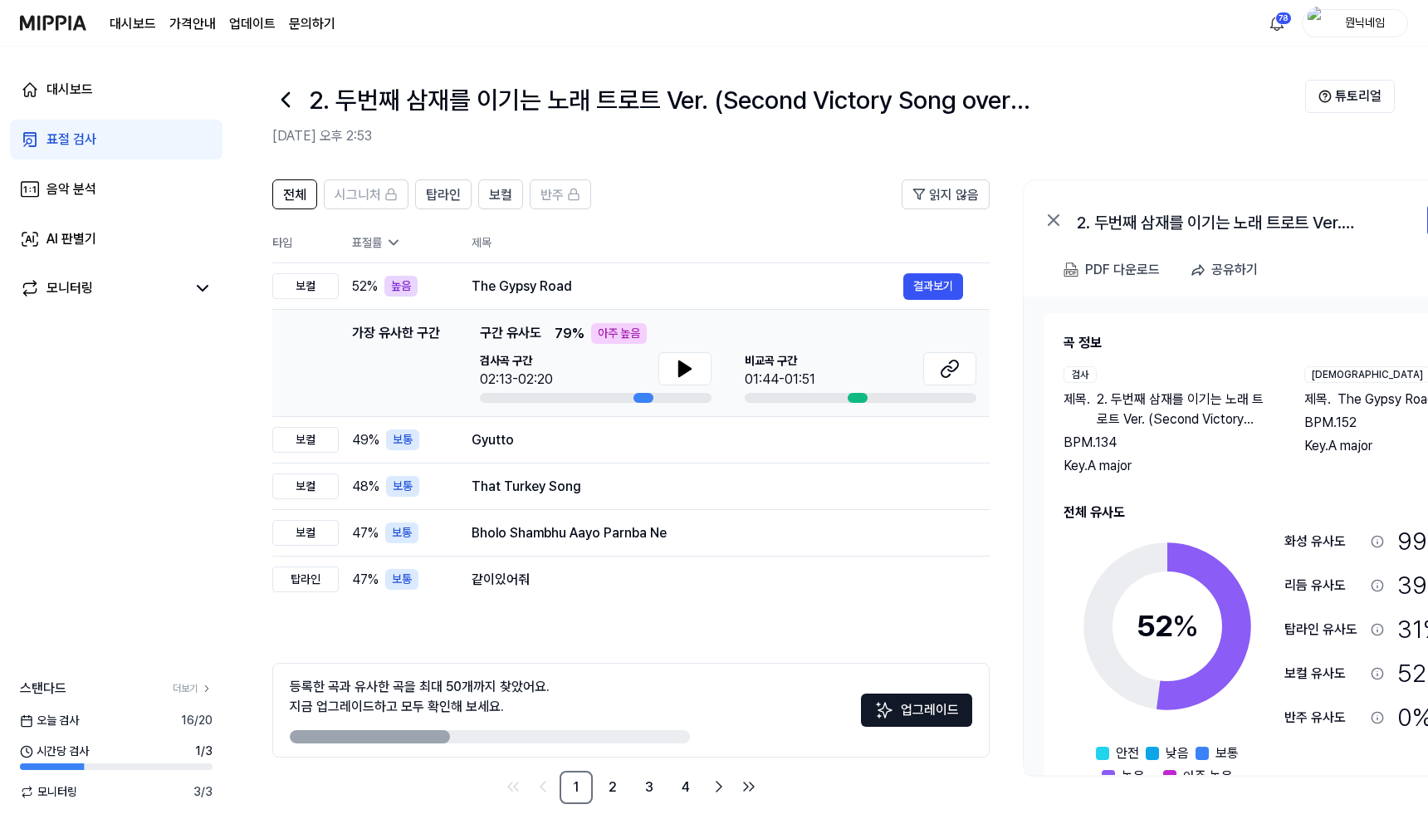
click at [277, 100] on icon at bounding box center [285, 99] width 27 height 27
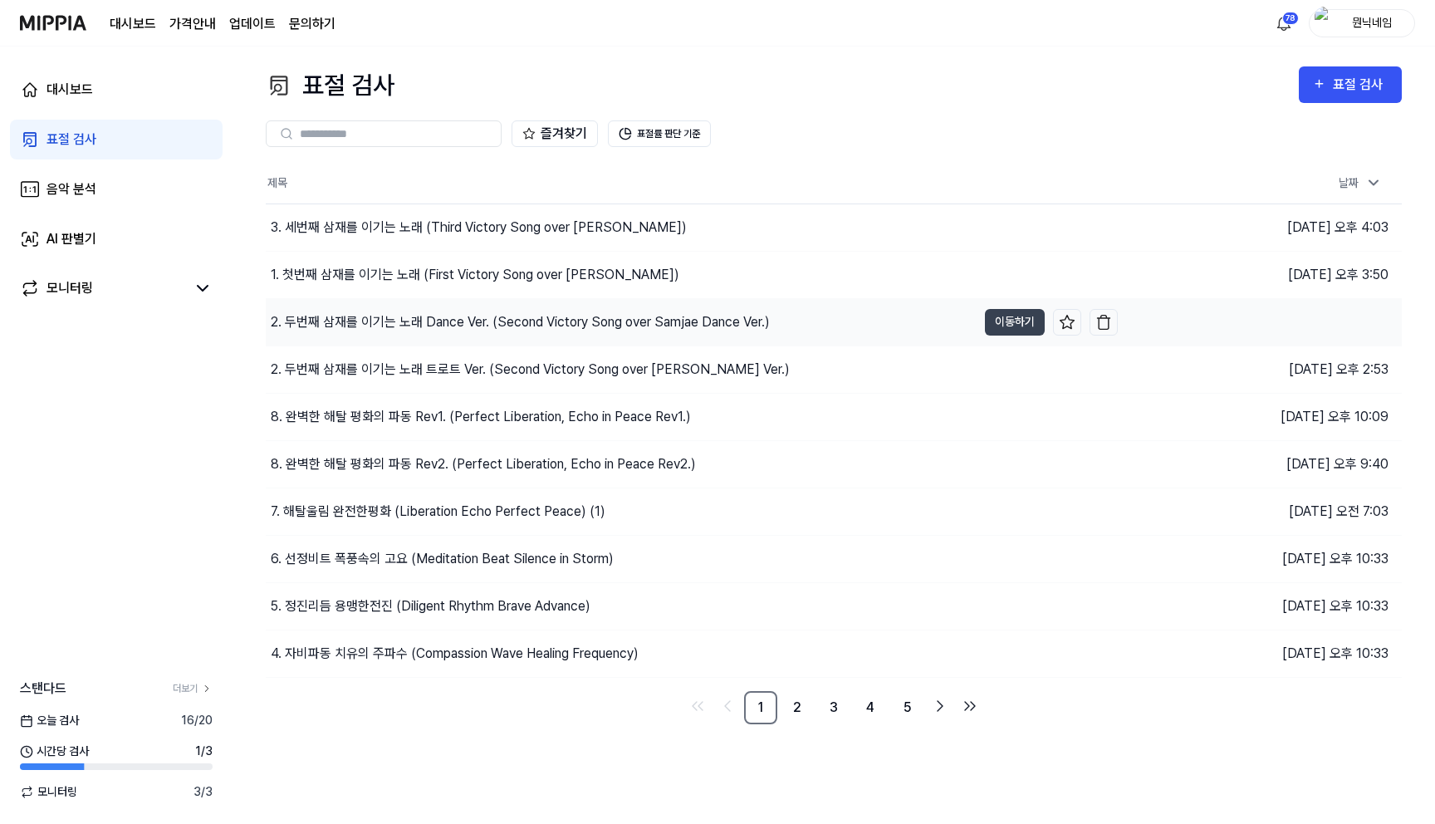
click at [385, 329] on div "2. 두번째 삼재를 이기는 노래 Dance Ver. (Second Victory Song over Samjae Da…" at bounding box center [520, 322] width 499 height 20
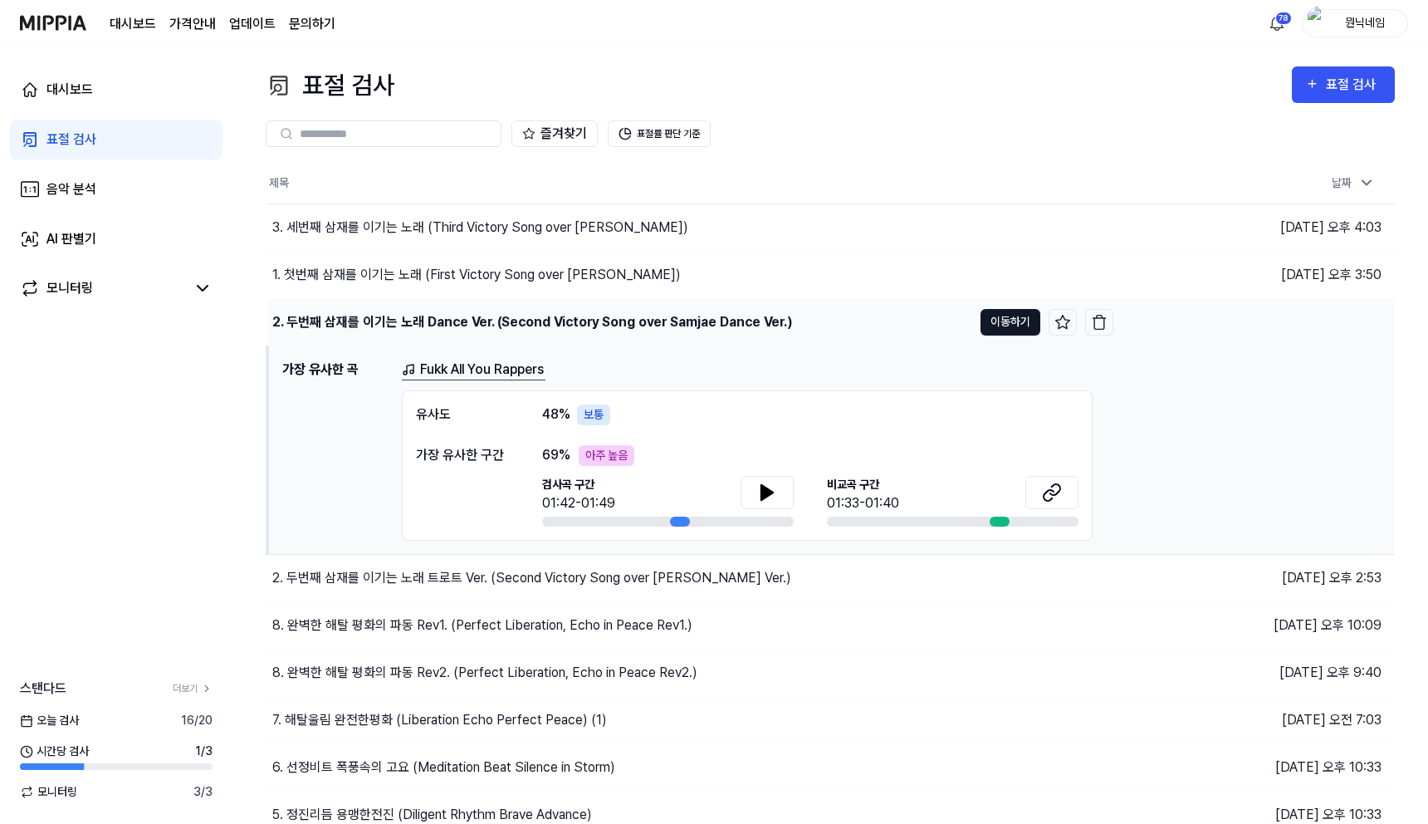
click at [1003, 325] on button "이동하기" at bounding box center [1011, 322] width 60 height 27
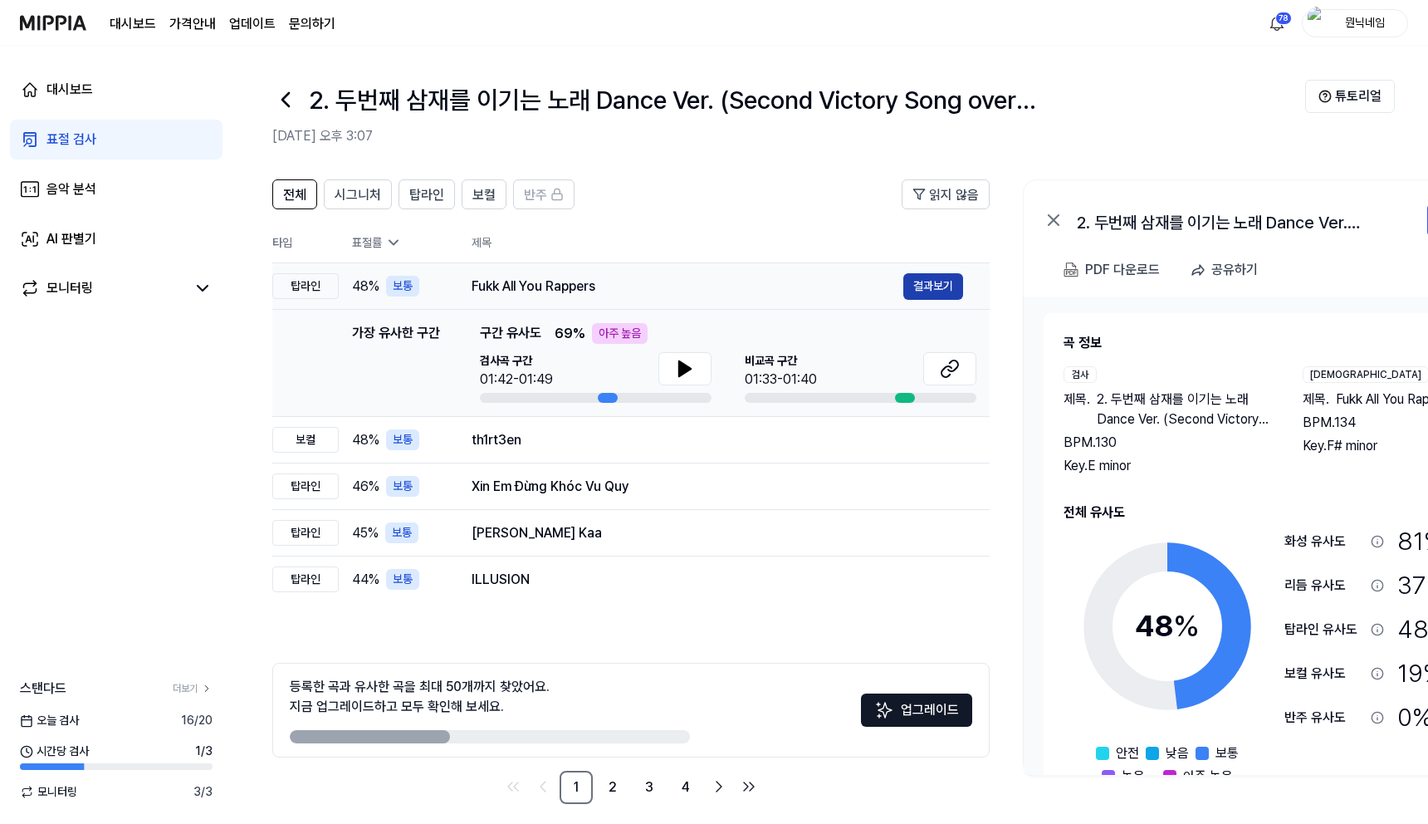
click at [938, 282] on button "결과보기" at bounding box center [934, 286] width 60 height 27
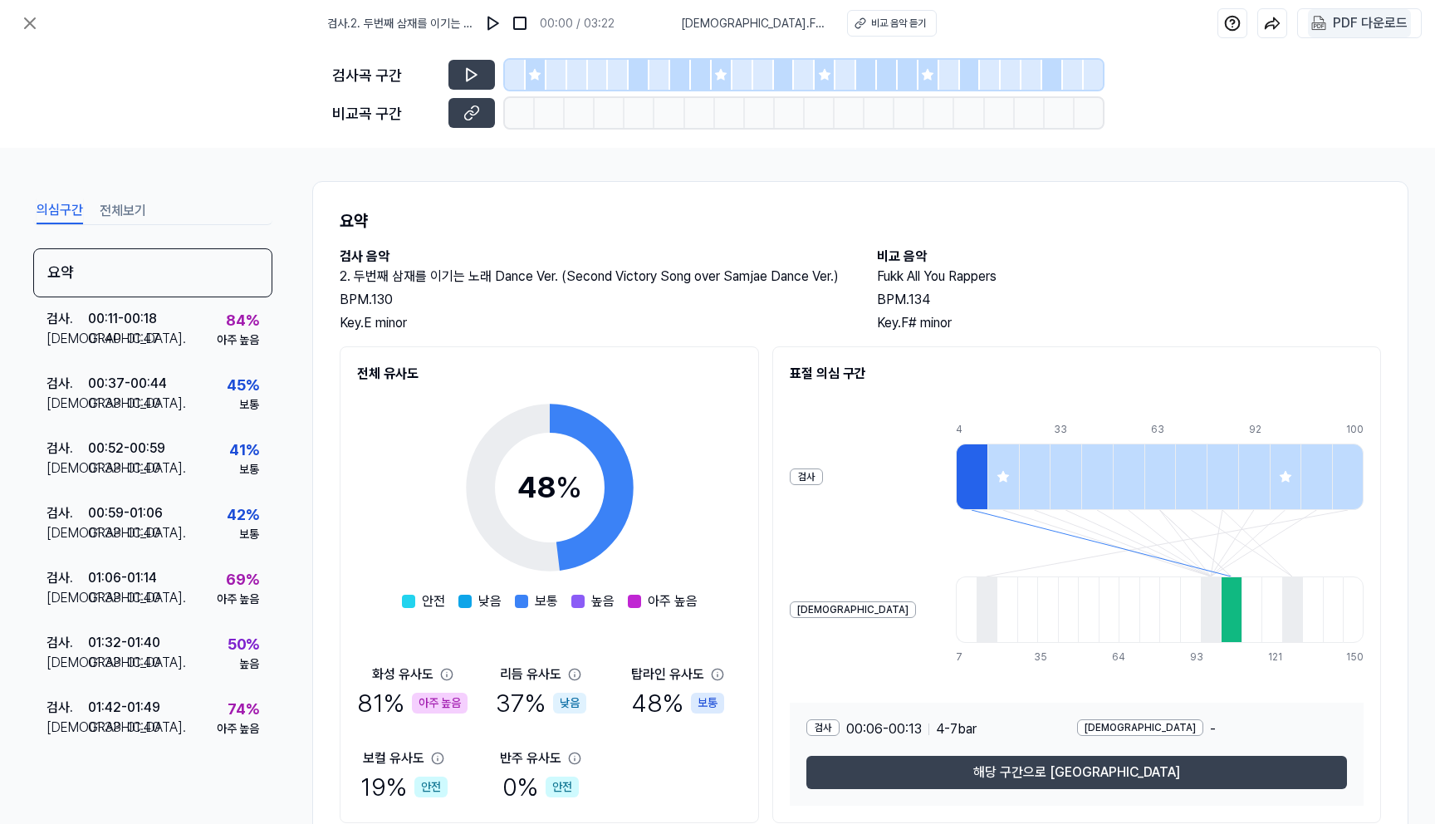
click at [1390, 33] on div "PDF 다운로드" at bounding box center [1370, 23] width 75 height 22
click at [36, 18] on icon at bounding box center [30, 23] width 20 height 20
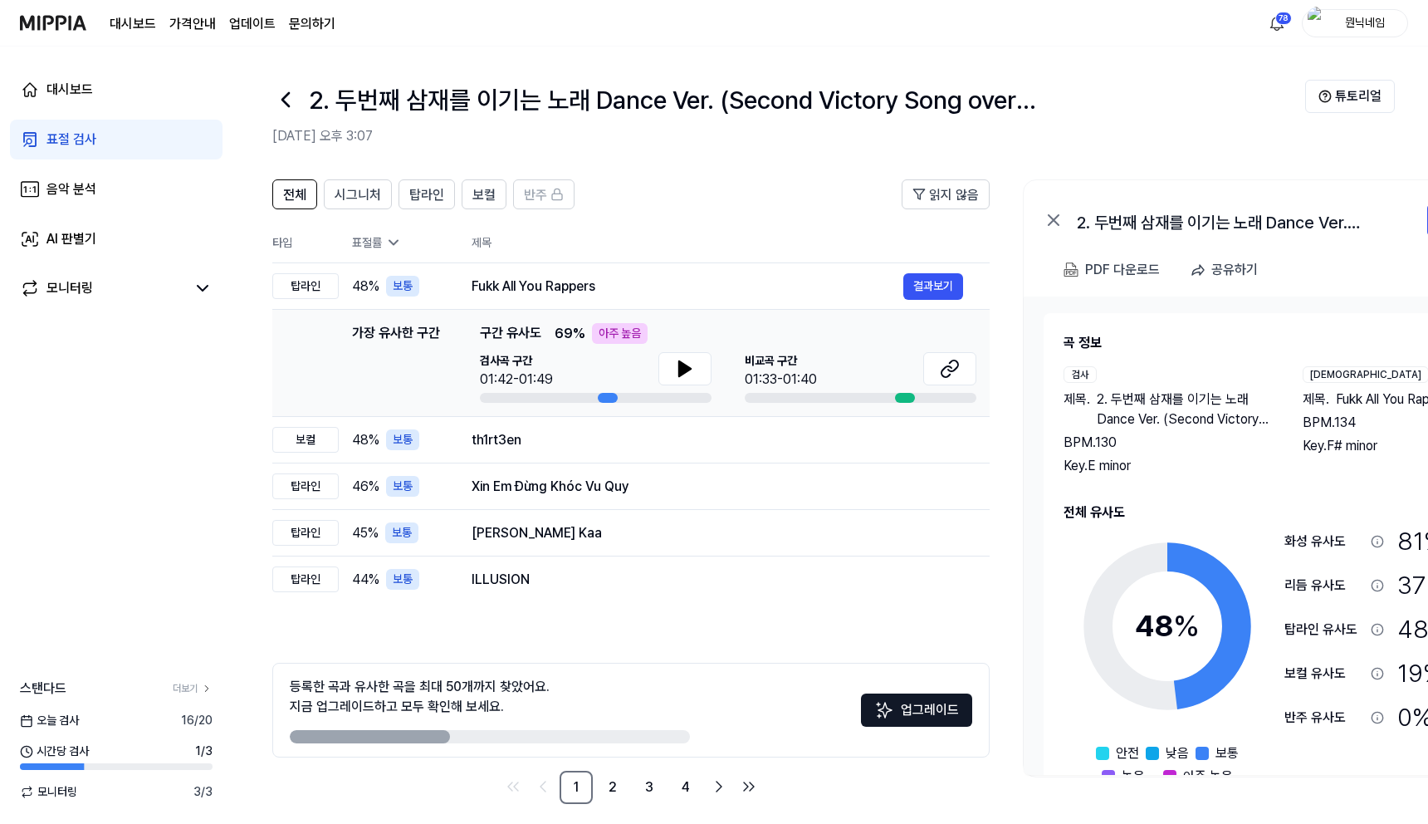
click at [287, 100] on icon at bounding box center [285, 99] width 27 height 27
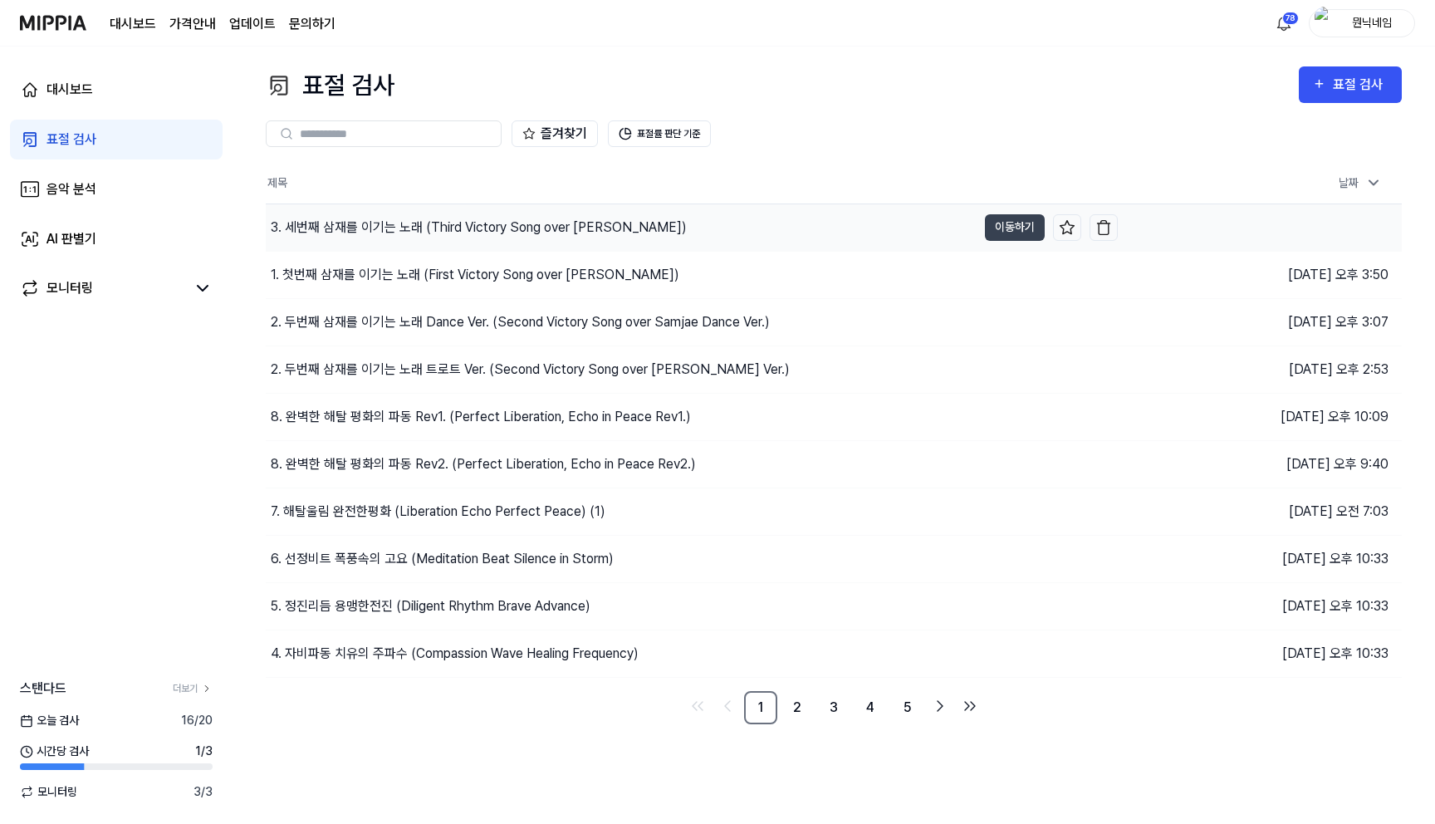
click at [406, 223] on div "3. 세번째 삼재를 이기는 노래 (Third Victory Song over [PERSON_NAME])" at bounding box center [479, 228] width 416 height 20
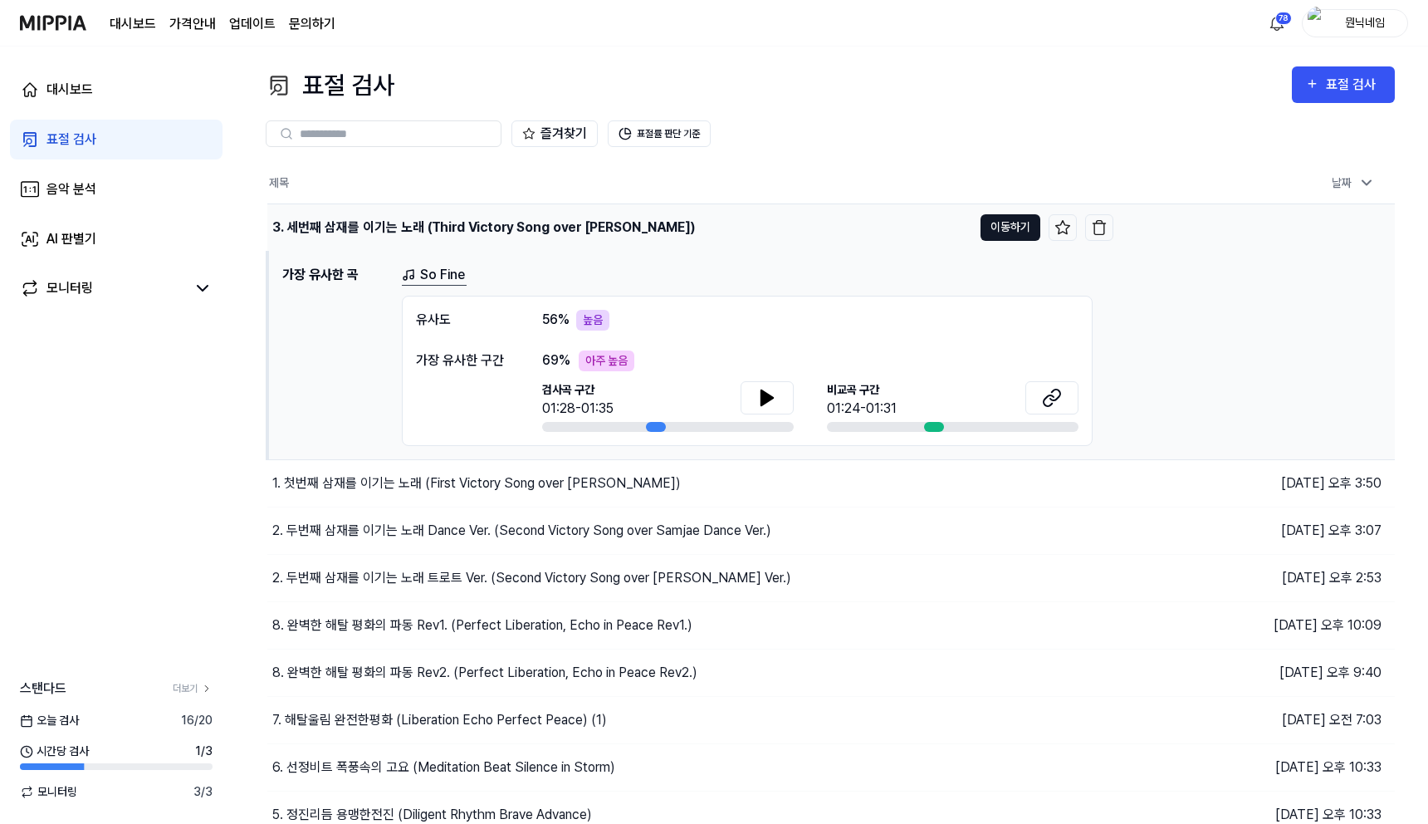
click at [1005, 228] on button "이동하기" at bounding box center [1011, 227] width 60 height 27
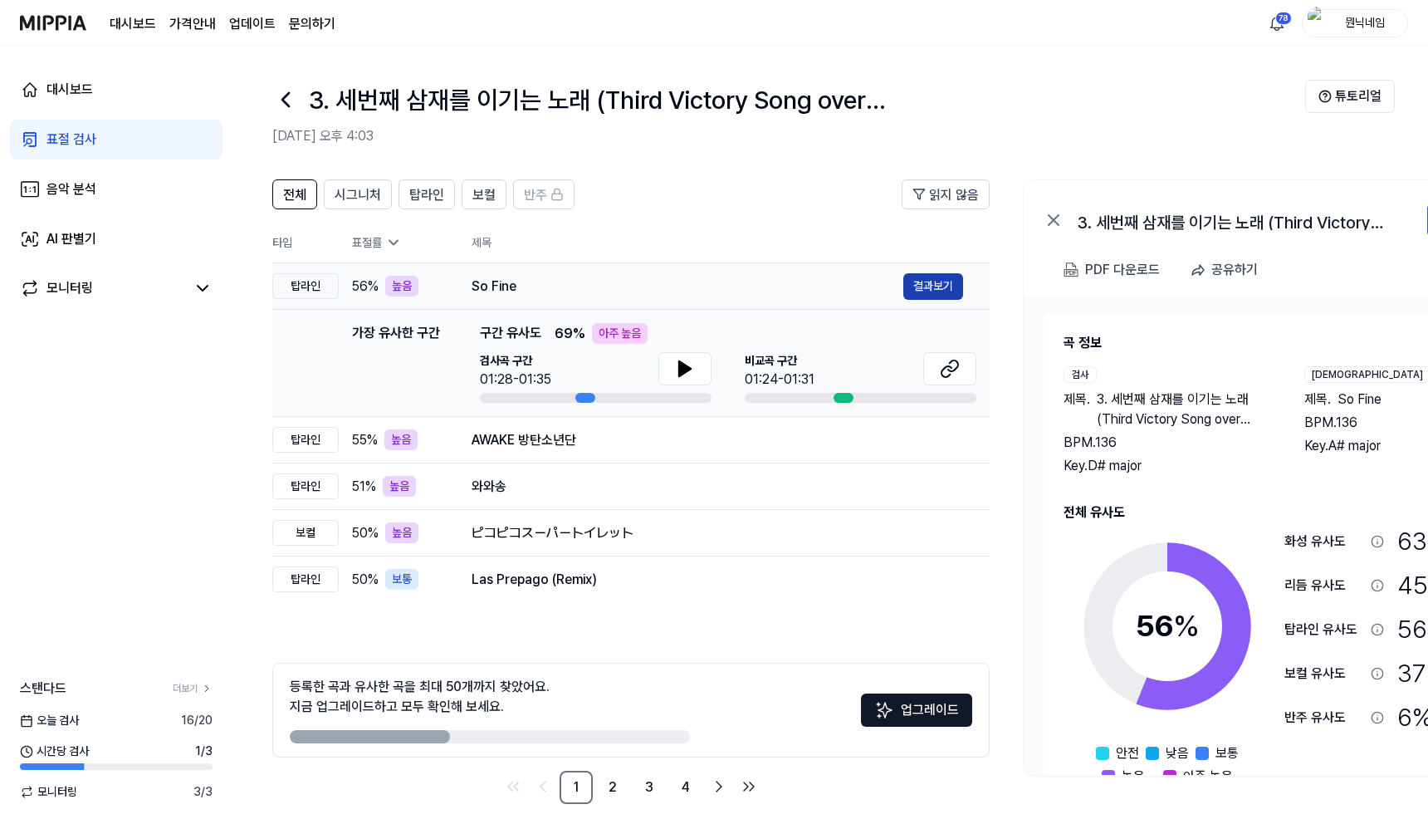
click at [935, 288] on button "결과보기" at bounding box center [934, 286] width 60 height 27
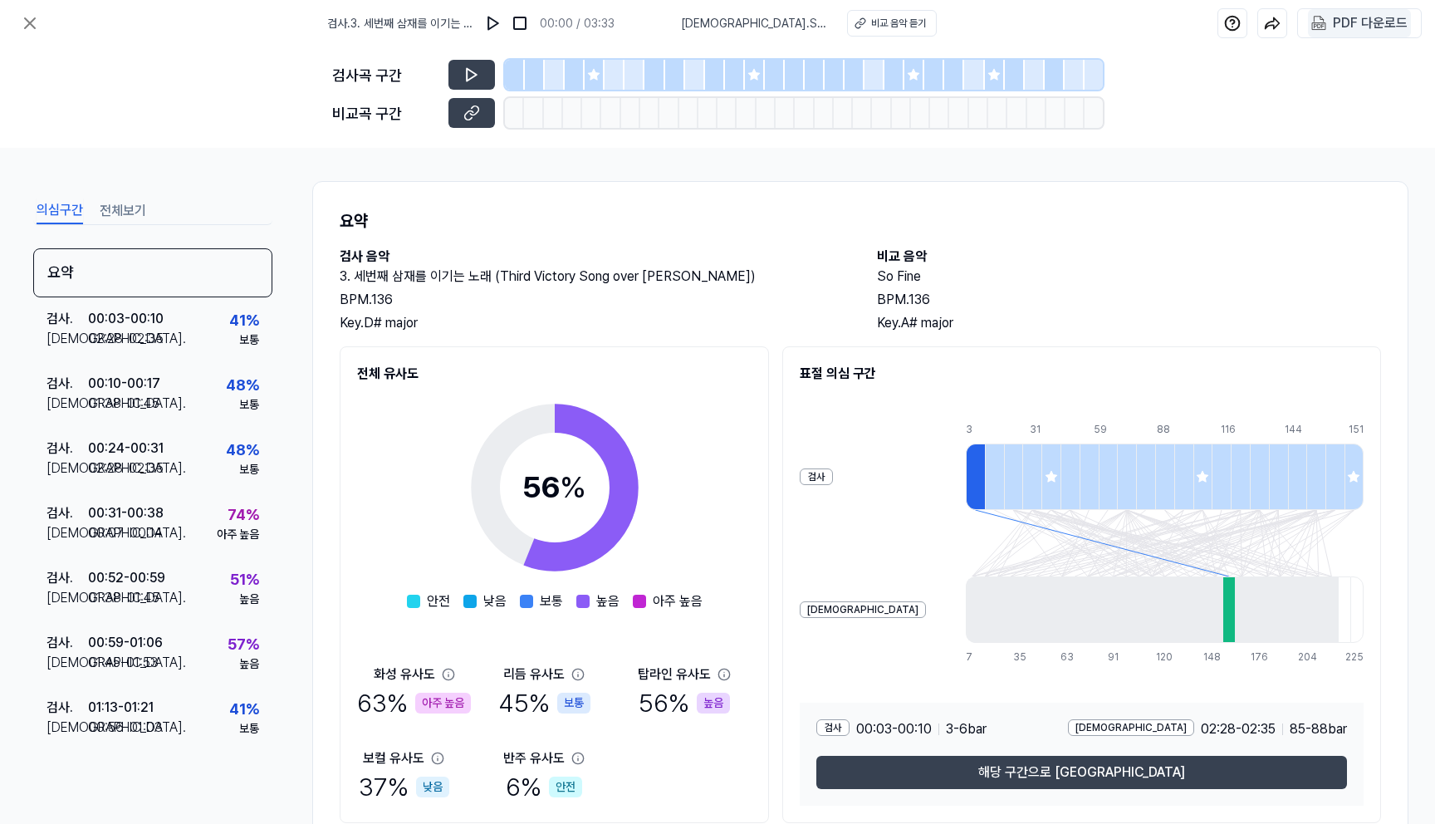
click at [1349, 31] on div "PDF 다운로드" at bounding box center [1370, 23] width 75 height 22
